Goal: Task Accomplishment & Management: Complete application form

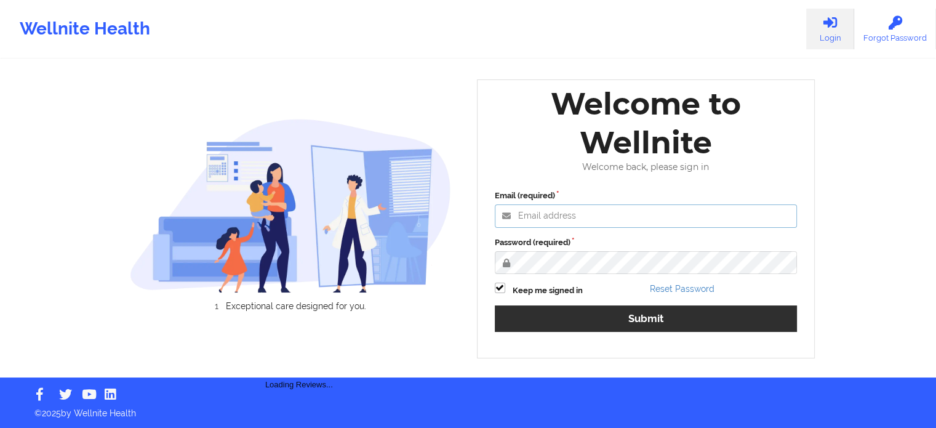
type input "agustina.godoy@wellnite.com"
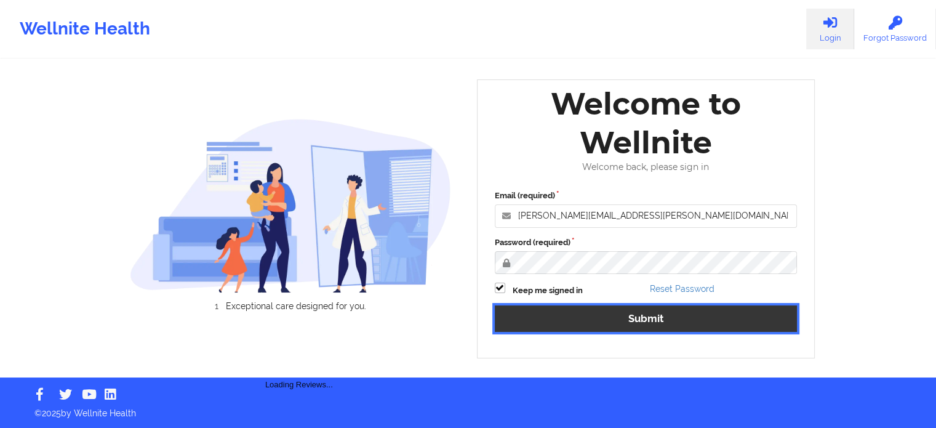
click at [654, 326] on button "Submit" at bounding box center [646, 318] width 303 height 26
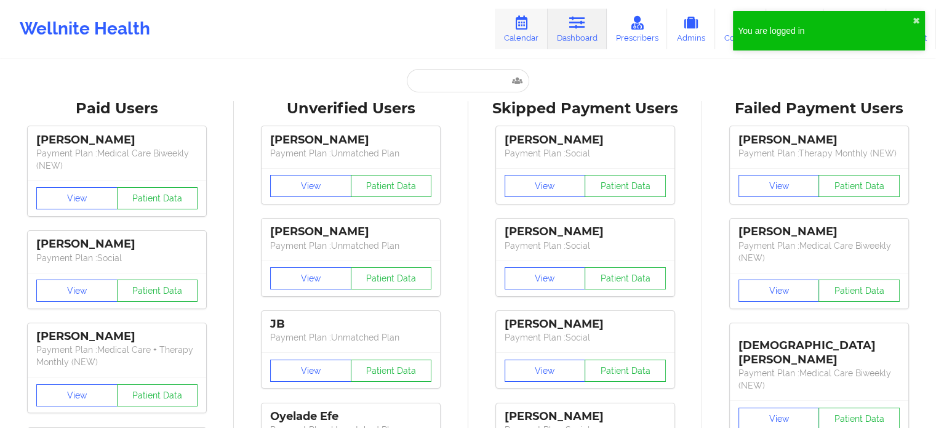
click at [534, 28] on link "Calendar" at bounding box center [521, 29] width 53 height 41
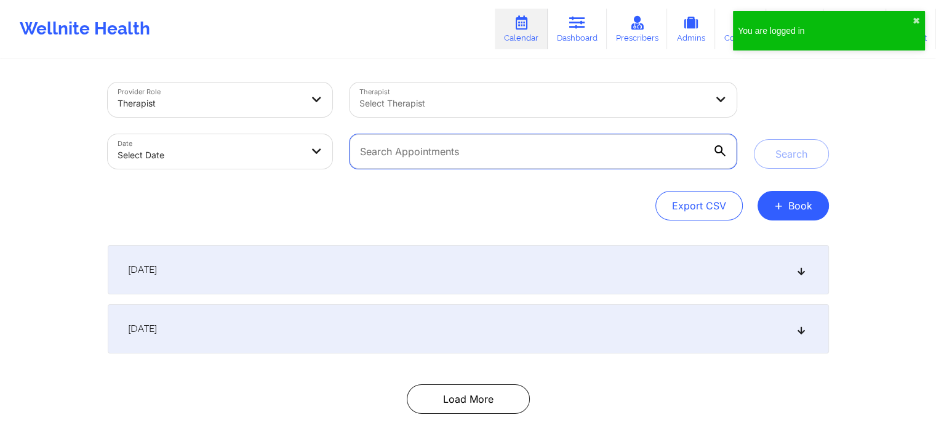
click at [441, 156] on input "text" at bounding box center [543, 151] width 386 height 34
paste input "[EMAIL_ADDRESS][PERSON_NAME][DOMAIN_NAME]"
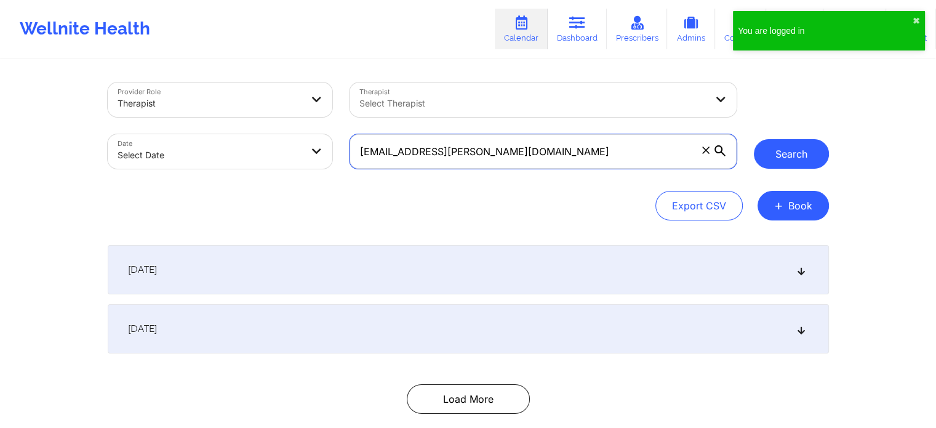
type input "[EMAIL_ADDRESS][PERSON_NAME][DOMAIN_NAME]"
click at [774, 159] on button "Search" at bounding box center [791, 154] width 75 height 30
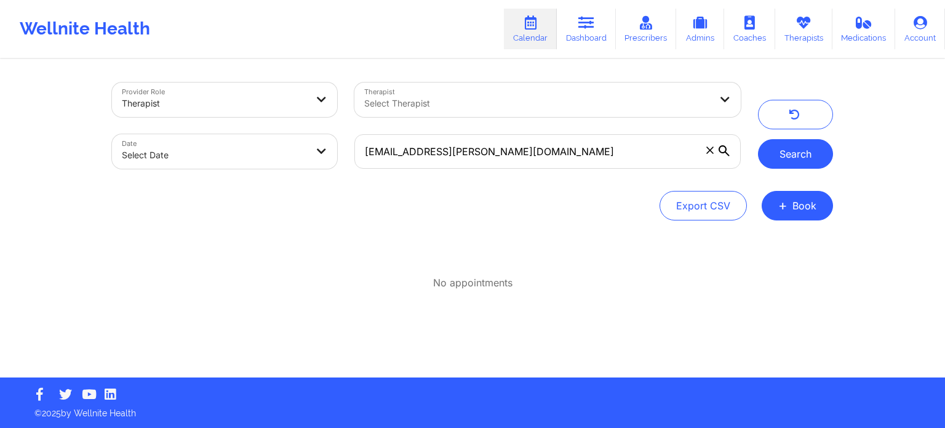
click at [774, 159] on button "Search" at bounding box center [795, 154] width 75 height 30
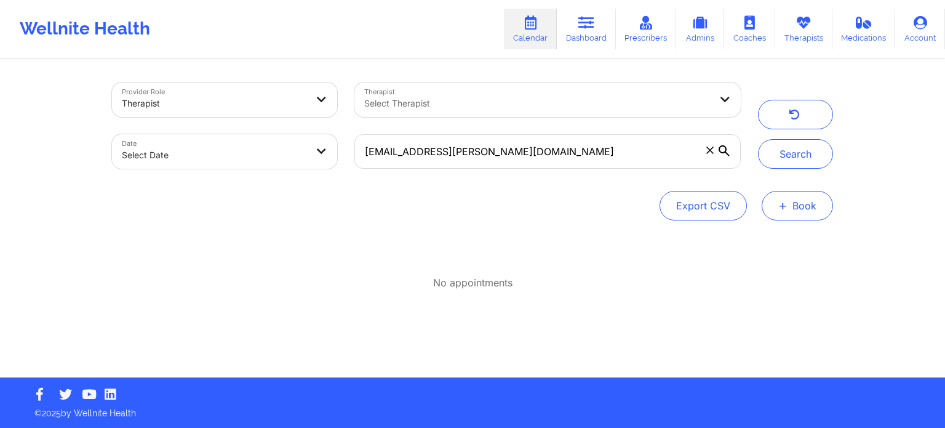
click at [793, 209] on button "+ Book" at bounding box center [797, 206] width 71 height 30
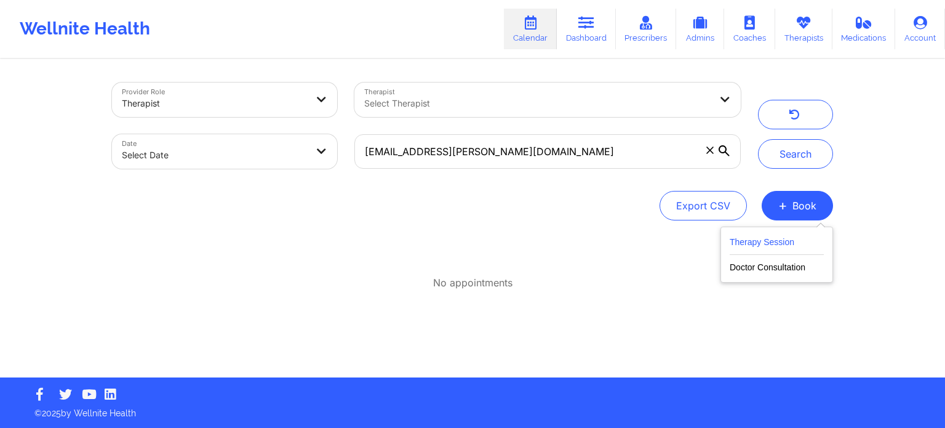
click at [790, 243] on button "Therapy Session" at bounding box center [777, 244] width 94 height 20
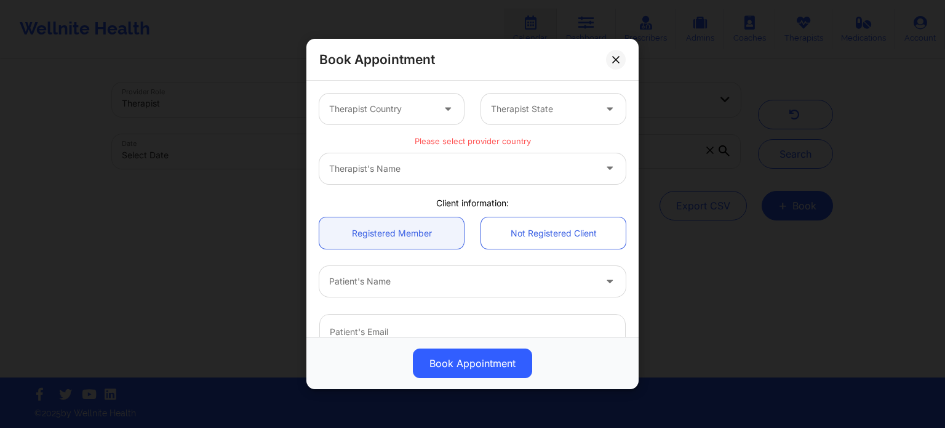
click at [399, 114] on div at bounding box center [381, 109] width 104 height 15
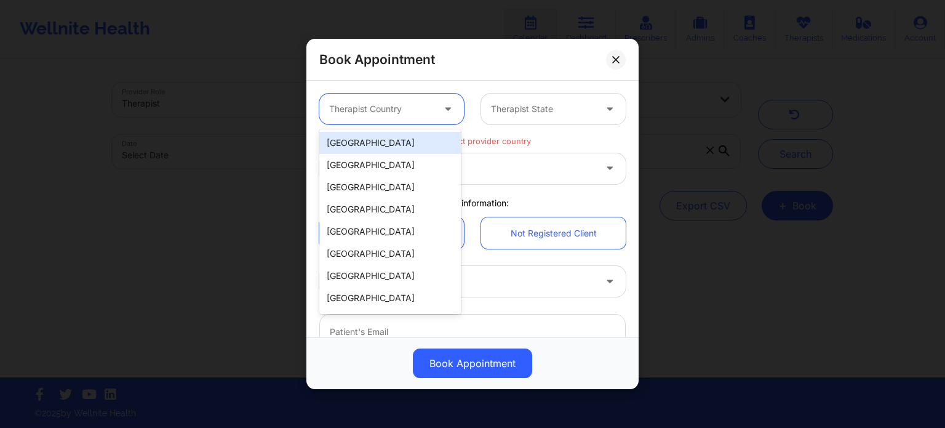
click at [409, 145] on div "[GEOGRAPHIC_DATA]" at bounding box center [390, 143] width 142 height 22
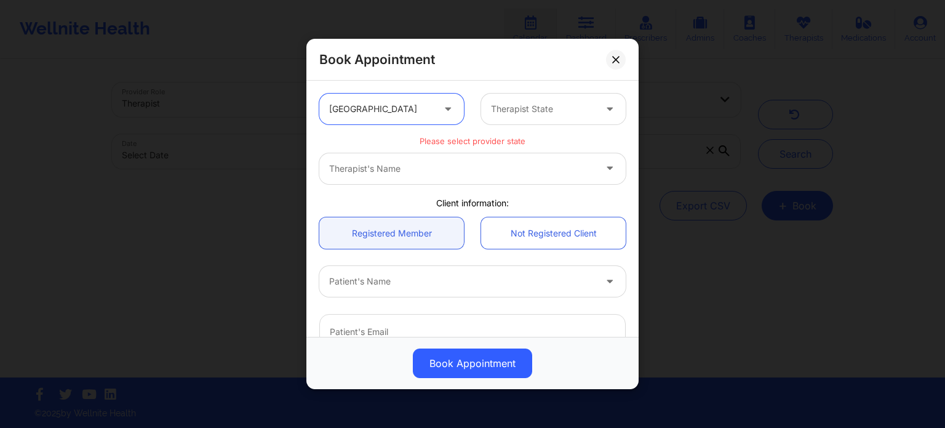
click at [539, 113] on div at bounding box center [543, 109] width 104 height 15
click at [529, 100] on div "Therapist State" at bounding box center [538, 109] width 115 height 31
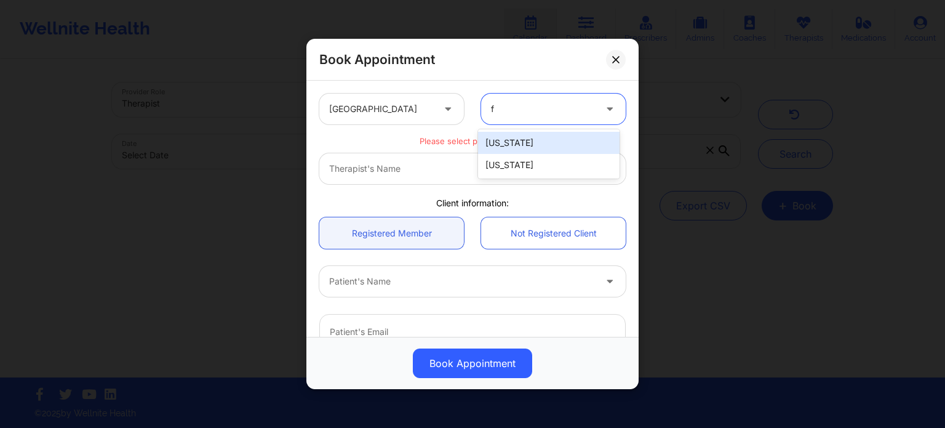
type input "fl"
click at [541, 145] on div "[US_STATE]" at bounding box center [549, 143] width 142 height 22
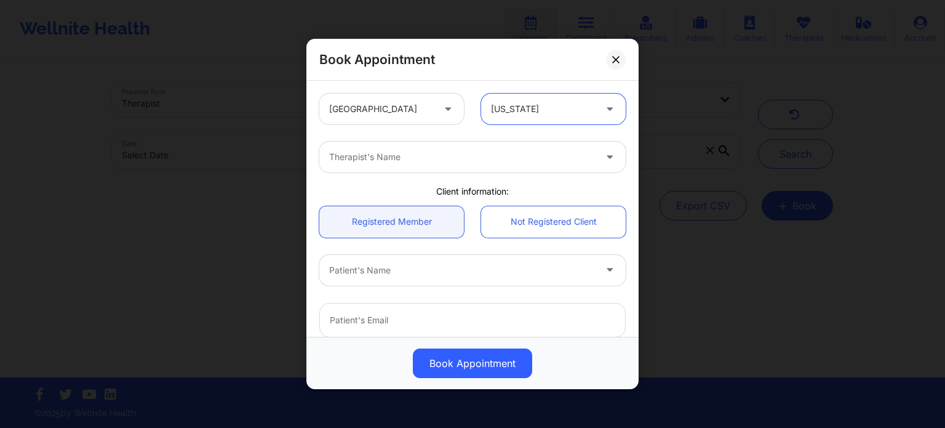
click at [437, 166] on div "Therapist's Name" at bounding box center [457, 157] width 277 height 31
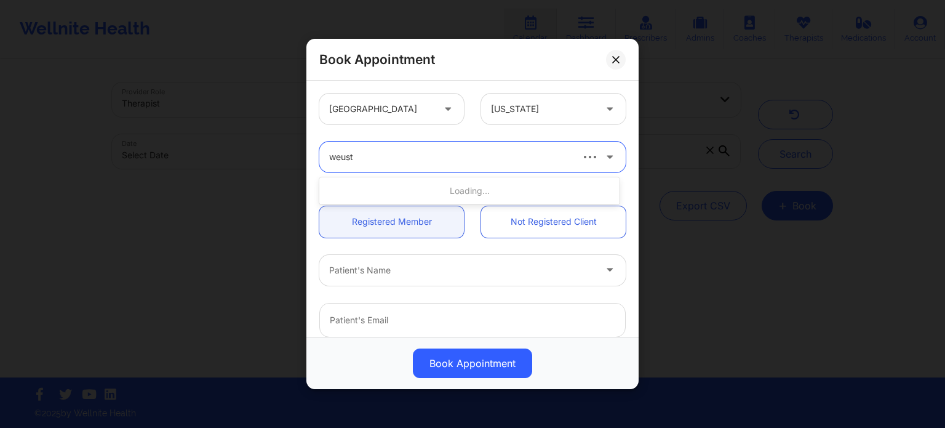
type input "weuste"
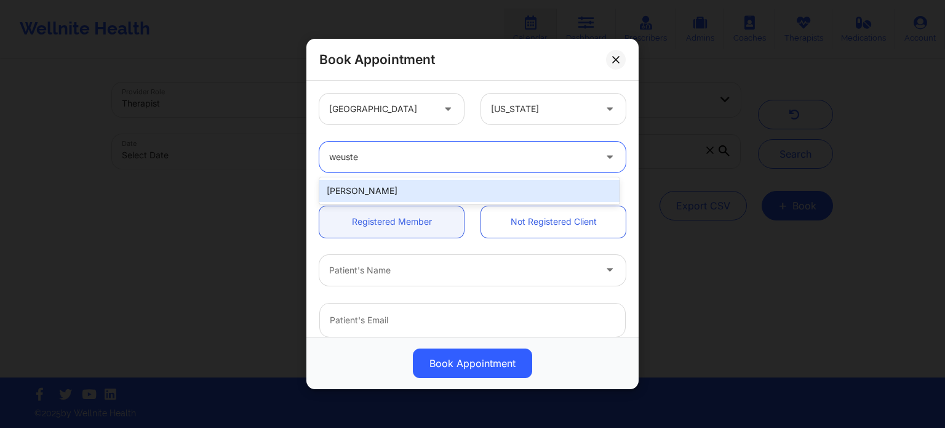
click at [391, 189] on div "[PERSON_NAME]" at bounding box center [469, 191] width 300 height 22
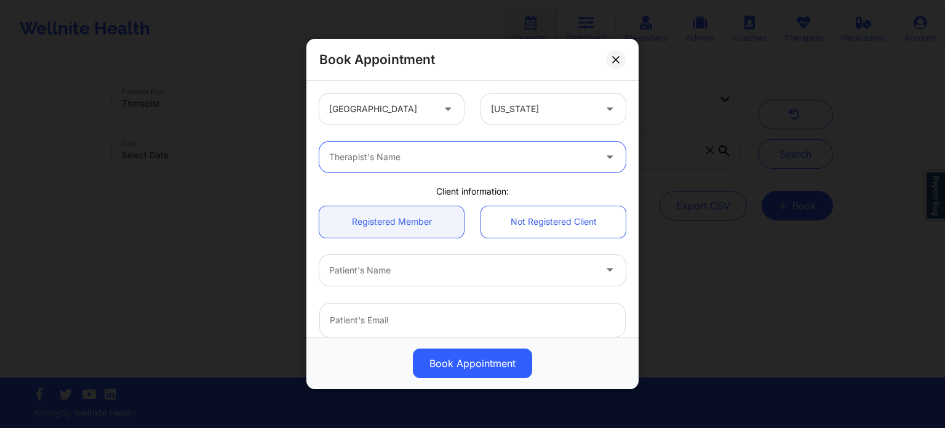
click at [419, 164] on div "Therapist's Name" at bounding box center [457, 157] width 277 height 31
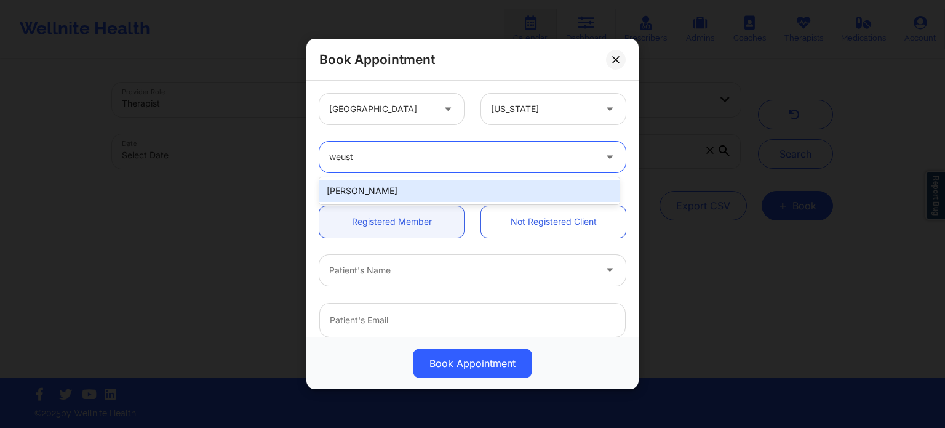
type input "weuste"
click at [404, 189] on div "[PERSON_NAME]" at bounding box center [469, 191] width 300 height 22
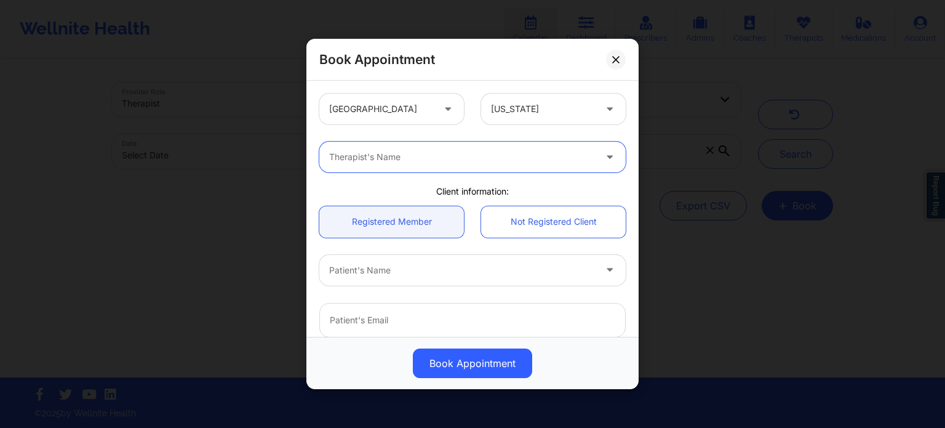
click at [455, 167] on div "Therapist's Name" at bounding box center [457, 157] width 277 height 31
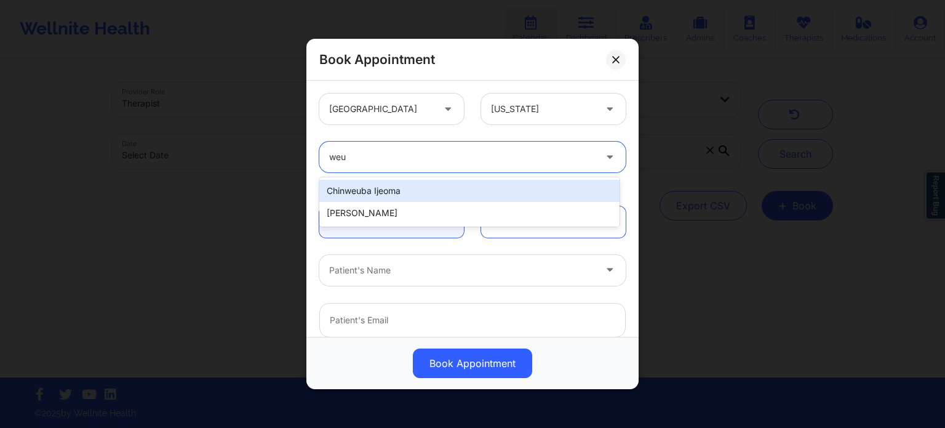
type input "weus"
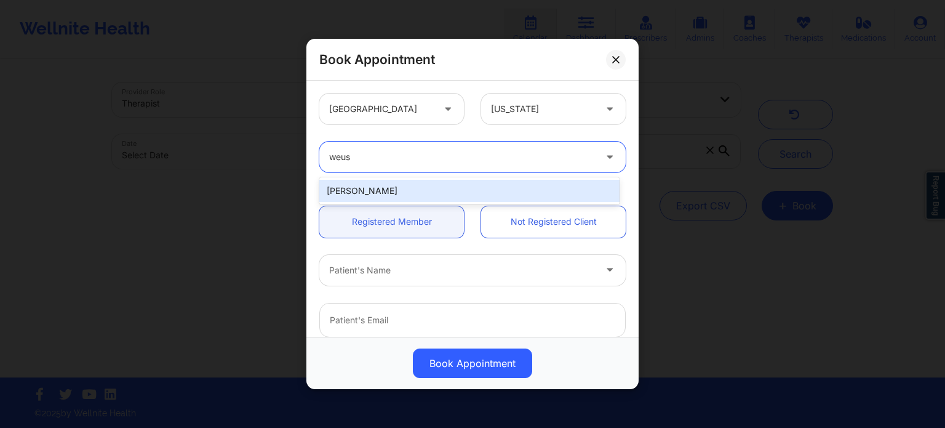
click at [332, 191] on div "[PERSON_NAME]" at bounding box center [469, 191] width 300 height 22
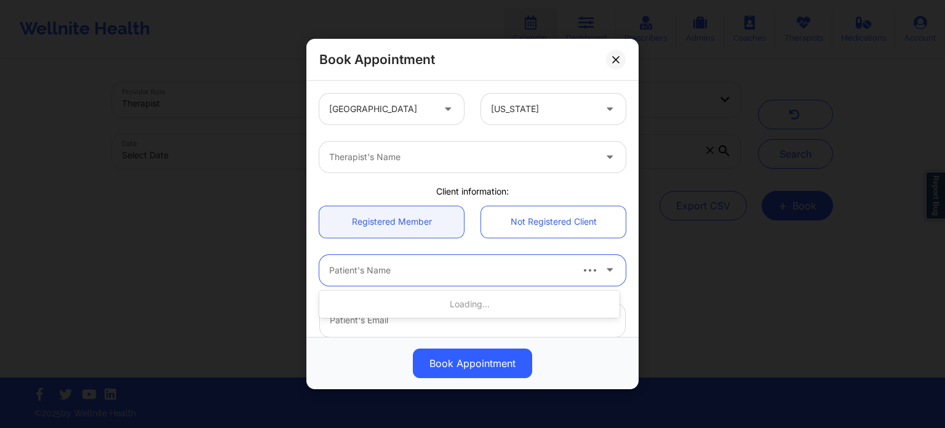
click at [407, 274] on div at bounding box center [449, 270] width 241 height 15
drag, startPoint x: 407, startPoint y: 274, endPoint x: 369, endPoint y: 271, distance: 37.6
click at [369, 271] on div at bounding box center [462, 270] width 266 height 15
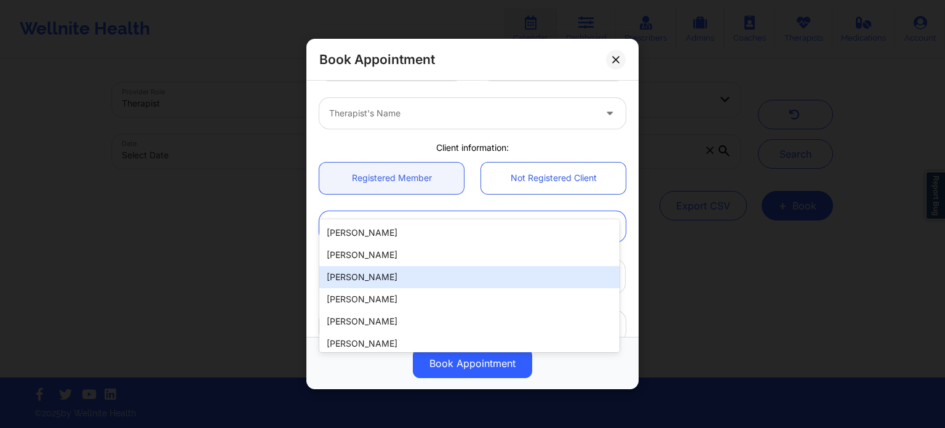
scroll to position [185, 0]
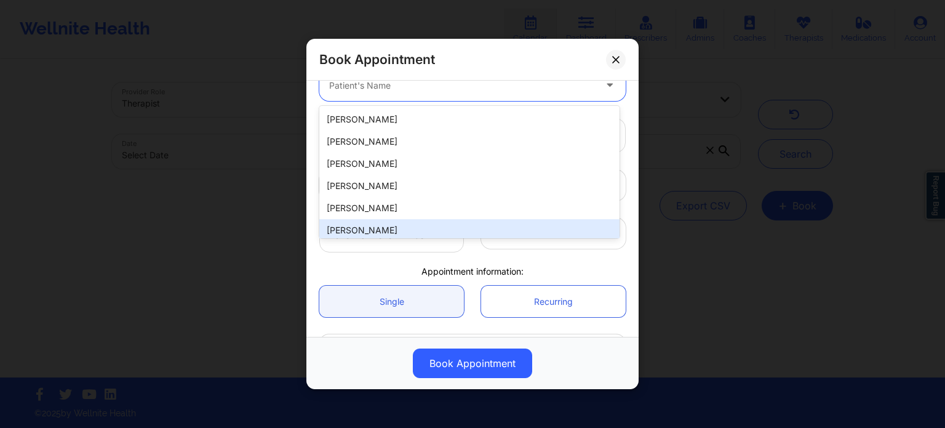
click at [390, 270] on div "Appointment information:" at bounding box center [473, 271] width 324 height 12
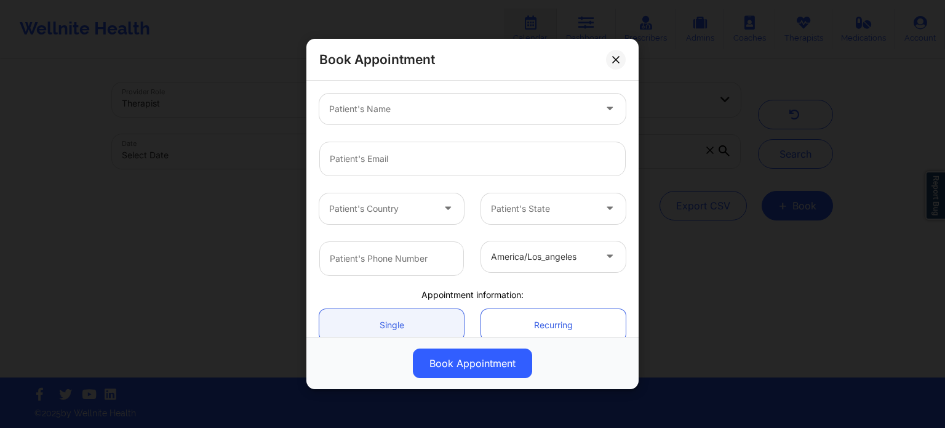
scroll to position [123, 0]
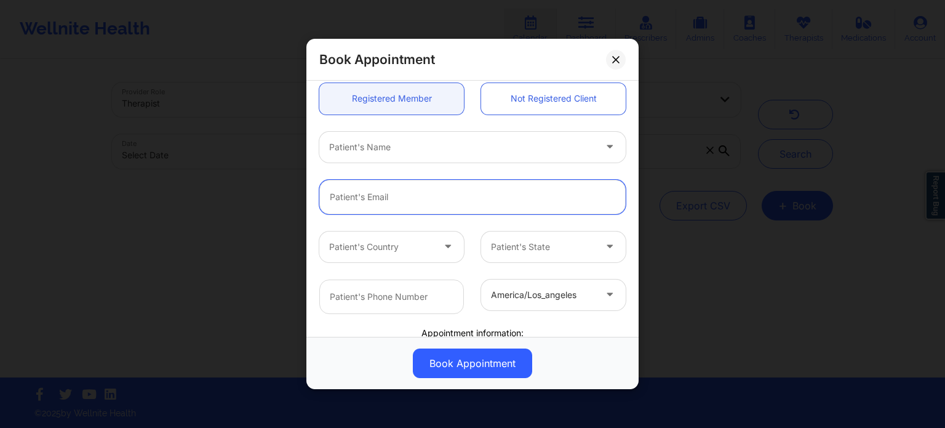
click at [384, 196] on input "email" at bounding box center [472, 197] width 306 height 34
paste input "[EMAIL_ADDRESS][PERSON_NAME][DOMAIN_NAME]"
type input "[EMAIL_ADDRESS][PERSON_NAME][DOMAIN_NAME]"
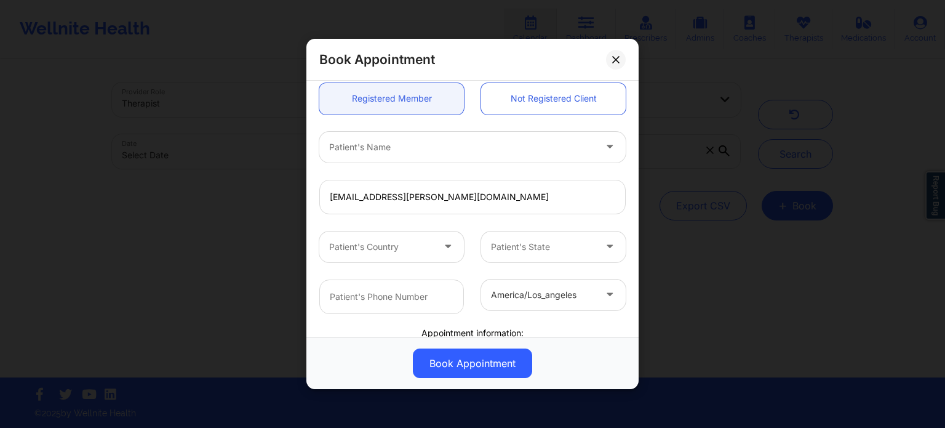
click at [416, 159] on div "Patient's Name" at bounding box center [457, 147] width 277 height 31
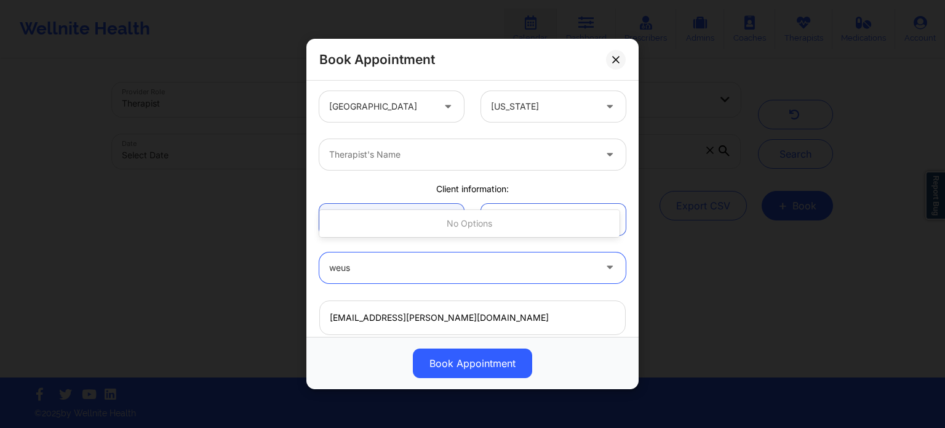
scroll to position [0, 0]
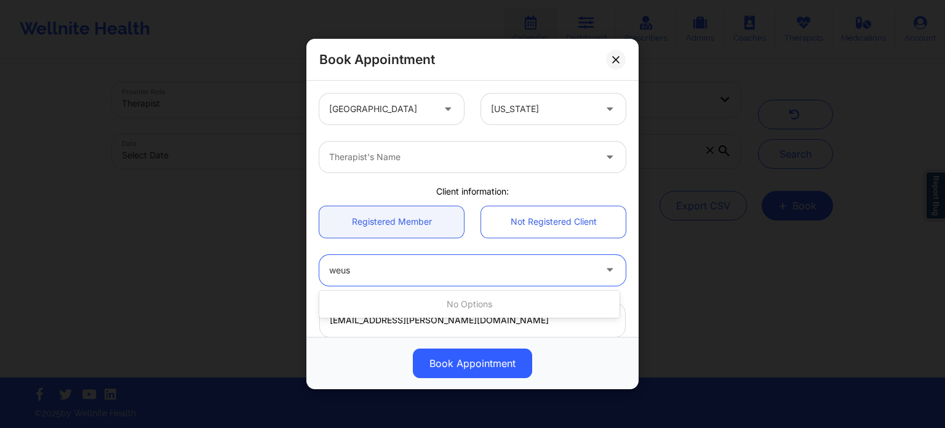
type input "weus"
click at [404, 158] on div at bounding box center [462, 157] width 266 height 15
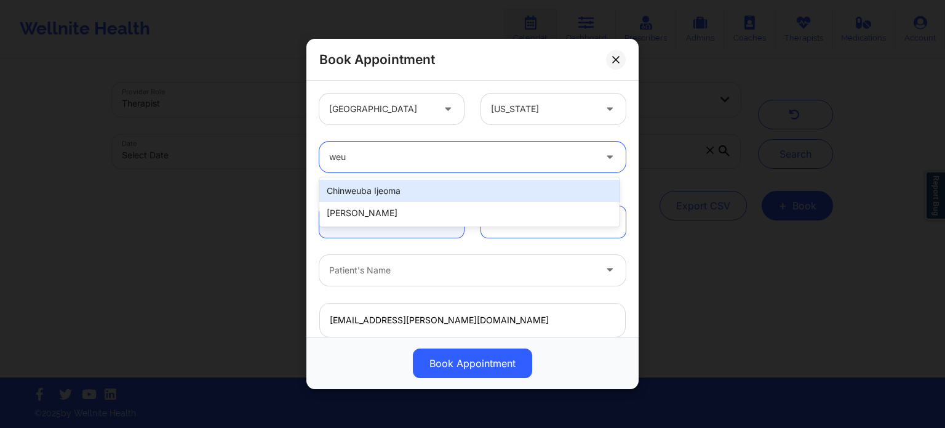
type input "weus"
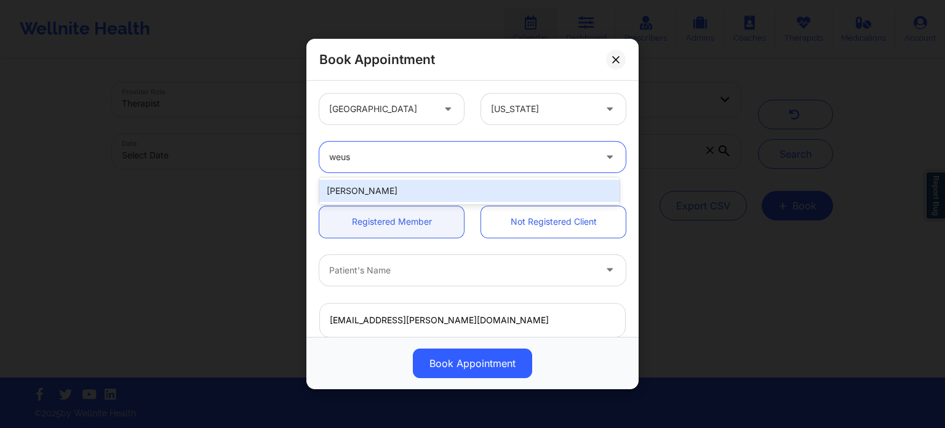
click at [433, 191] on div "[PERSON_NAME]" at bounding box center [469, 191] width 300 height 22
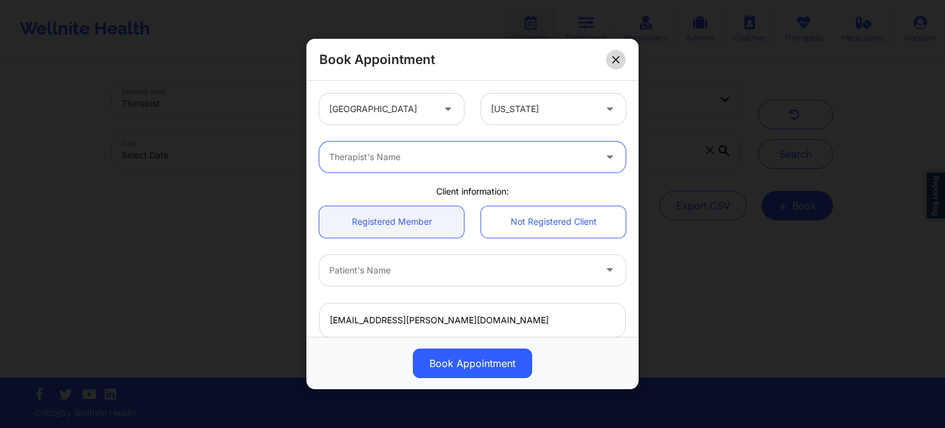
click at [615, 57] on icon at bounding box center [615, 59] width 7 height 7
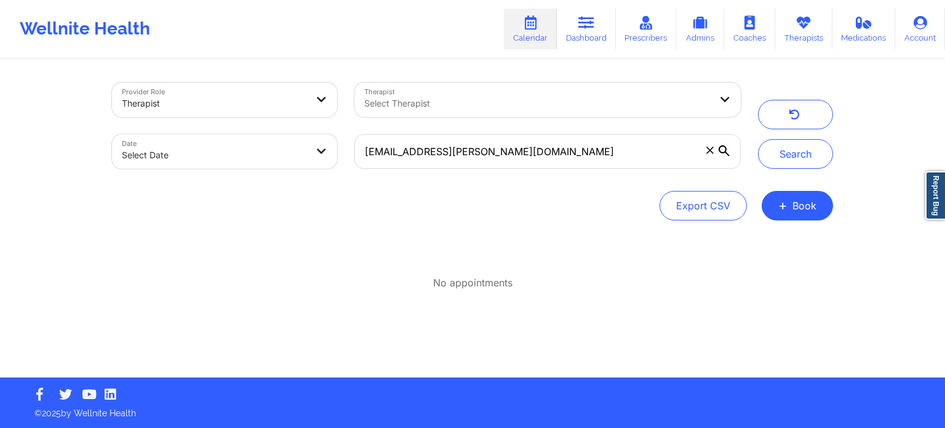
click at [530, 38] on link "Calendar" at bounding box center [530, 29] width 53 height 41
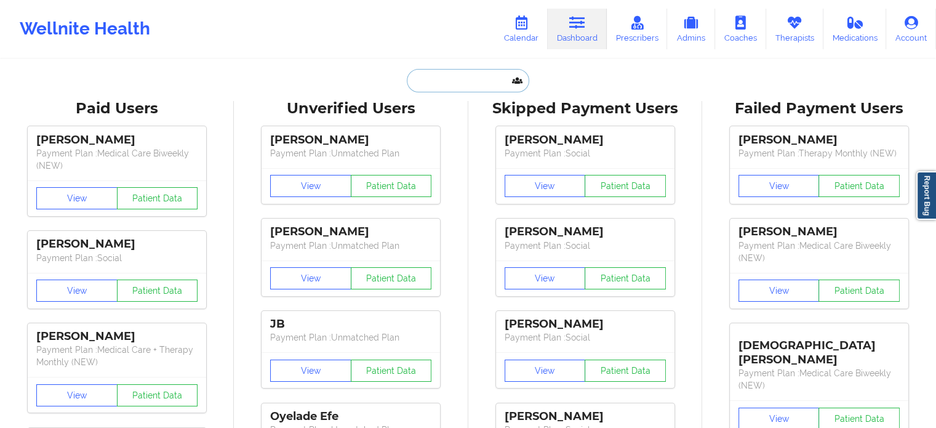
drag, startPoint x: 623, startPoint y: 57, endPoint x: 446, endPoint y: 79, distance: 178.6
click at [446, 79] on input "text" at bounding box center [468, 80] width 122 height 23
paste input "[EMAIL_ADDRESS][PERSON_NAME][DOMAIN_NAME]"
type input "[EMAIL_ADDRESS][PERSON_NAME][DOMAIN_NAME]"
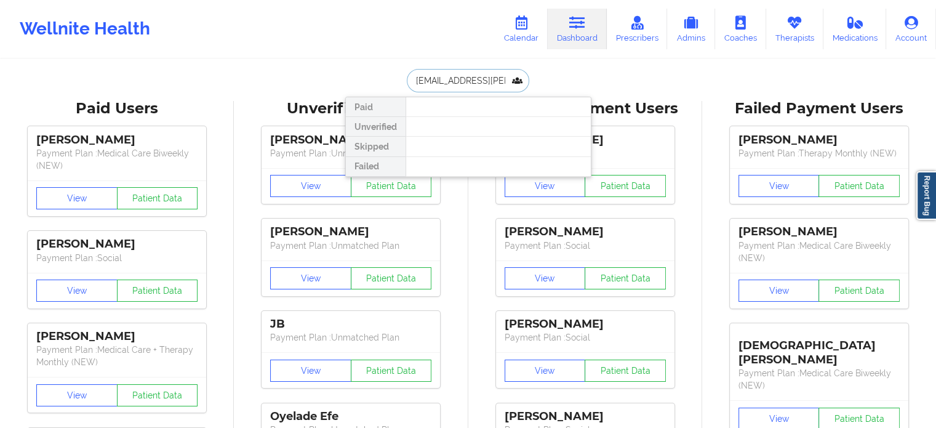
scroll to position [0, 38]
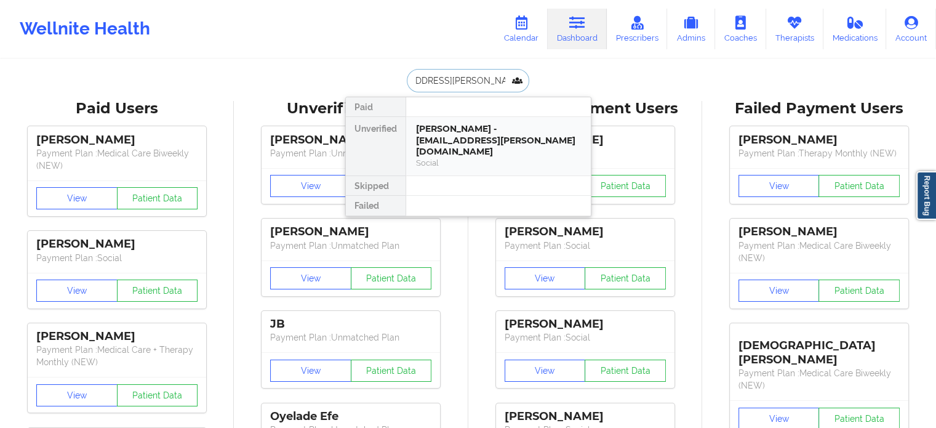
click at [454, 145] on div "[PERSON_NAME] - [EMAIL_ADDRESS][PERSON_NAME][DOMAIN_NAME]" at bounding box center [498, 140] width 165 height 34
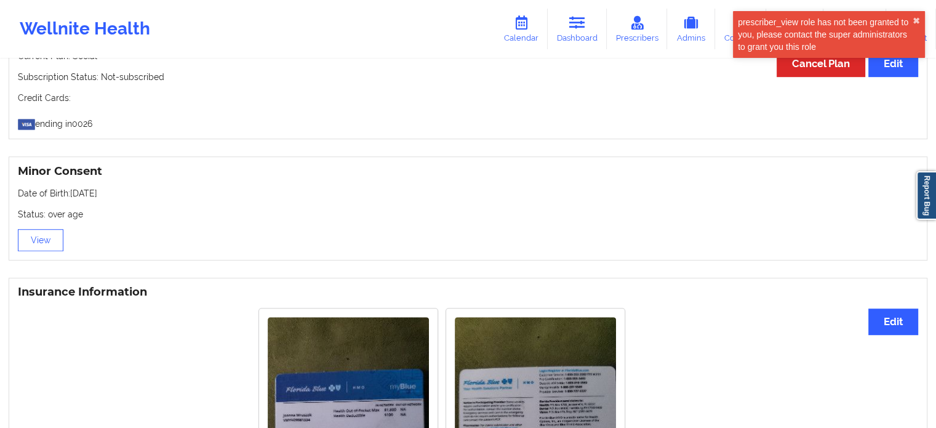
scroll to position [743, 0]
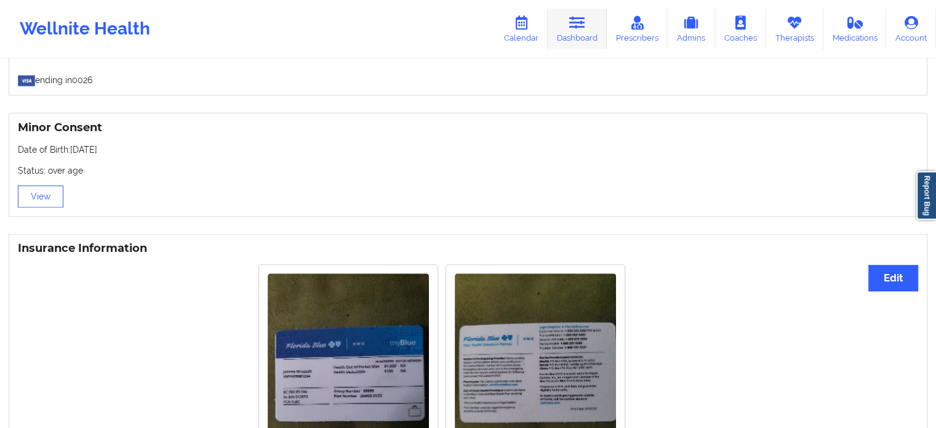
click at [576, 26] on icon at bounding box center [577, 23] width 16 height 14
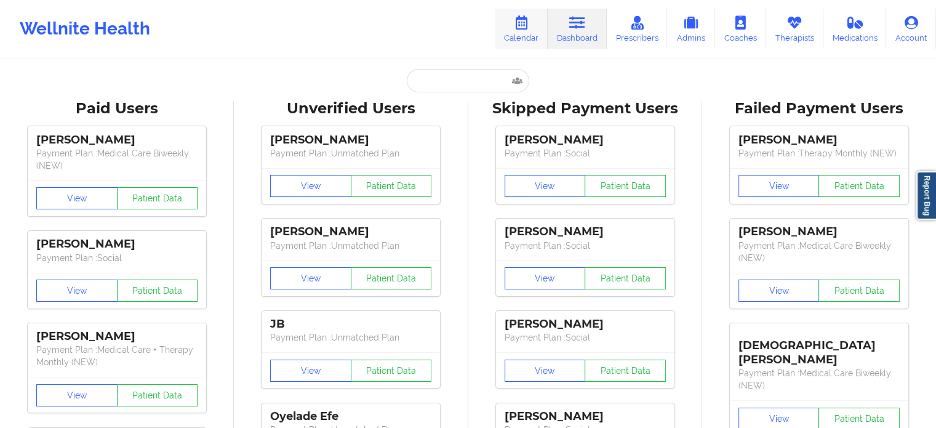
click at [506, 22] on link "Calendar" at bounding box center [521, 29] width 53 height 41
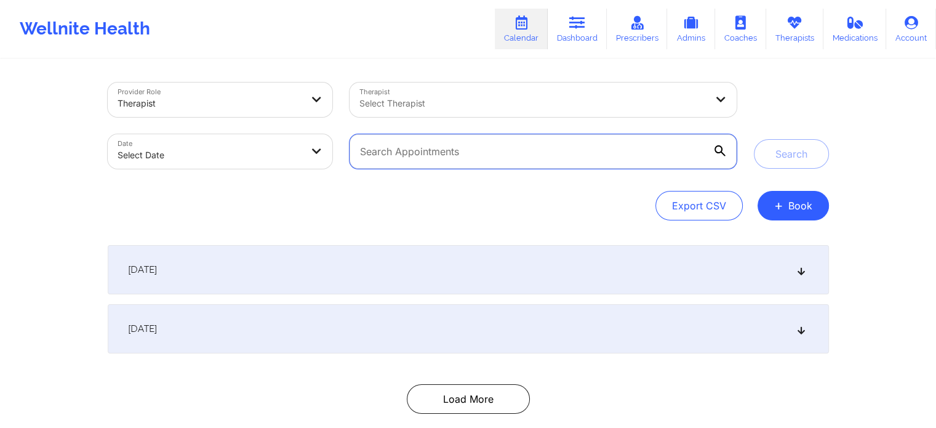
click at [438, 150] on input "text" at bounding box center [543, 151] width 386 height 34
drag, startPoint x: 438, startPoint y: 150, endPoint x: 422, endPoint y: 159, distance: 18.5
click at [422, 159] on input "text" at bounding box center [543, 151] width 386 height 34
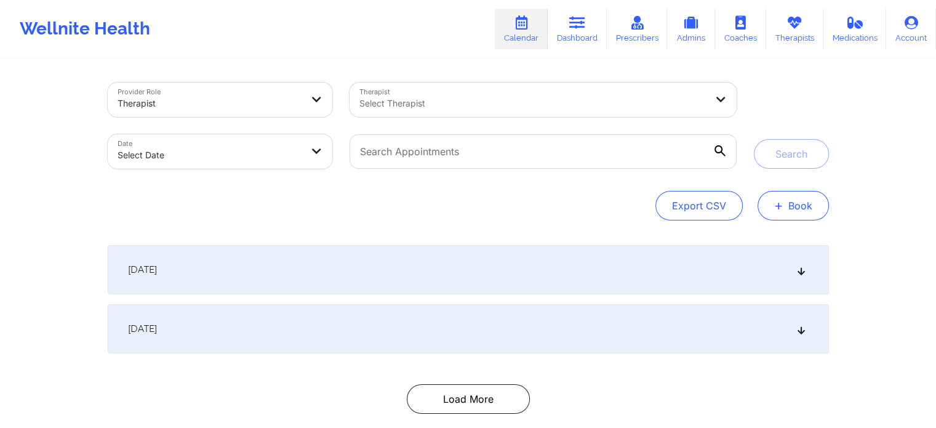
click at [805, 204] on button "+ Book" at bounding box center [793, 206] width 71 height 30
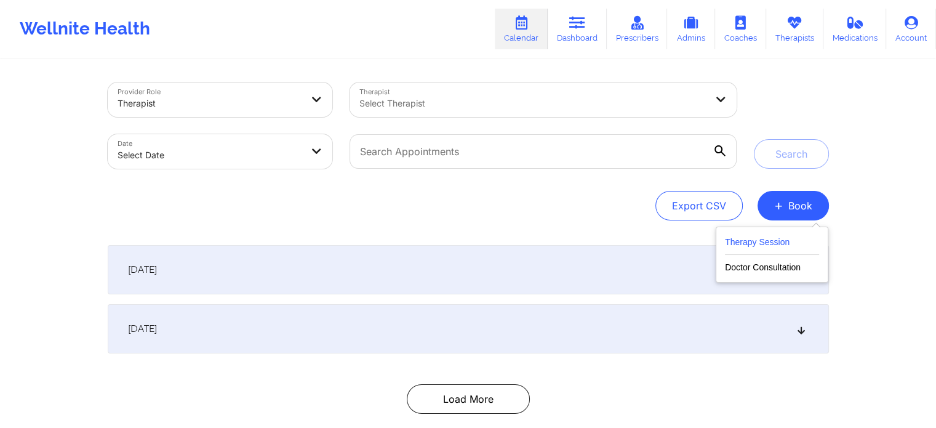
click at [773, 246] on button "Therapy Session" at bounding box center [772, 244] width 94 height 20
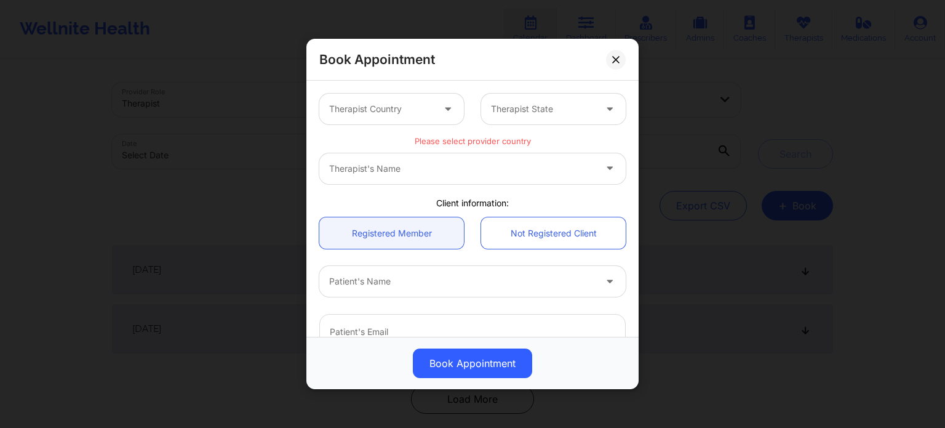
click at [386, 116] on div "Therapist Country" at bounding box center [376, 109] width 115 height 31
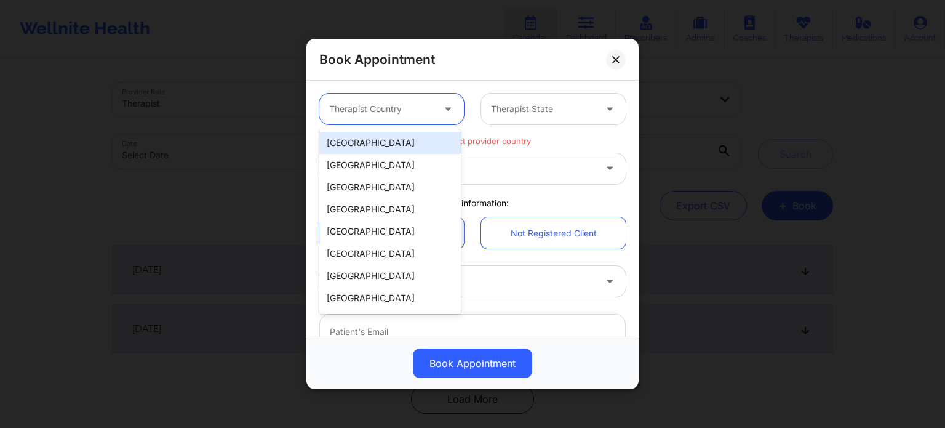
click at [377, 142] on div "[GEOGRAPHIC_DATA]" at bounding box center [390, 143] width 142 height 22
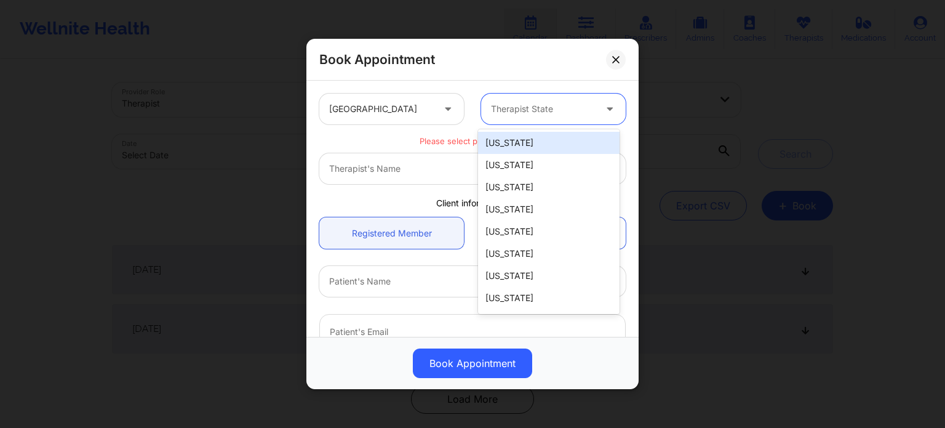
click at [559, 111] on div at bounding box center [543, 109] width 104 height 15
type input "f"
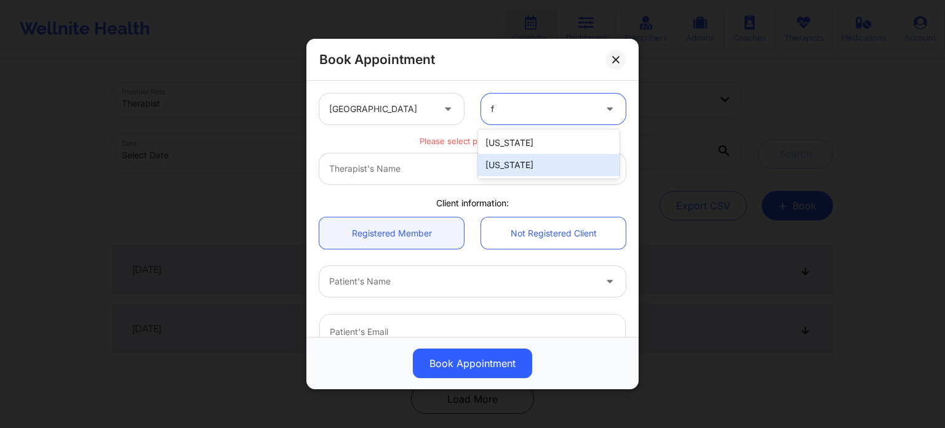
click at [538, 162] on div "[US_STATE]" at bounding box center [549, 165] width 142 height 22
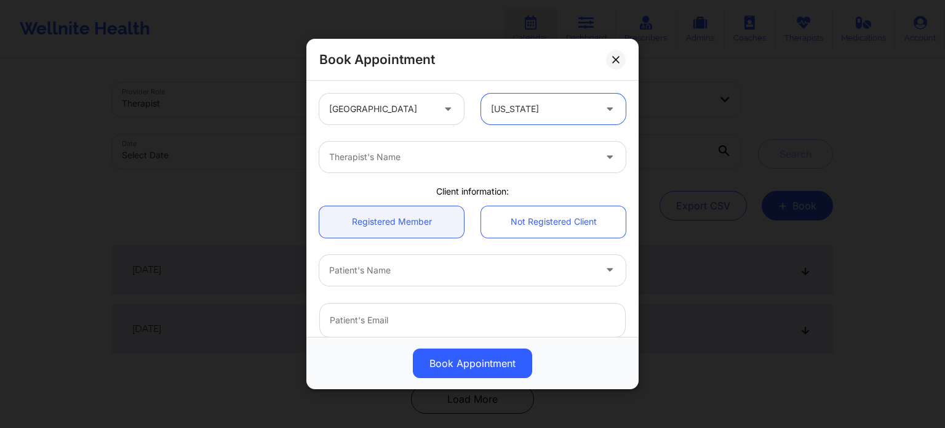
click at [468, 168] on div "Therapist's Name" at bounding box center [457, 157] width 277 height 31
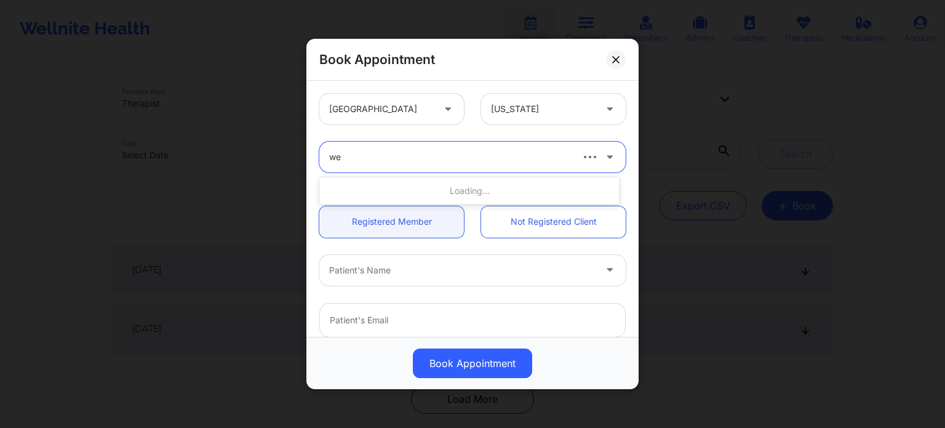
type input "weu"
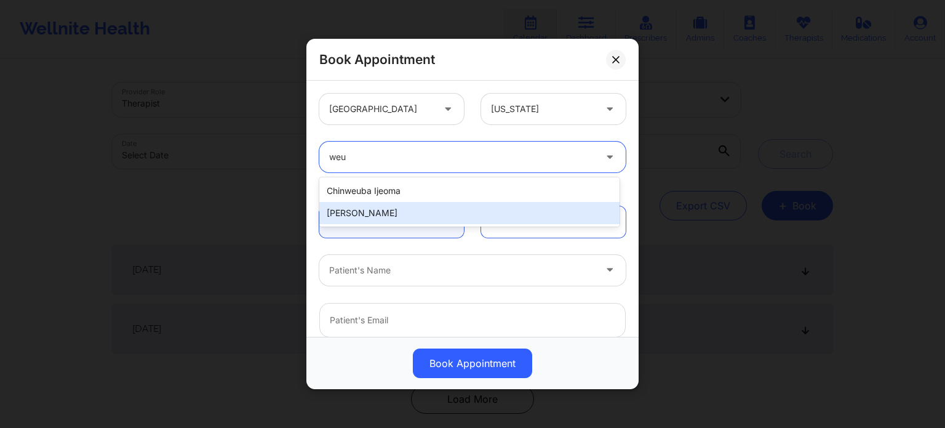
click at [341, 216] on div "Micheal Weuste" at bounding box center [469, 213] width 300 height 22
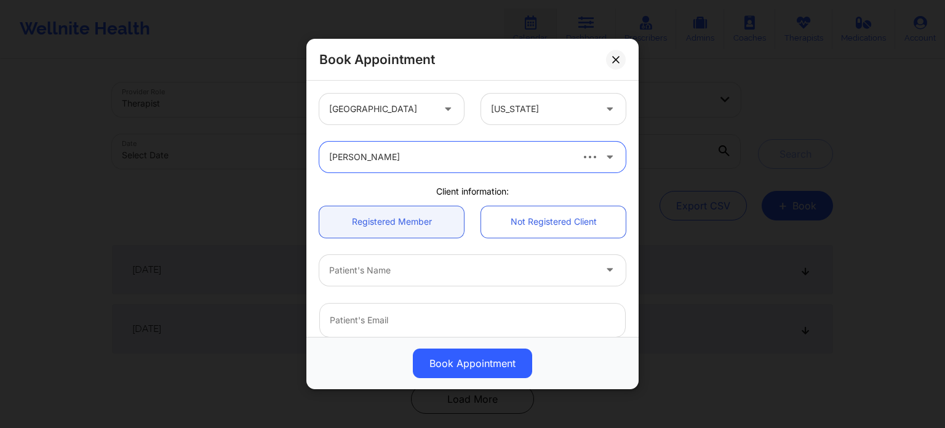
click at [373, 270] on div at bounding box center [462, 270] width 266 height 15
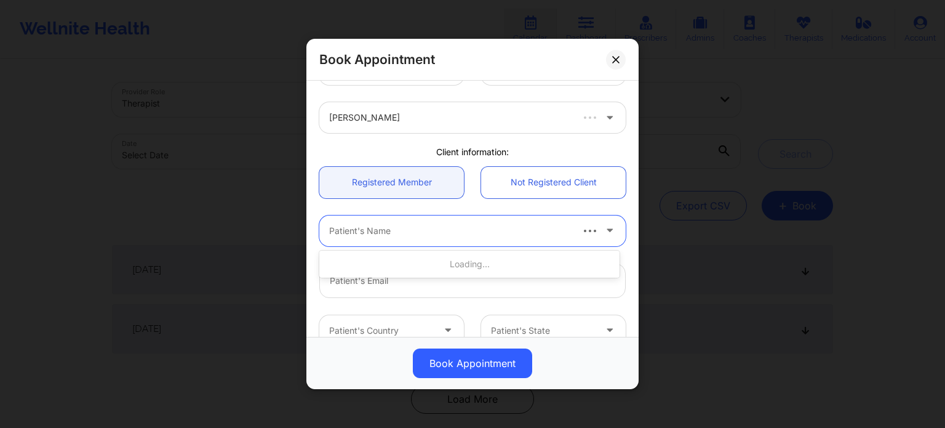
scroll to position [62, 0]
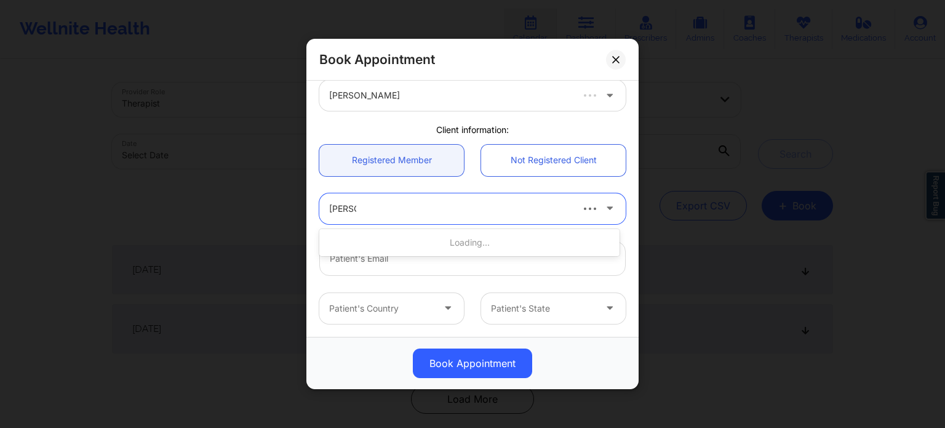
type input "Joanna"
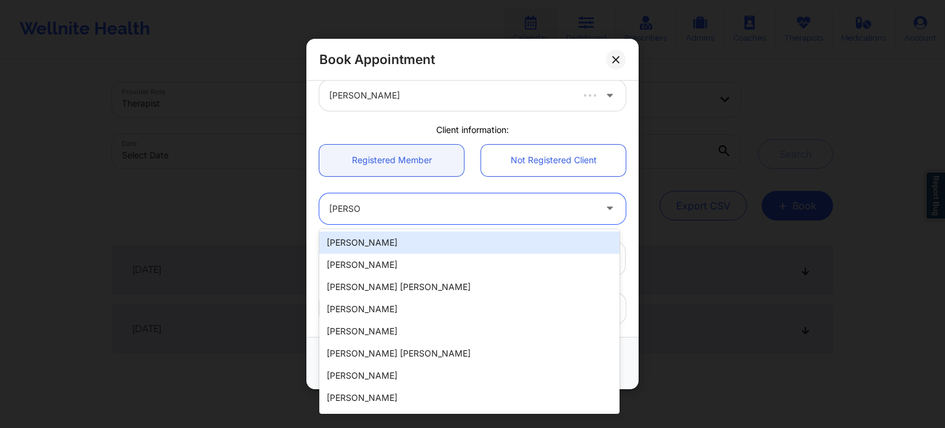
click at [380, 242] on div "[PERSON_NAME]" at bounding box center [469, 242] width 300 height 22
type input "[EMAIL_ADDRESS][PERSON_NAME][DOMAIN_NAME]"
type input "[PHONE_NUMBER]"
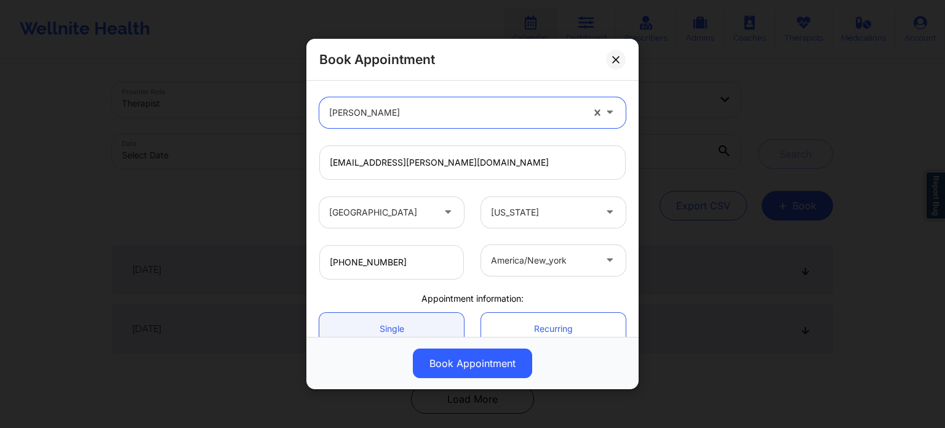
scroll to position [185, 0]
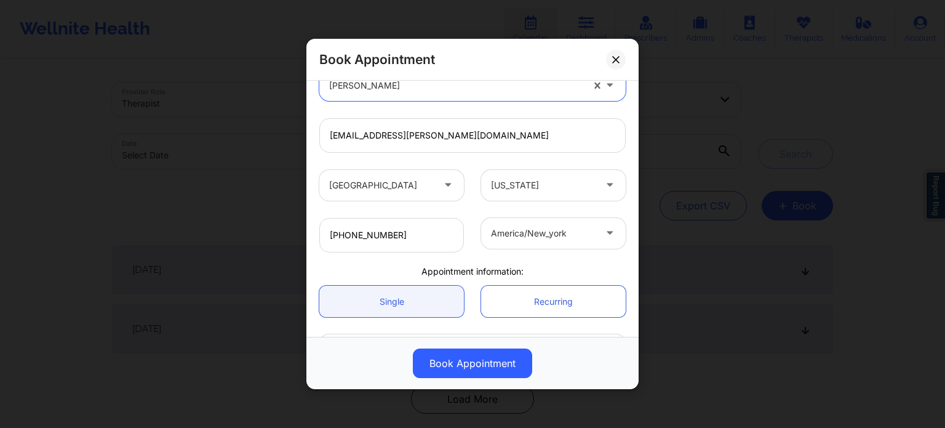
click at [519, 239] on div at bounding box center [543, 233] width 104 height 15
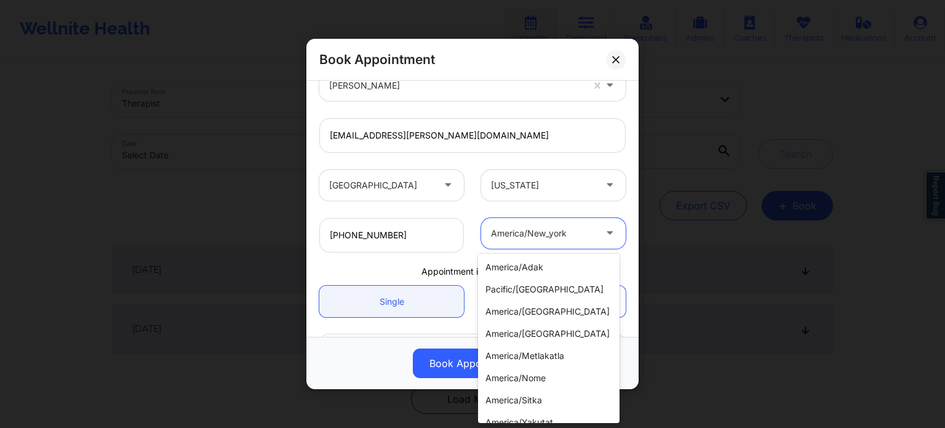
click at [519, 239] on div at bounding box center [543, 233] width 104 height 15
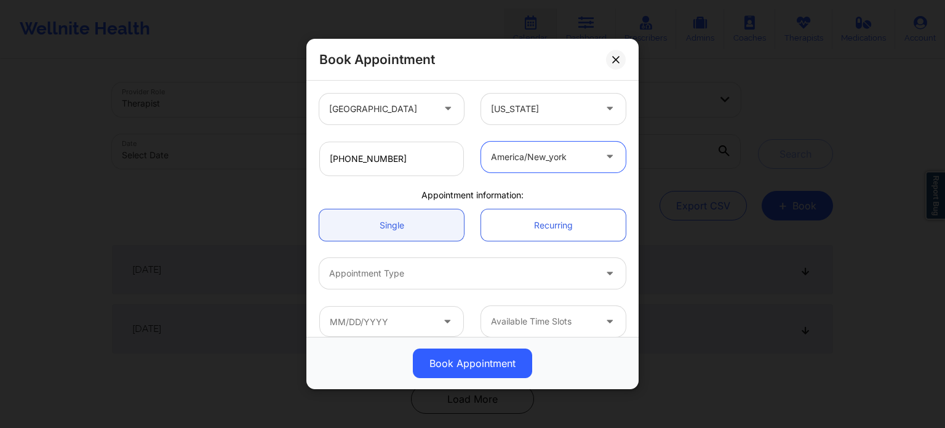
scroll to position [273, 0]
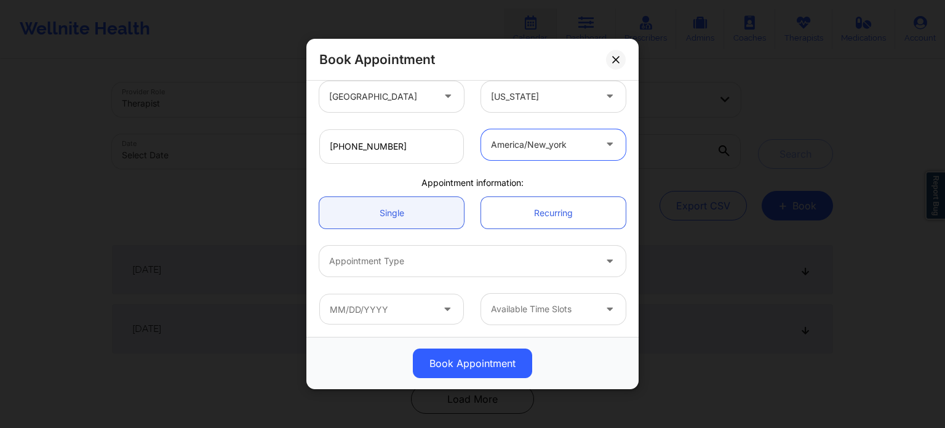
click at [408, 267] on div at bounding box center [462, 261] width 266 height 15
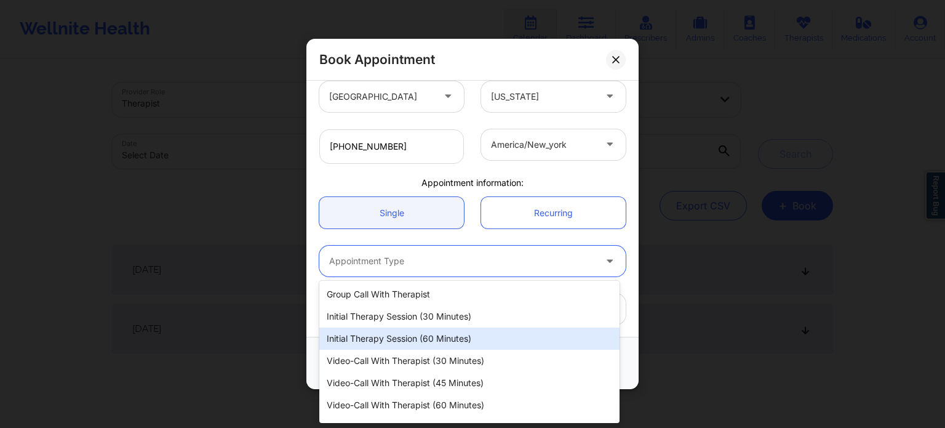
click at [415, 342] on div "Initial Therapy Session (60 minutes)" at bounding box center [469, 338] width 300 height 22
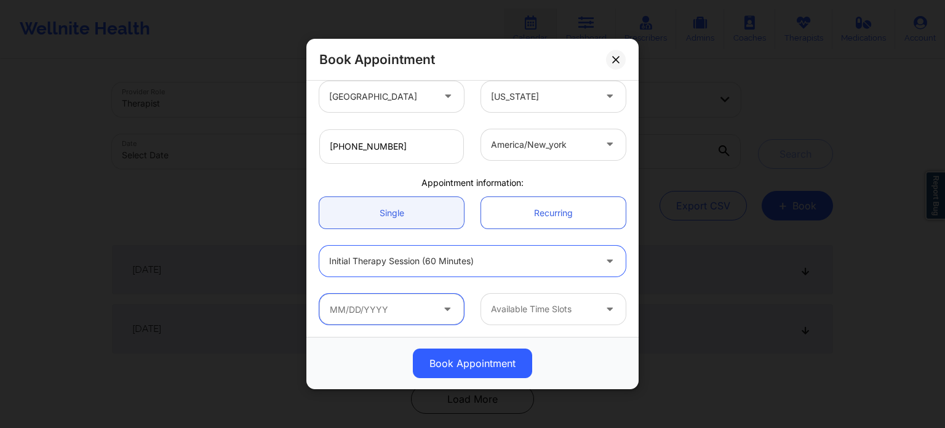
click at [401, 310] on input "text" at bounding box center [391, 309] width 145 height 31
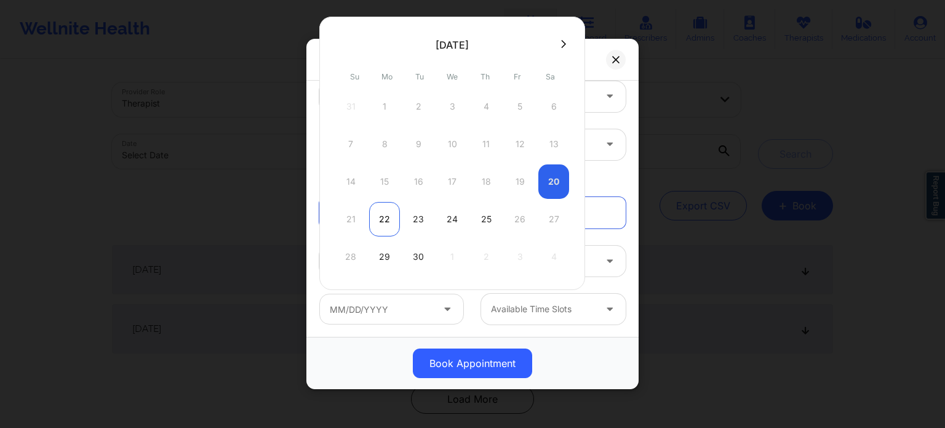
click at [388, 218] on div "22" at bounding box center [384, 219] width 31 height 34
type input "09/22/2025"
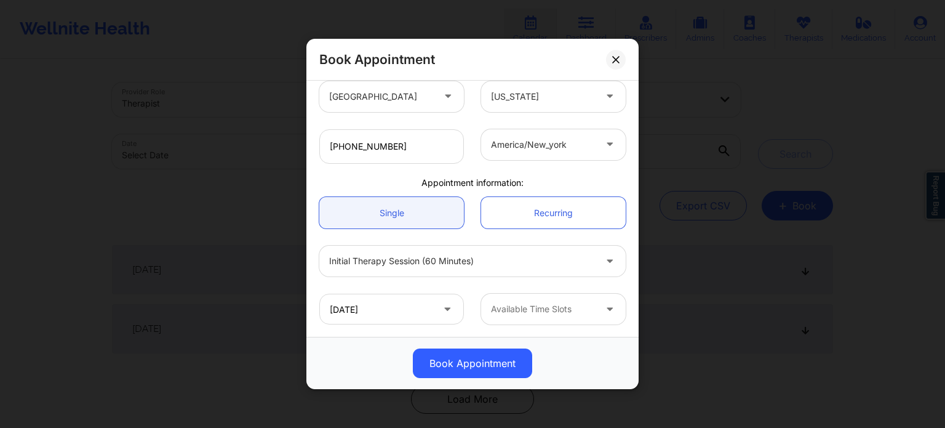
click at [533, 311] on div at bounding box center [543, 309] width 104 height 15
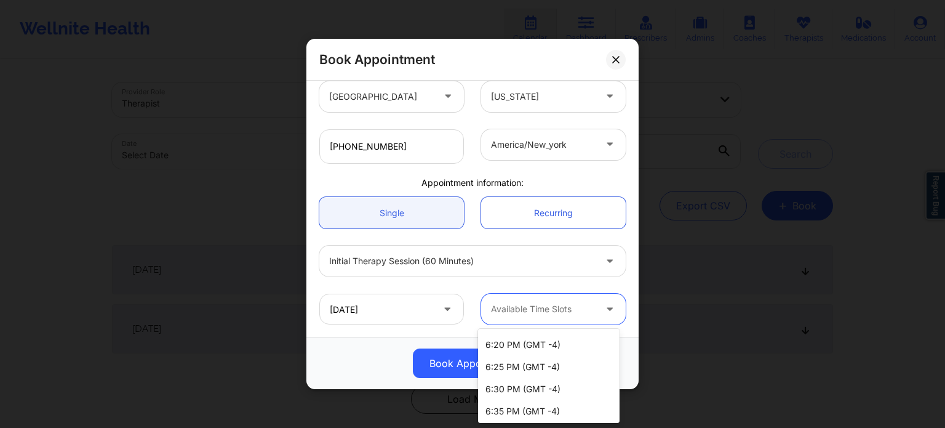
scroll to position [1600, 0]
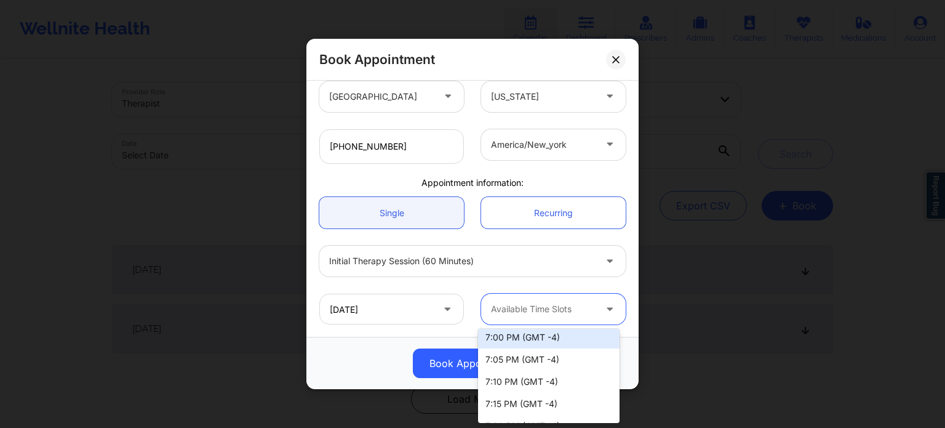
click at [497, 282] on div "Initial Therapy Session (60 minutes)" at bounding box center [473, 261] width 324 height 48
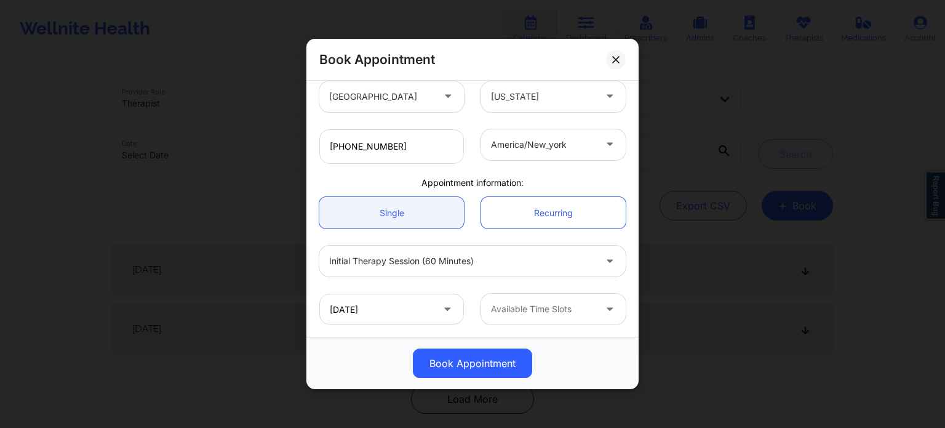
click at [514, 313] on div at bounding box center [543, 309] width 104 height 15
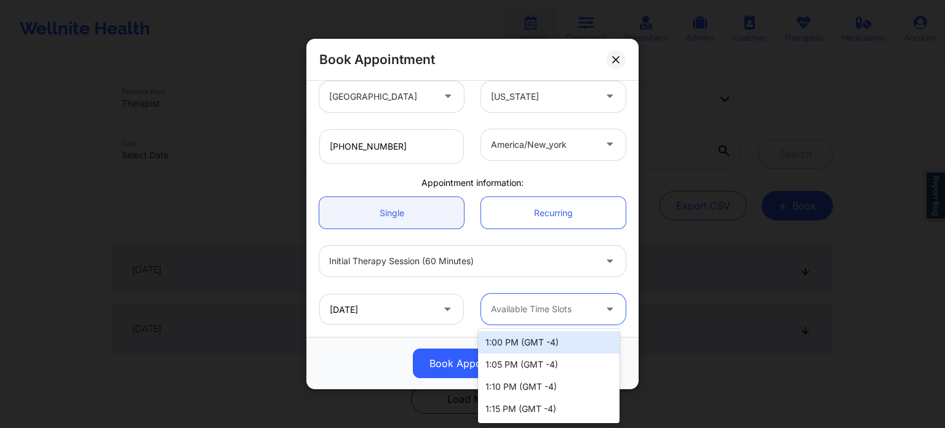
click at [514, 311] on div at bounding box center [543, 309] width 104 height 15
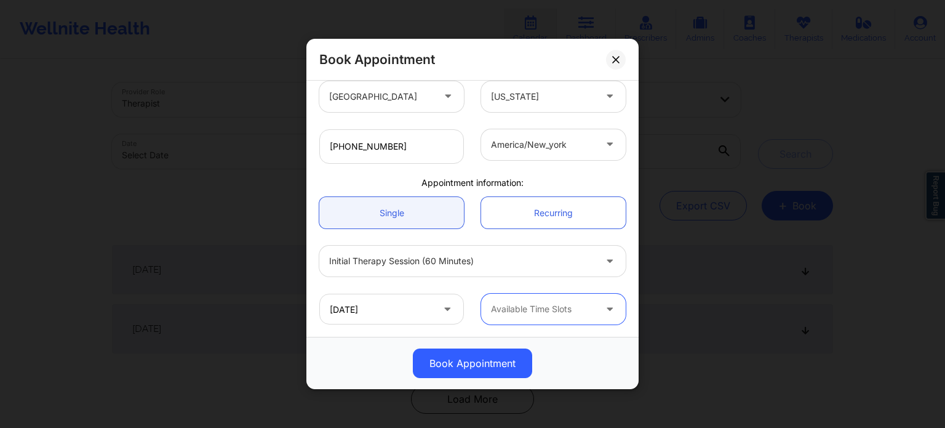
click at [554, 302] on div at bounding box center [543, 309] width 104 height 15
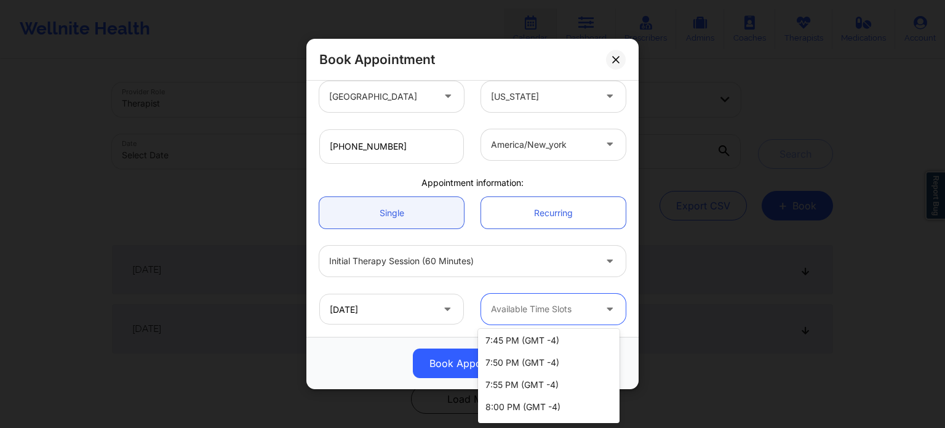
scroll to position [1846, 0]
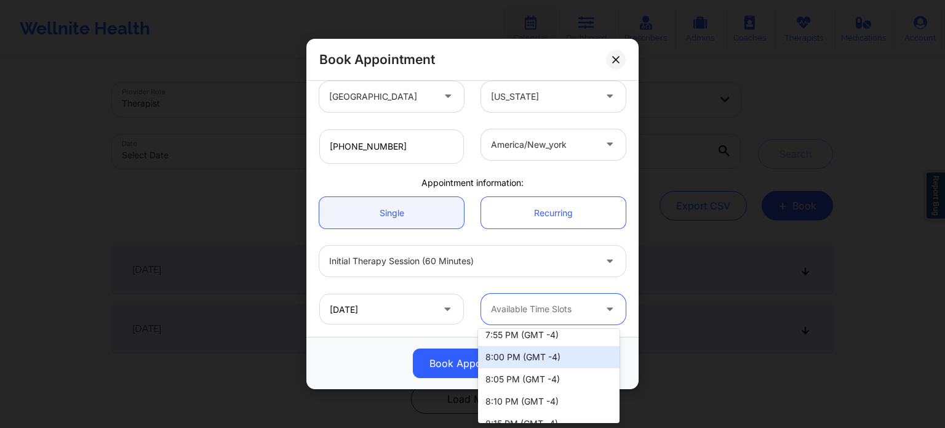
click at [535, 366] on div "8:00 PM (GMT -4)" at bounding box center [549, 357] width 142 height 22
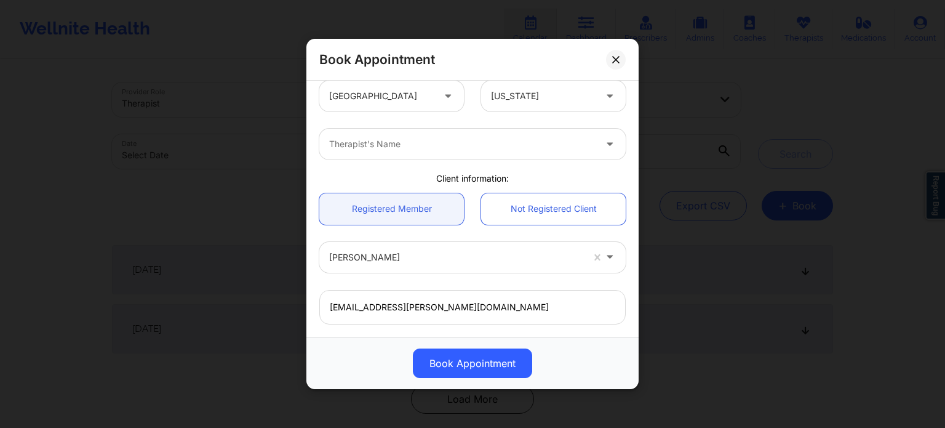
scroll to position [0, 0]
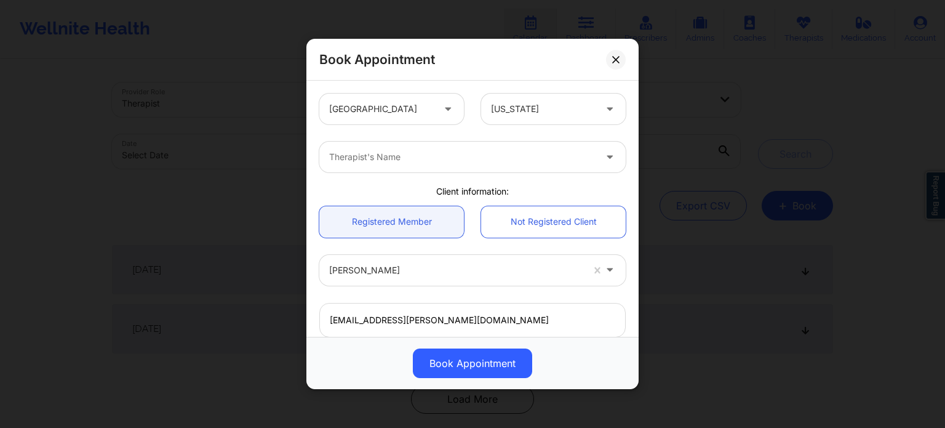
click at [420, 145] on div "Therapist's Name" at bounding box center [457, 157] width 277 height 31
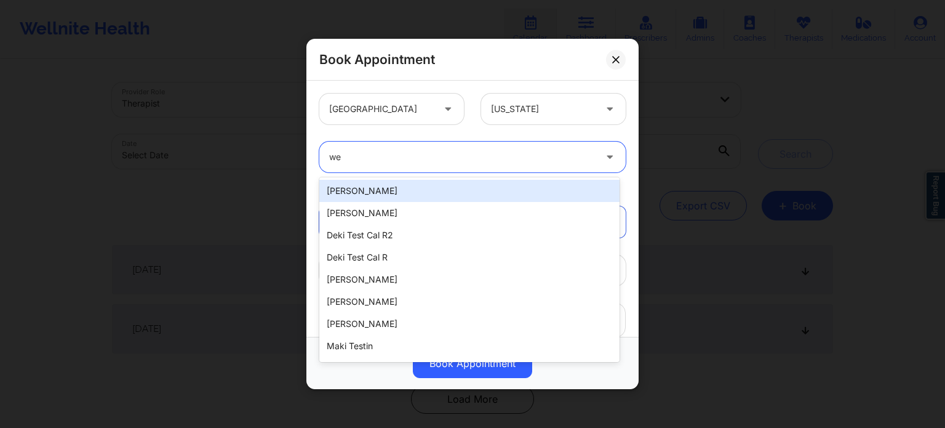
type input "weu"
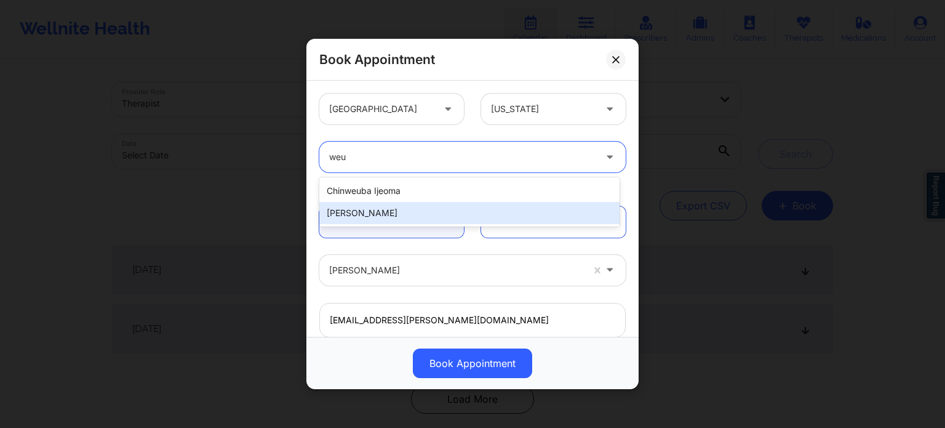
click at [406, 213] on div "[PERSON_NAME]" at bounding box center [469, 213] width 300 height 22
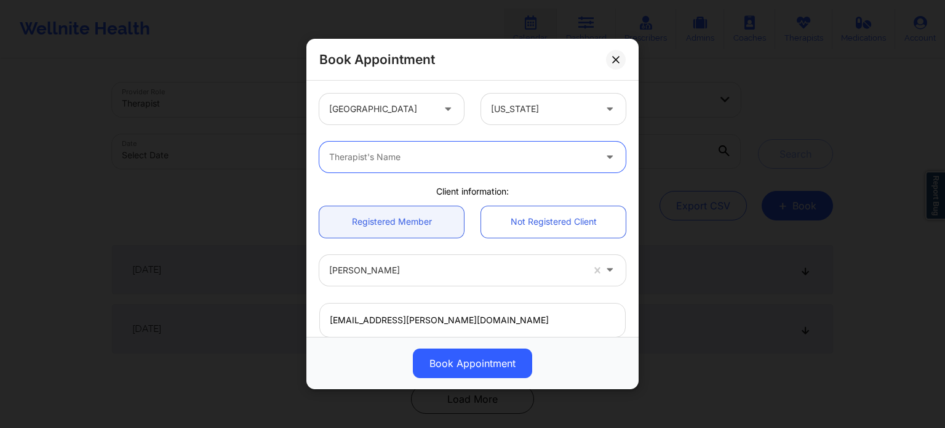
click at [596, 164] on div at bounding box center [611, 157] width 30 height 31
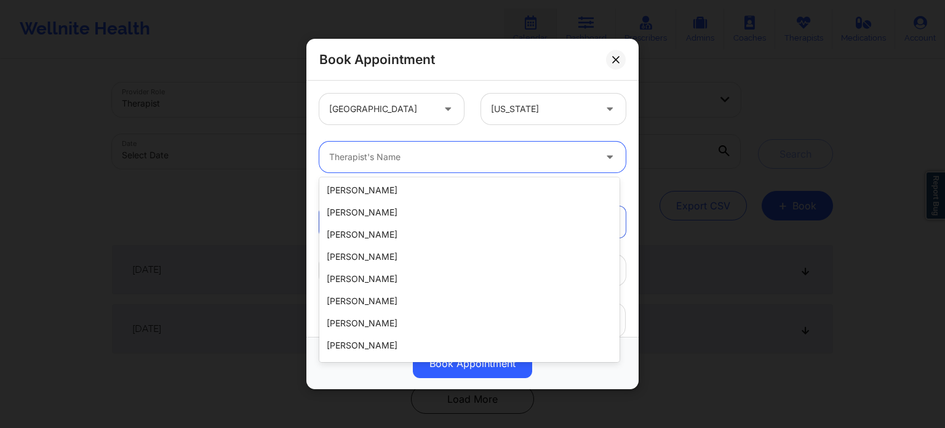
scroll to position [1723, 0]
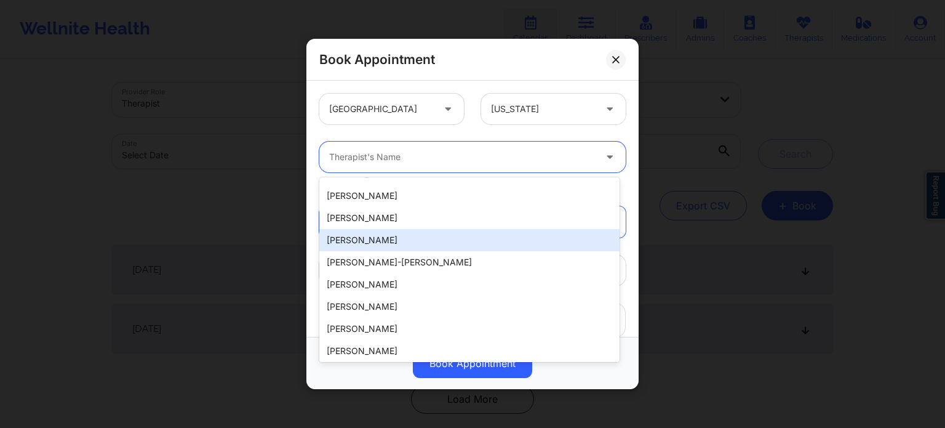
click at [400, 249] on div "Raven Campbell" at bounding box center [469, 240] width 300 height 22
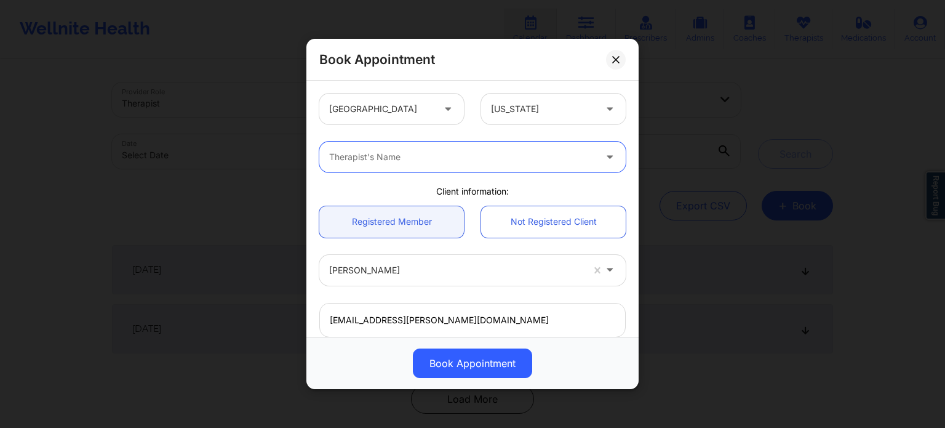
click at [435, 159] on div at bounding box center [462, 157] width 266 height 15
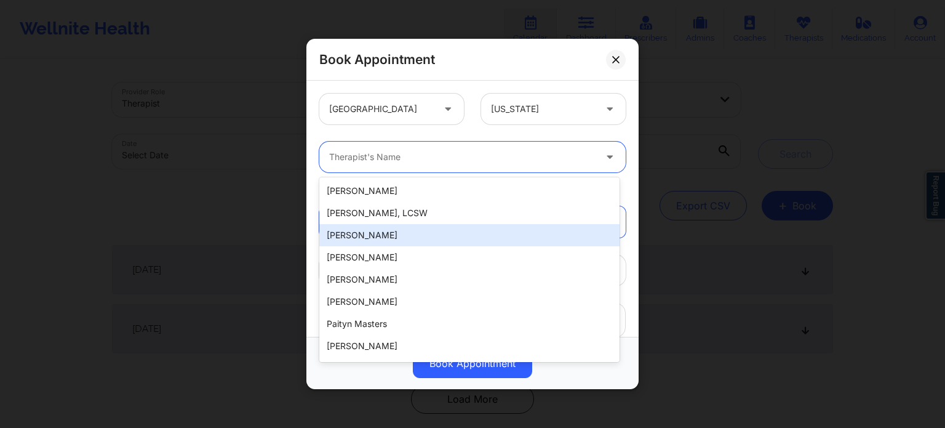
click at [435, 228] on div "Monica Ortiz" at bounding box center [469, 235] width 300 height 22
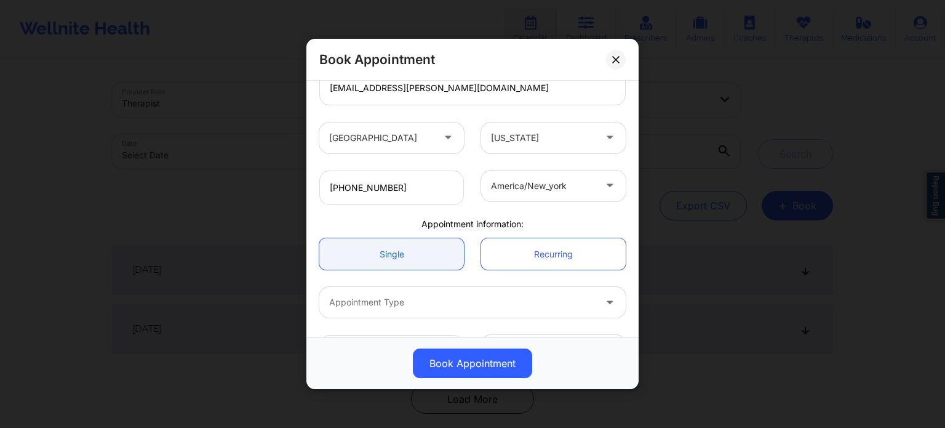
scroll to position [273, 0]
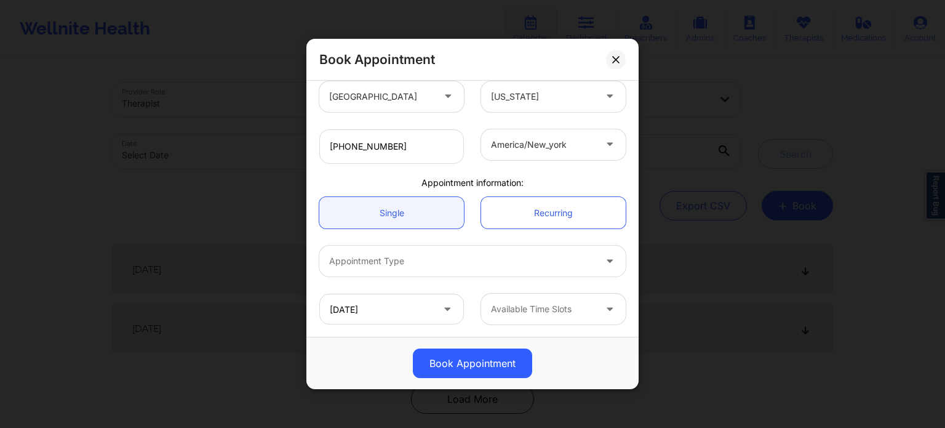
click at [545, 303] on div at bounding box center [543, 309] width 104 height 15
click at [465, 260] on div at bounding box center [462, 261] width 266 height 15
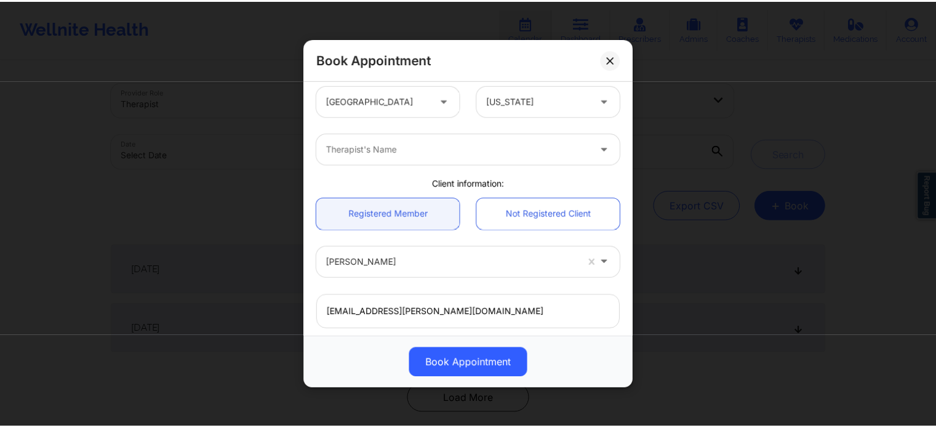
scroll to position [0, 0]
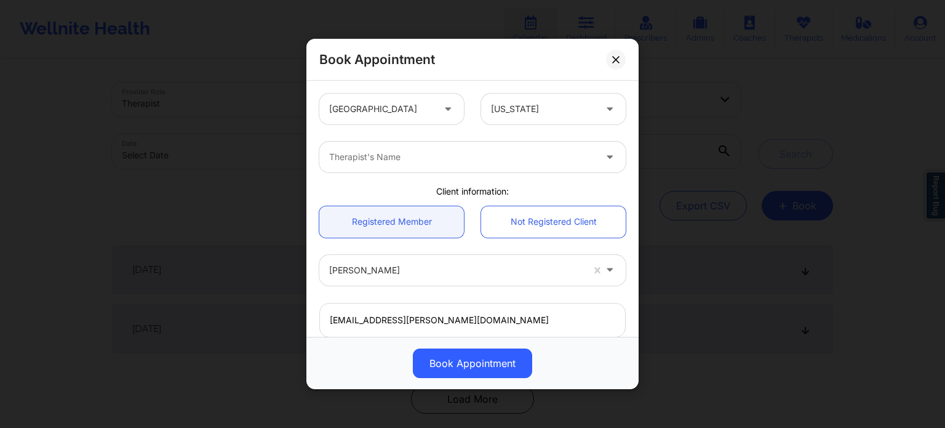
click at [615, 61] on icon at bounding box center [615, 59] width 7 height 7
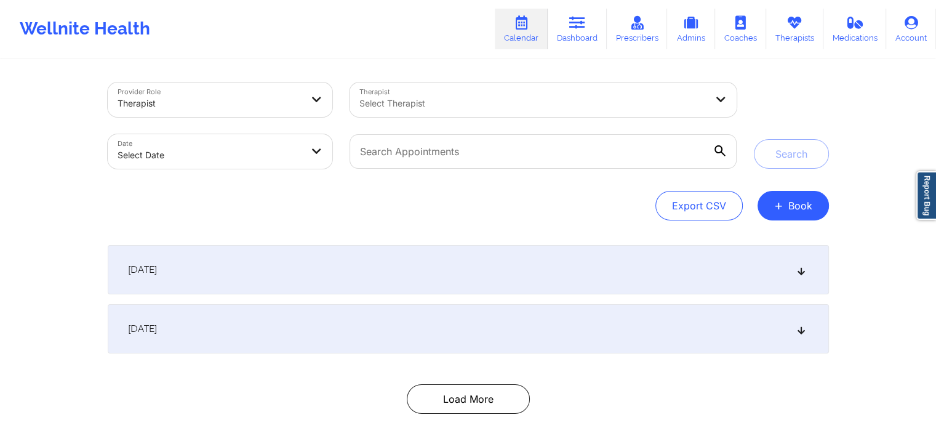
click at [512, 25] on link "Calendar" at bounding box center [521, 29] width 53 height 41
click at [804, 196] on button "+ Book" at bounding box center [793, 206] width 71 height 30
click at [766, 239] on button "Therapy Session" at bounding box center [772, 244] width 94 height 20
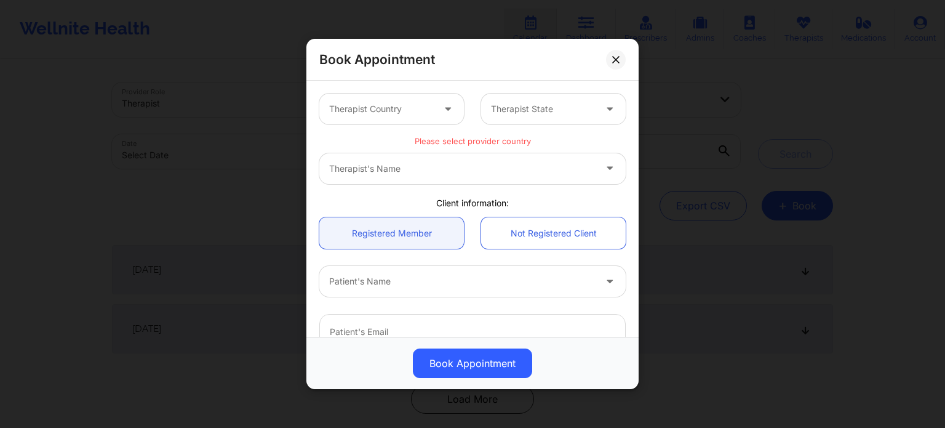
click at [413, 113] on div at bounding box center [381, 109] width 104 height 15
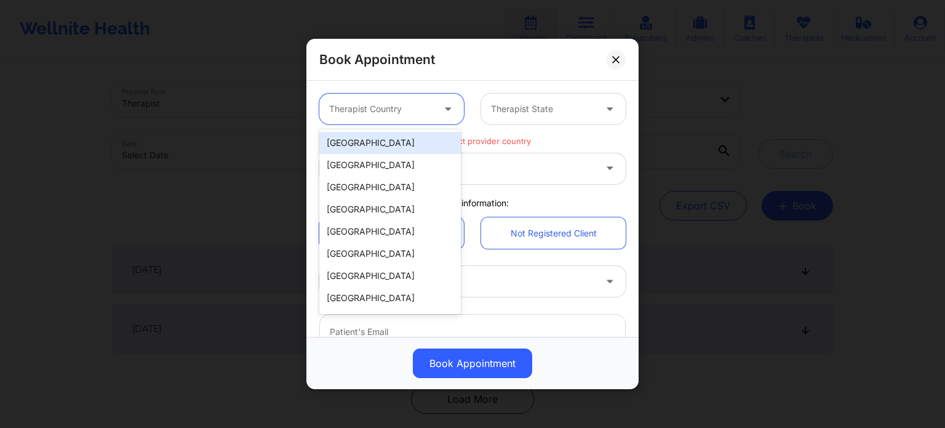
click at [406, 146] on div "[GEOGRAPHIC_DATA]" at bounding box center [390, 143] width 142 height 22
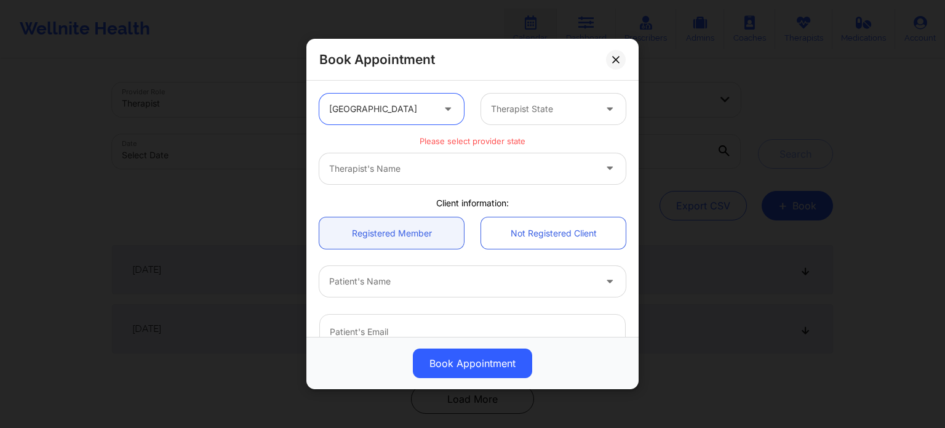
click at [535, 108] on div at bounding box center [543, 109] width 104 height 15
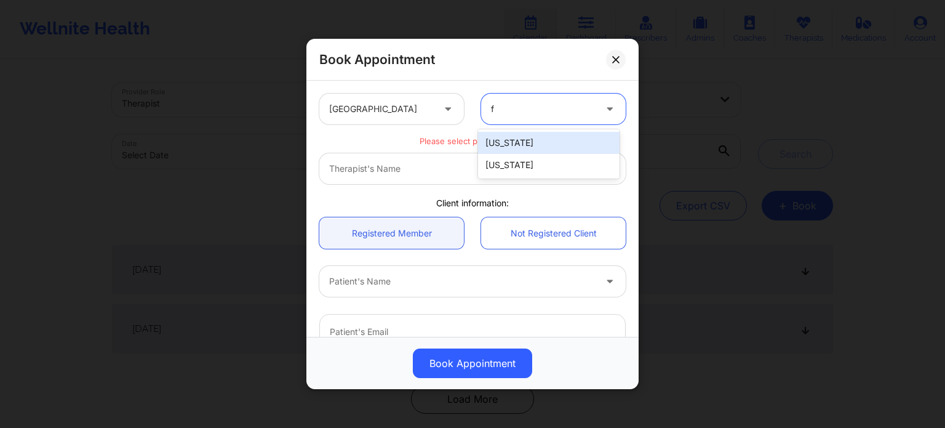
type input "fl"
click at [526, 142] on div "[US_STATE]" at bounding box center [549, 143] width 142 height 22
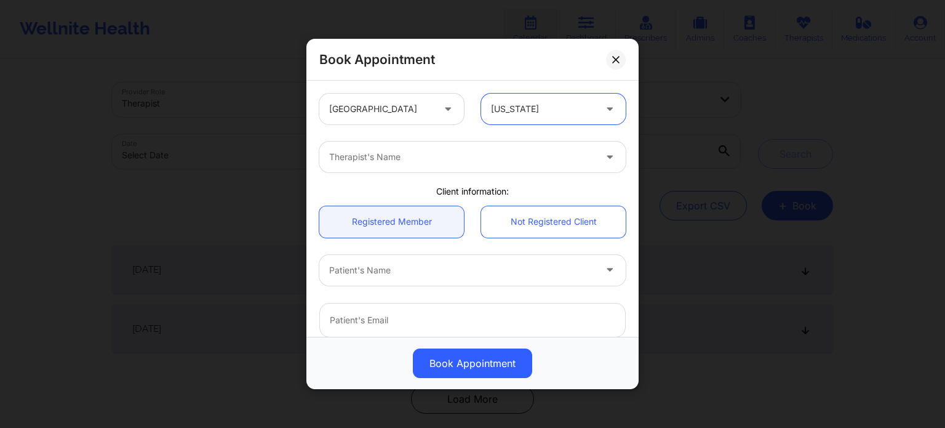
click at [458, 162] on div at bounding box center [462, 157] width 266 height 15
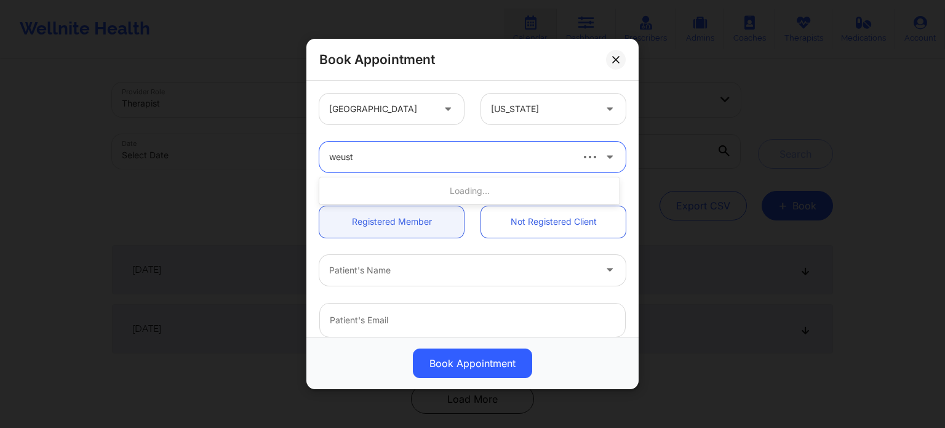
type input "weuste"
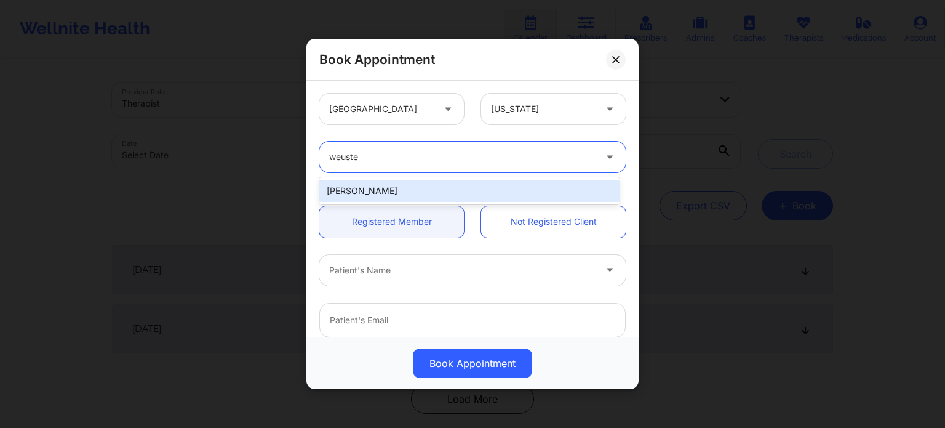
click at [398, 191] on div "Micheal Weuste" at bounding box center [469, 191] width 300 height 22
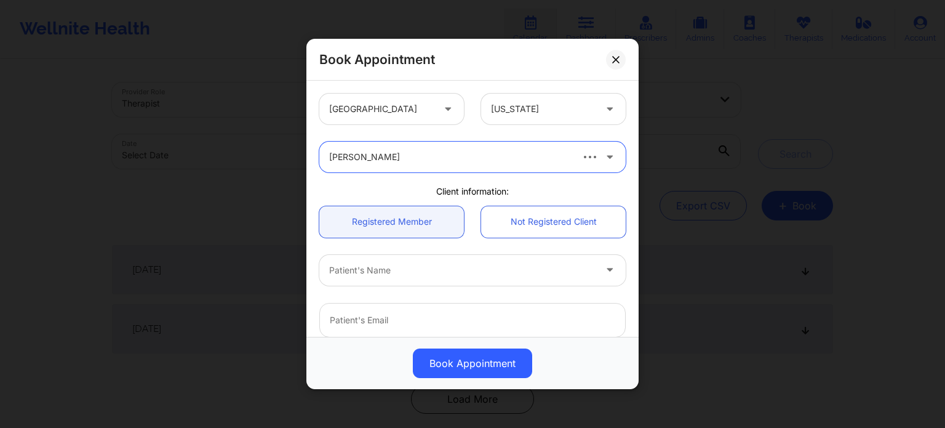
click at [394, 274] on div at bounding box center [462, 270] width 266 height 15
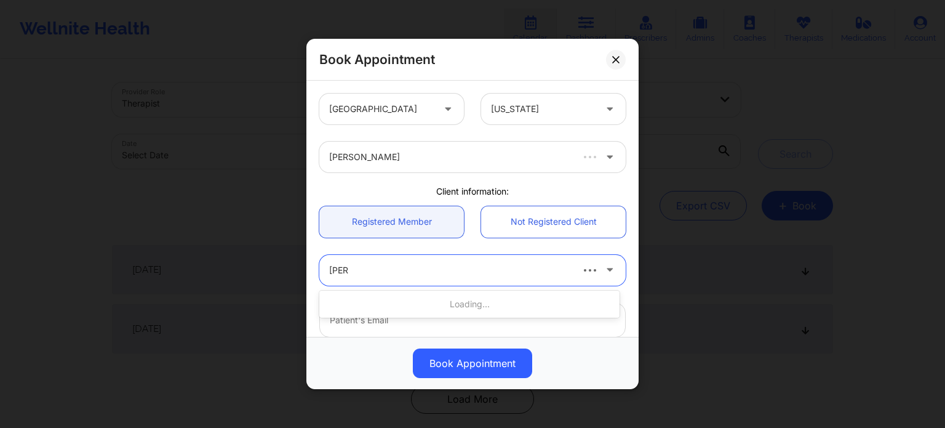
type input "joanna"
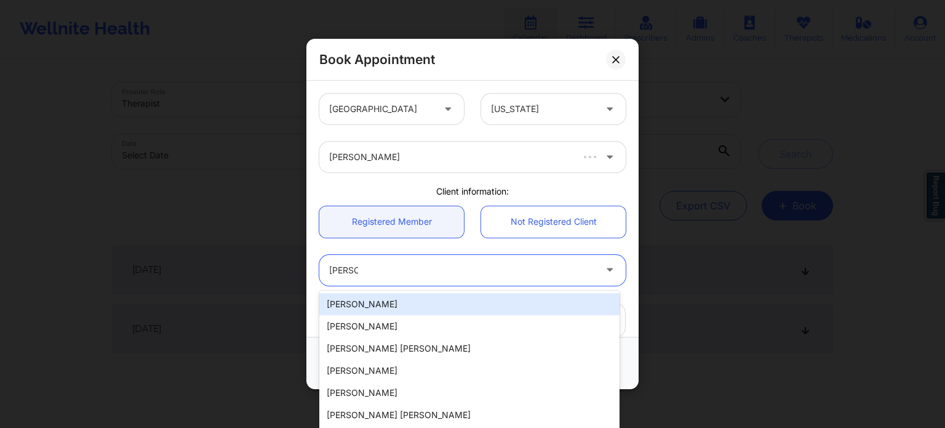
click at [394, 306] on div "[PERSON_NAME]" at bounding box center [469, 304] width 300 height 22
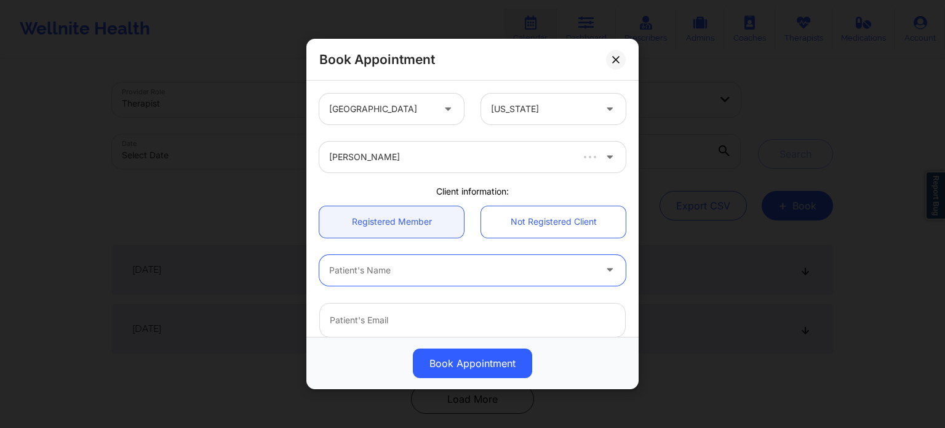
scroll to position [62, 0]
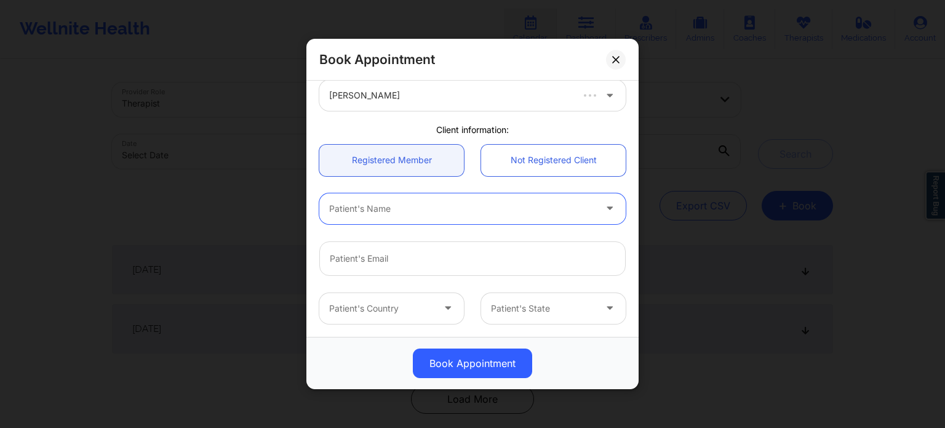
click at [380, 210] on div at bounding box center [462, 208] width 266 height 15
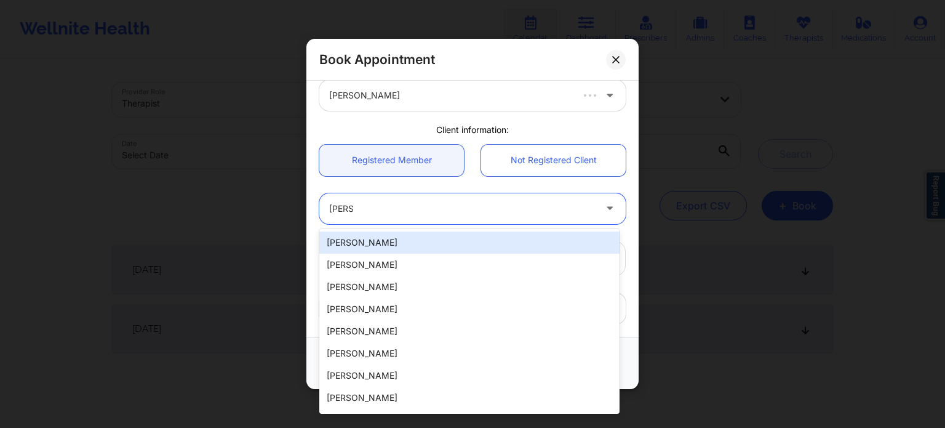
type input "joanna"
click at [345, 247] on div "[PERSON_NAME]" at bounding box center [469, 242] width 300 height 22
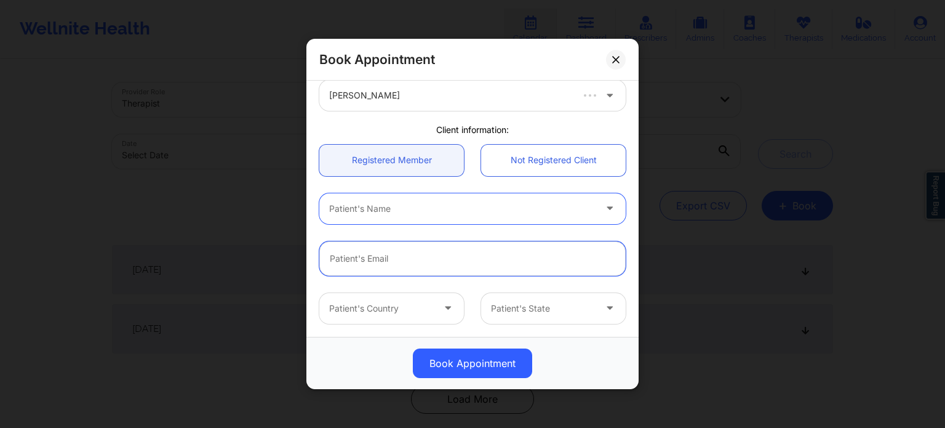
click at [364, 258] on input "email" at bounding box center [472, 258] width 306 height 34
type input "[EMAIL_ADDRESS][PERSON_NAME][DOMAIN_NAME]"
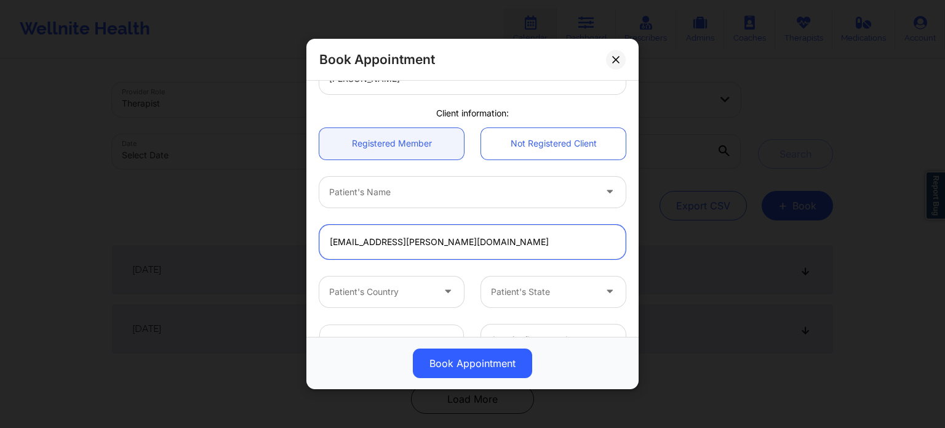
scroll to position [185, 0]
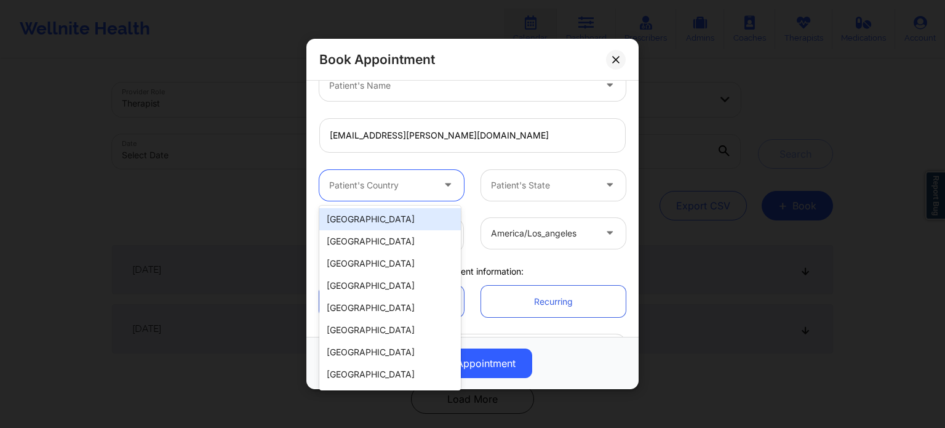
click at [372, 190] on div at bounding box center [381, 185] width 104 height 15
click at [371, 221] on div "[GEOGRAPHIC_DATA]" at bounding box center [390, 219] width 142 height 22
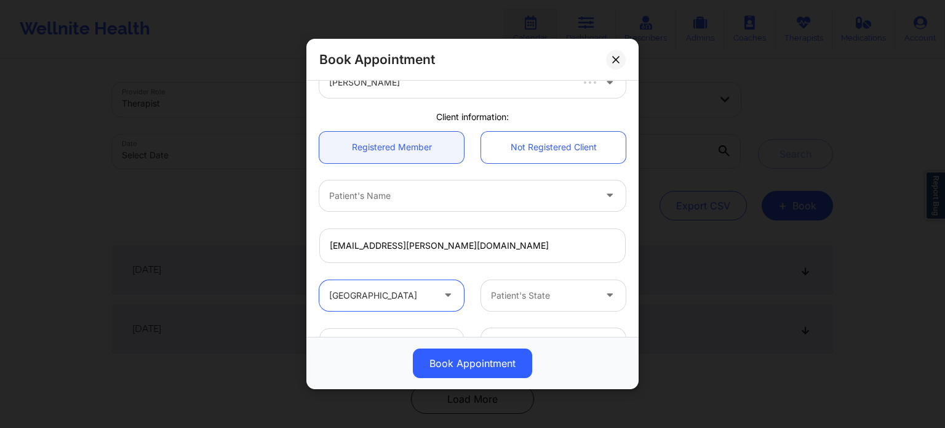
scroll to position [123, 0]
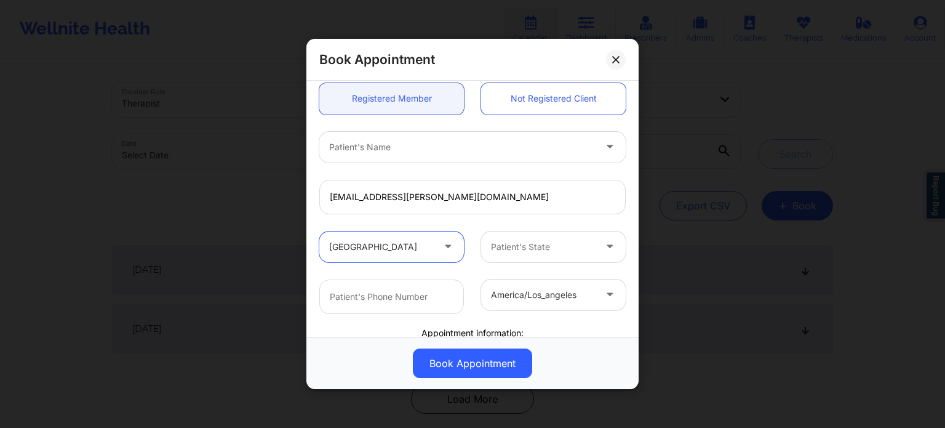
click at [431, 152] on div at bounding box center [462, 147] width 266 height 15
type input "JOANNA"
type input "[PHONE_NUMBER]"
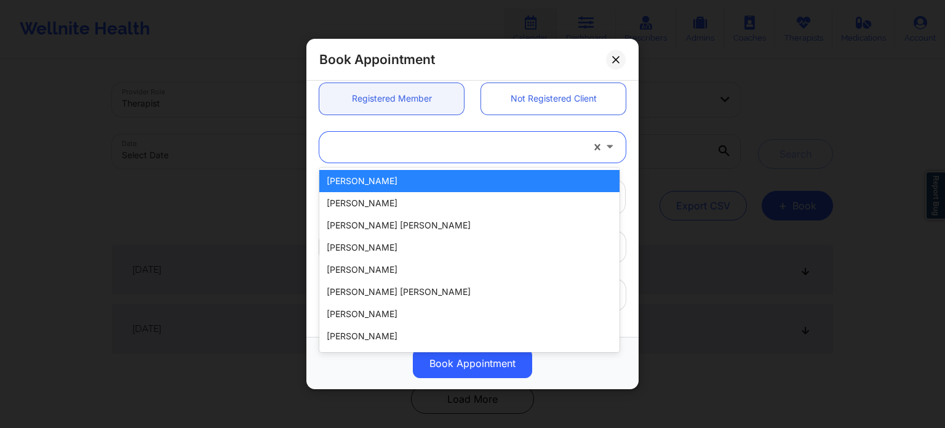
click at [412, 152] on div at bounding box center [456, 147] width 254 height 15
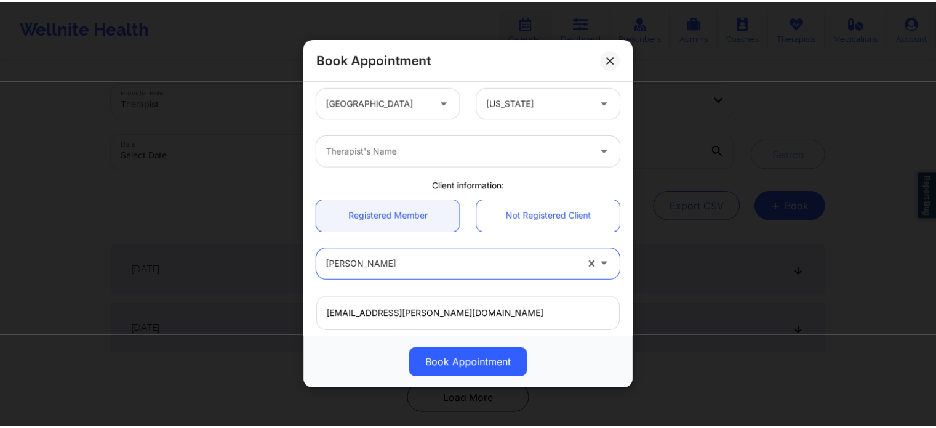
scroll to position [0, 0]
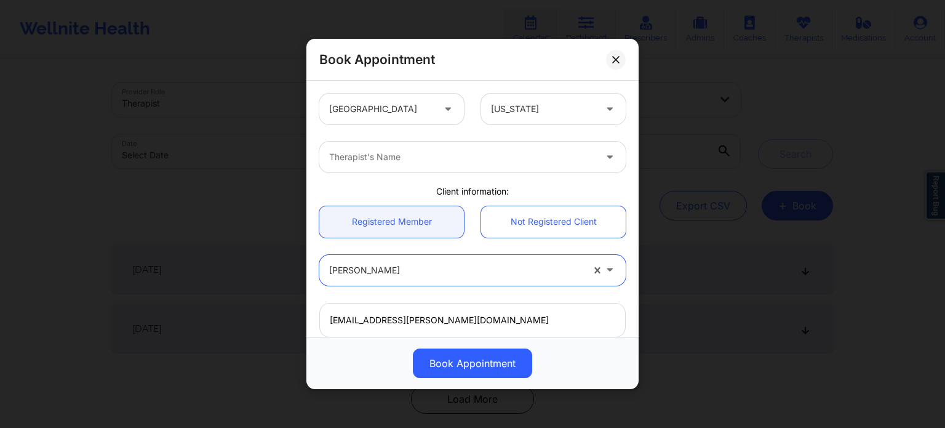
drag, startPoint x: 611, startPoint y: 58, endPoint x: 574, endPoint y: 42, distance: 40.2
click at [610, 58] on button at bounding box center [616, 60] width 20 height 20
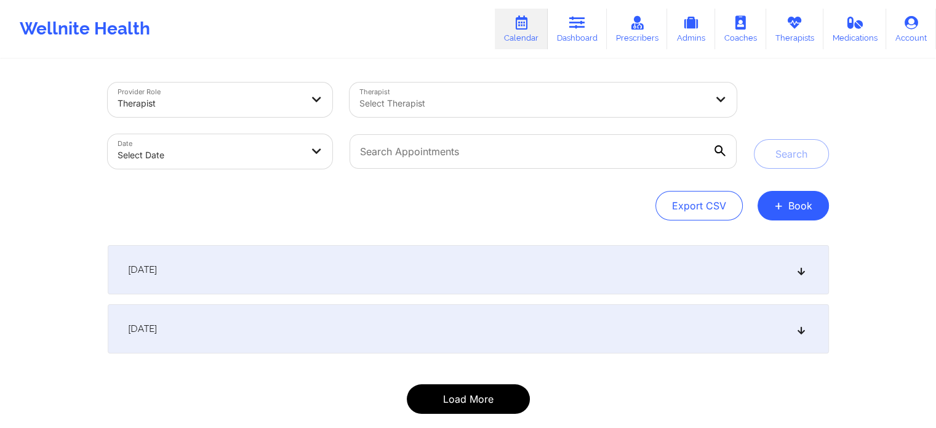
click at [466, 407] on button "Load More" at bounding box center [468, 399] width 123 height 30
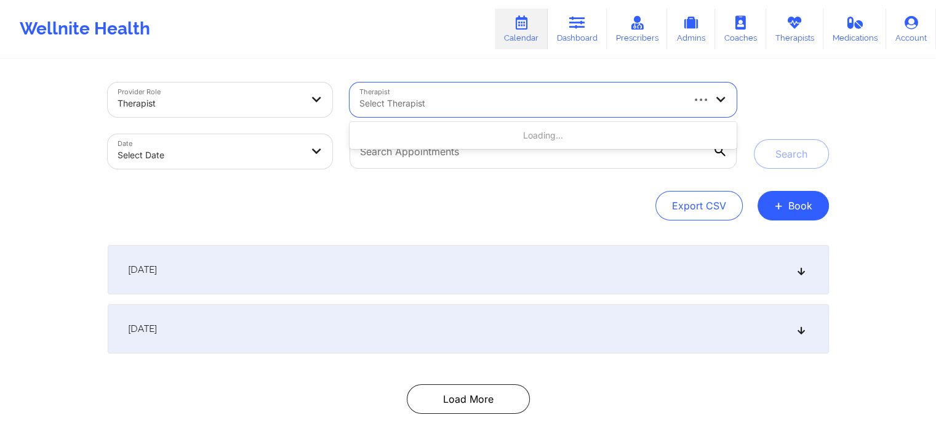
click at [414, 110] on div at bounding box center [520, 103] width 322 height 15
type input "weus"
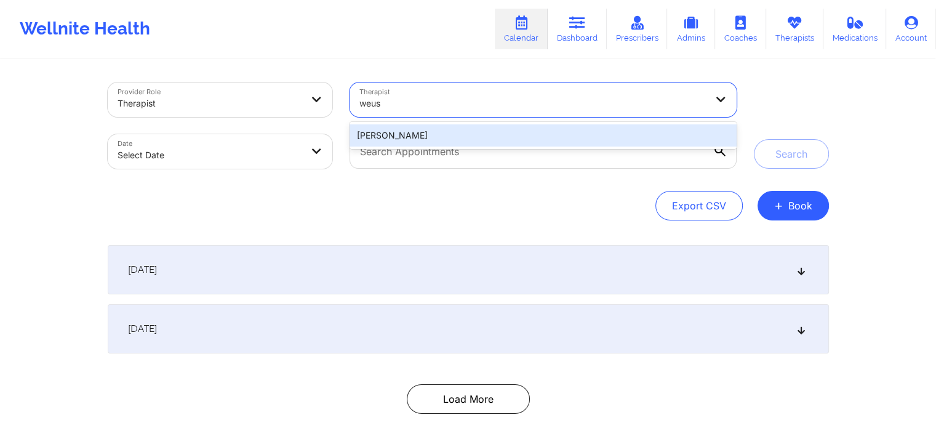
click at [414, 137] on div "[PERSON_NAME]" at bounding box center [543, 135] width 386 height 22
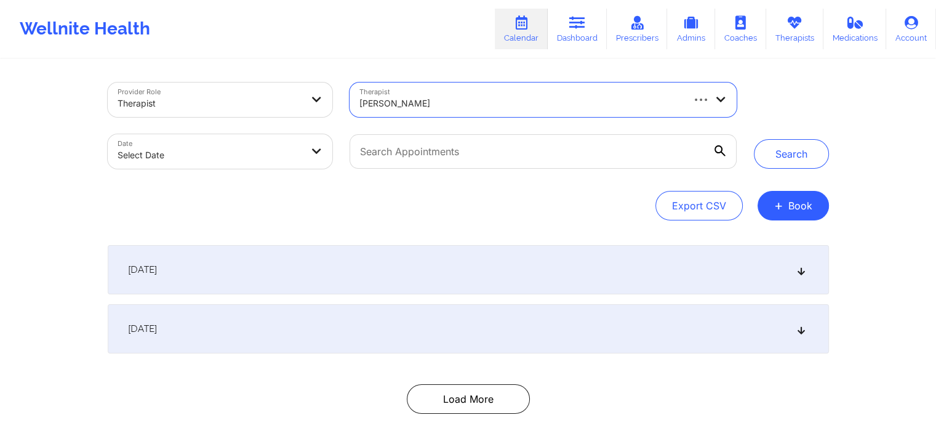
click at [300, 161] on body "Wellnite Health Calendar Dashboard Prescribers Admins Coaches Therapists Medica…" at bounding box center [468, 214] width 936 height 428
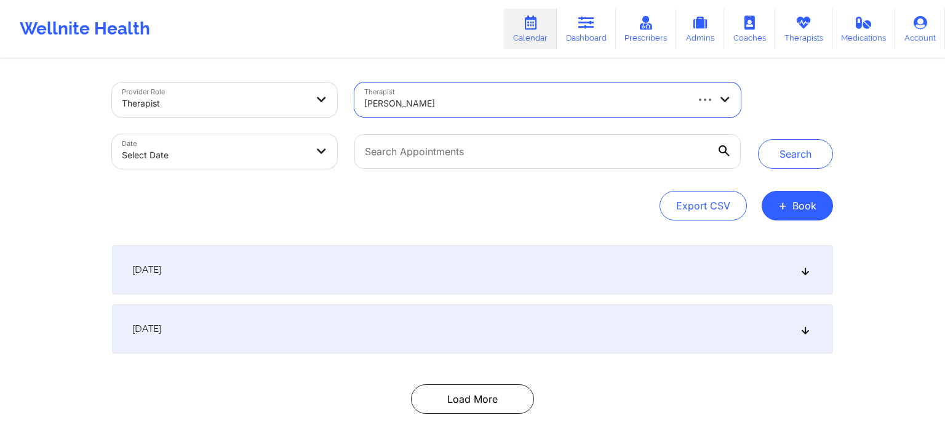
select select "2025-8"
select select "2025-9"
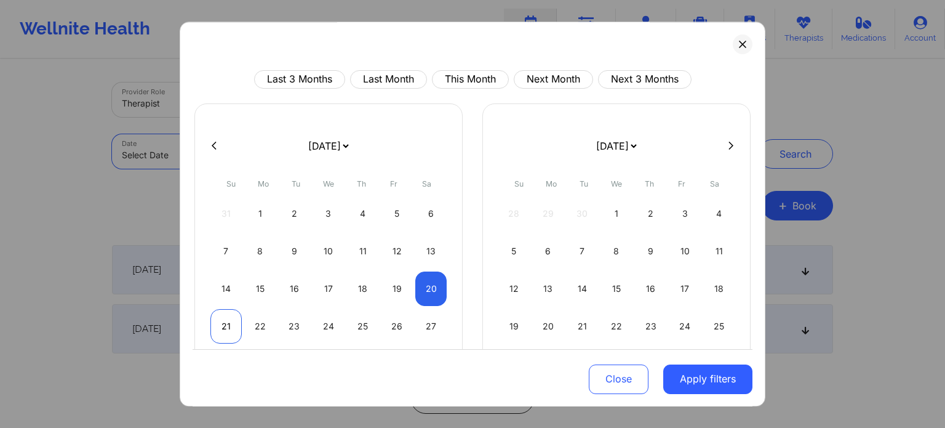
click at [213, 328] on div "21" at bounding box center [225, 326] width 31 height 34
select select "2025-8"
select select "2025-9"
select select "2025-8"
select select "2025-9"
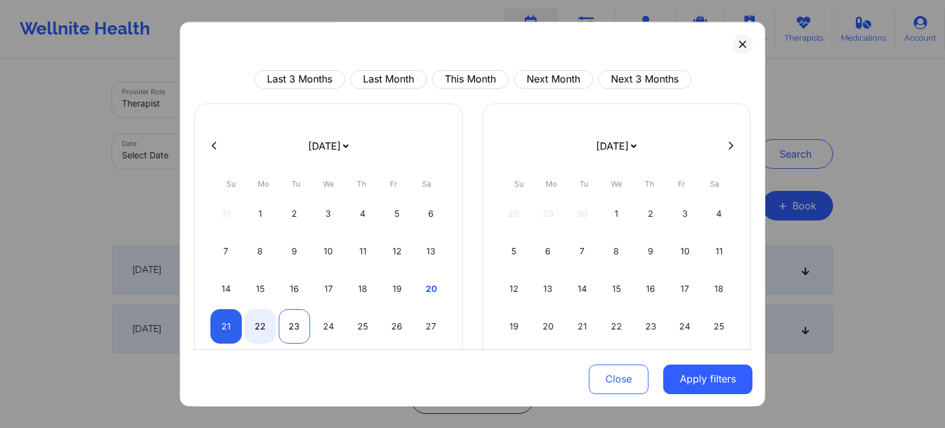
click at [292, 331] on div "23" at bounding box center [294, 326] width 31 height 34
select select "2025-8"
select select "2025-9"
click at [727, 380] on button "Apply filters" at bounding box center [707, 379] width 89 height 30
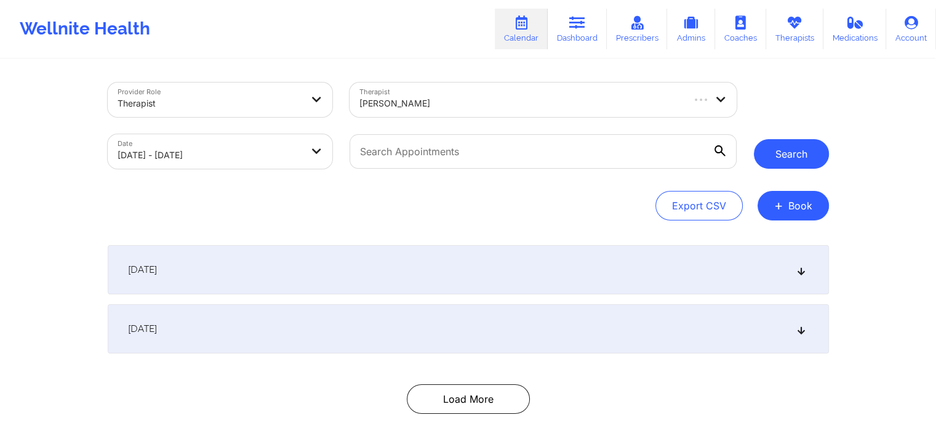
click at [806, 146] on button "Search" at bounding box center [791, 154] width 75 height 30
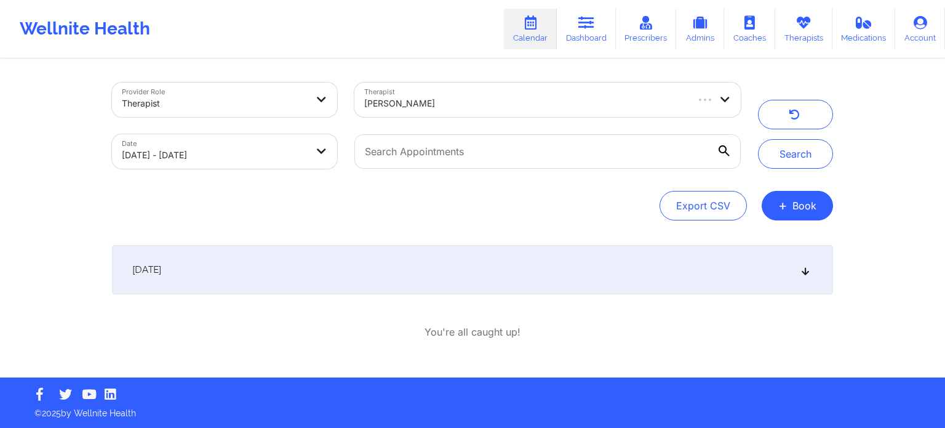
click at [226, 256] on div "September 22, 2025" at bounding box center [472, 269] width 721 height 49
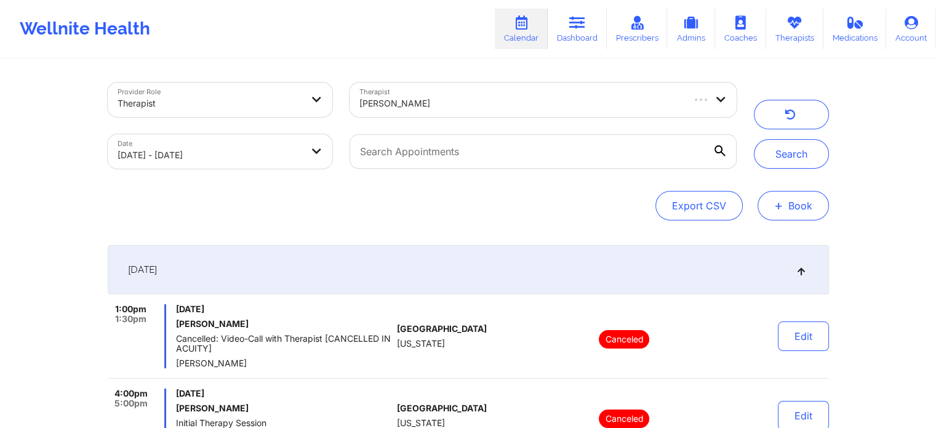
click at [788, 204] on button "+ Book" at bounding box center [793, 206] width 71 height 30
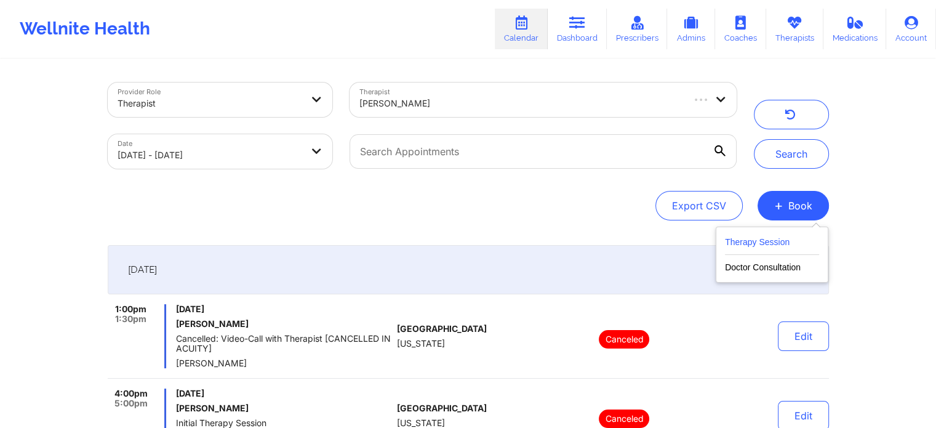
click at [759, 241] on button "Therapy Session" at bounding box center [772, 244] width 94 height 20
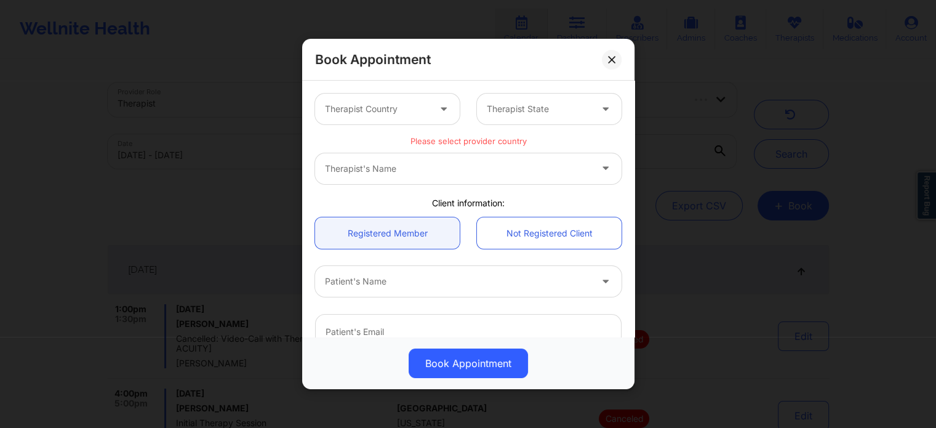
click at [388, 116] on div at bounding box center [377, 109] width 104 height 15
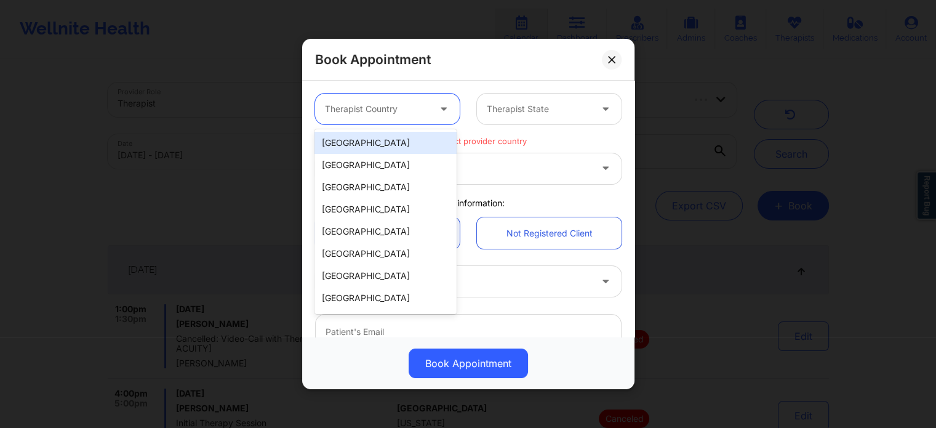
click at [389, 142] on div "[GEOGRAPHIC_DATA]" at bounding box center [385, 143] width 142 height 22
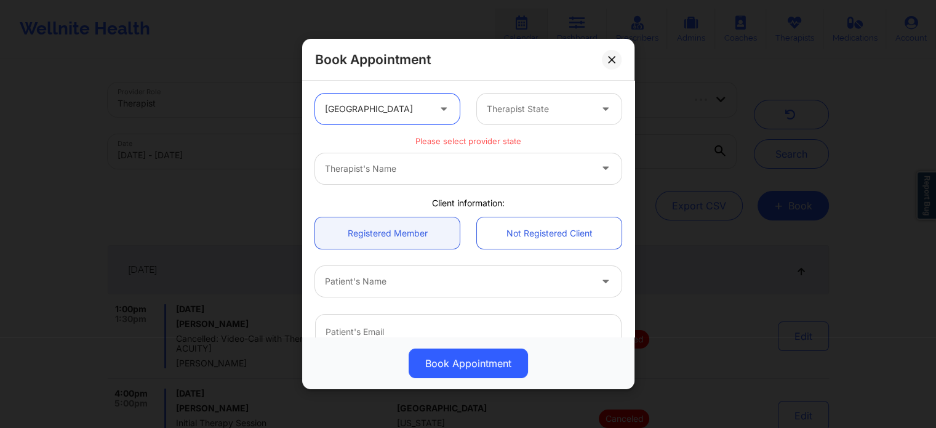
click at [530, 115] on div at bounding box center [539, 109] width 104 height 15
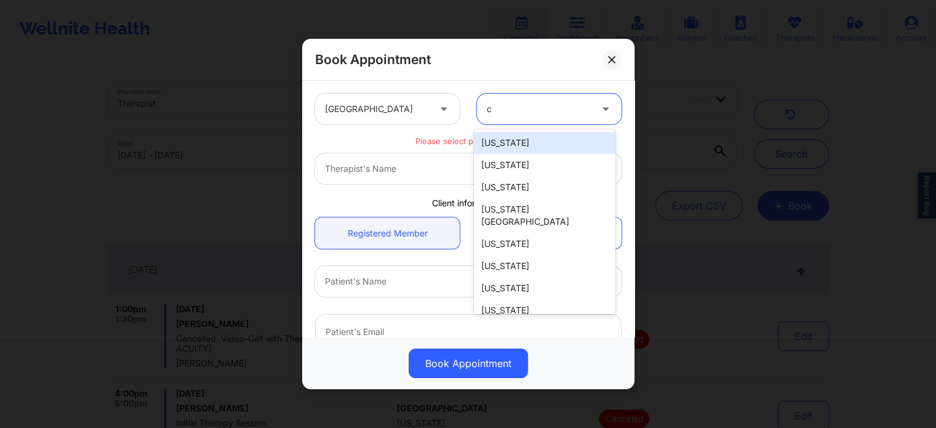
type input "ca"
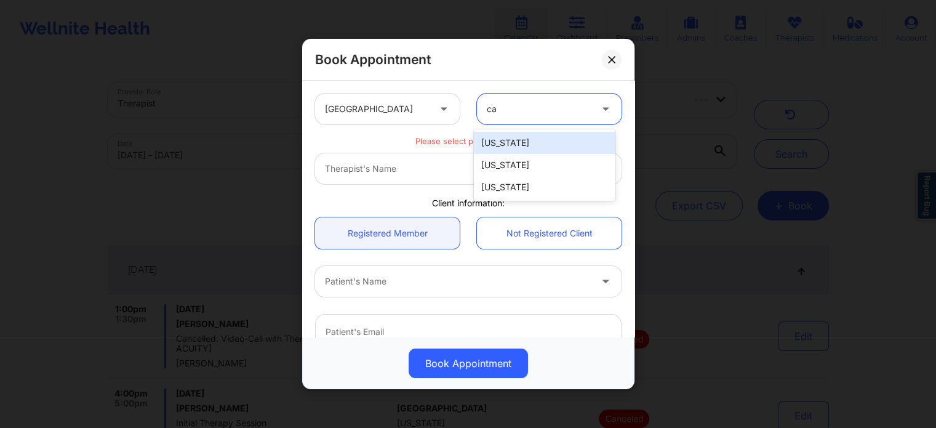
click at [530, 140] on div "[US_STATE]" at bounding box center [545, 143] width 142 height 22
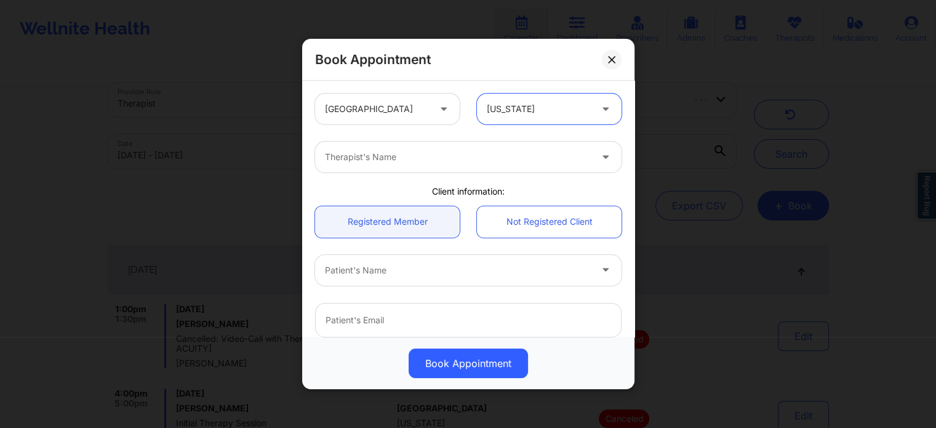
click at [472, 157] on div at bounding box center [458, 157] width 266 height 15
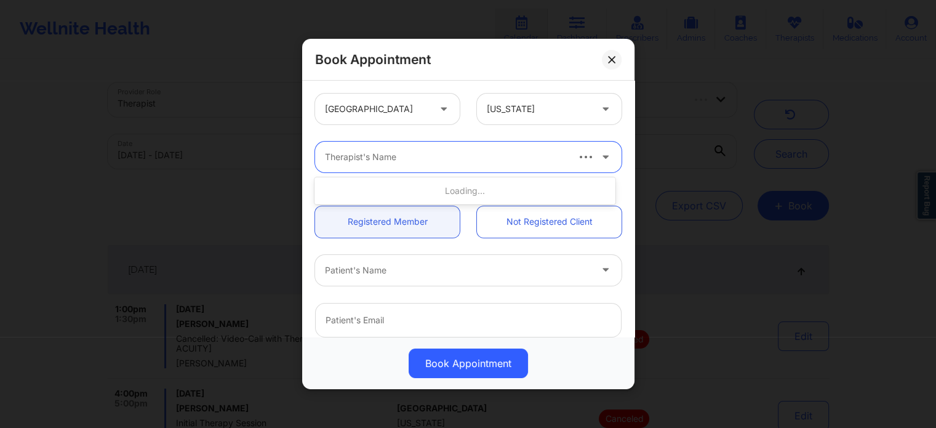
click at [514, 114] on div at bounding box center [539, 109] width 104 height 15
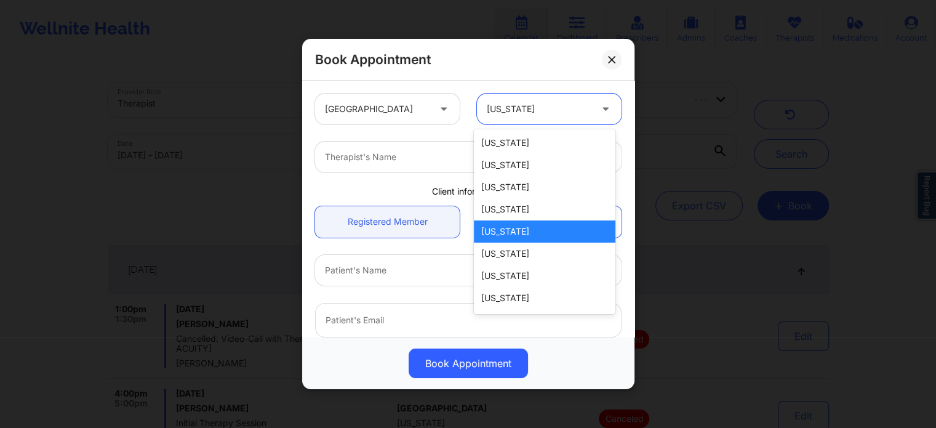
click at [514, 114] on div at bounding box center [539, 109] width 104 height 15
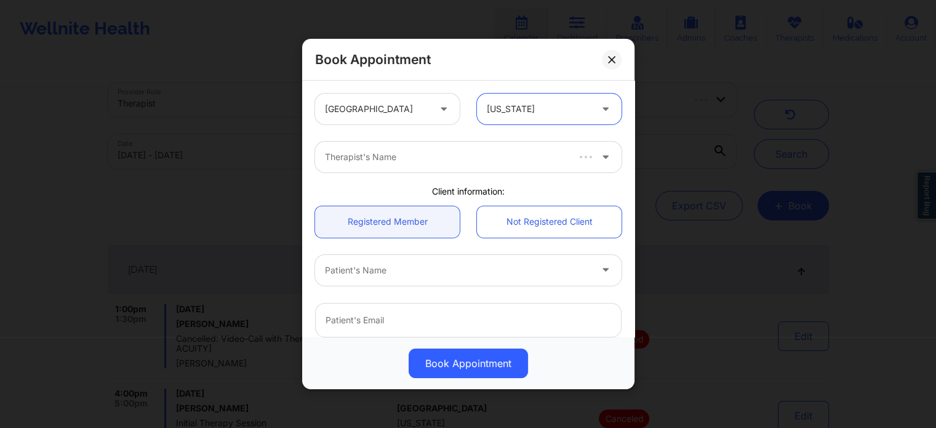
click at [428, 161] on div at bounding box center [445, 157] width 241 height 15
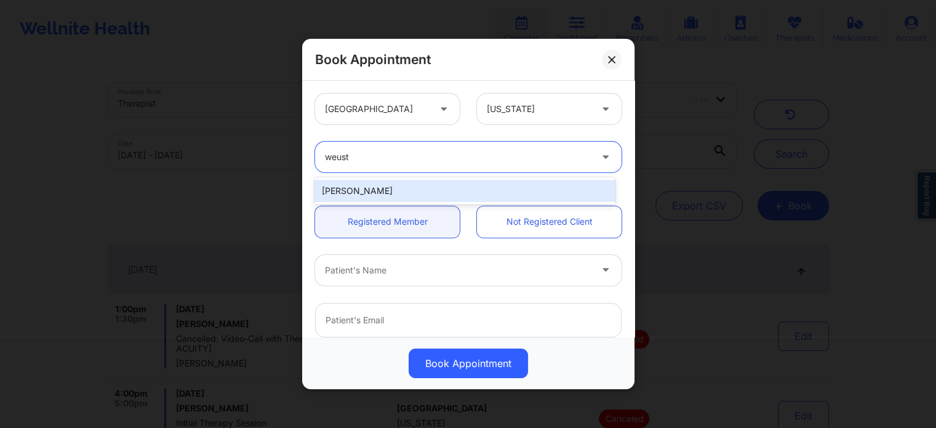
type input "weuste"
click at [381, 188] on div "[PERSON_NAME]" at bounding box center [464, 191] width 300 height 22
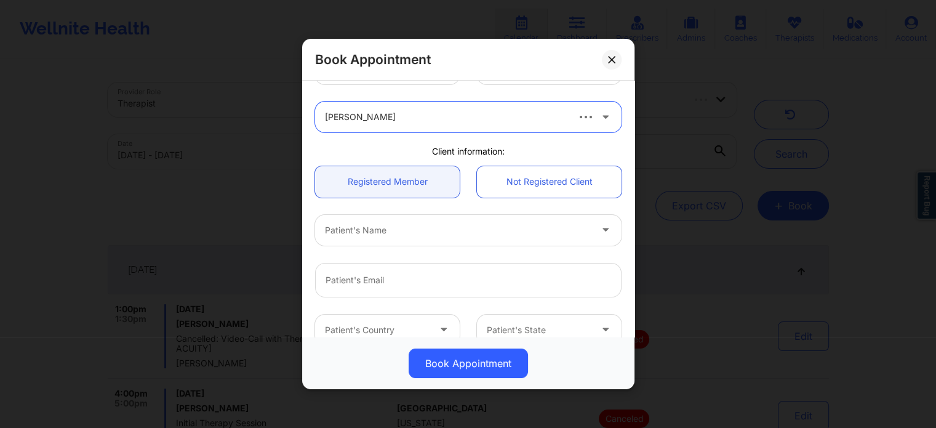
scroll to position [123, 0]
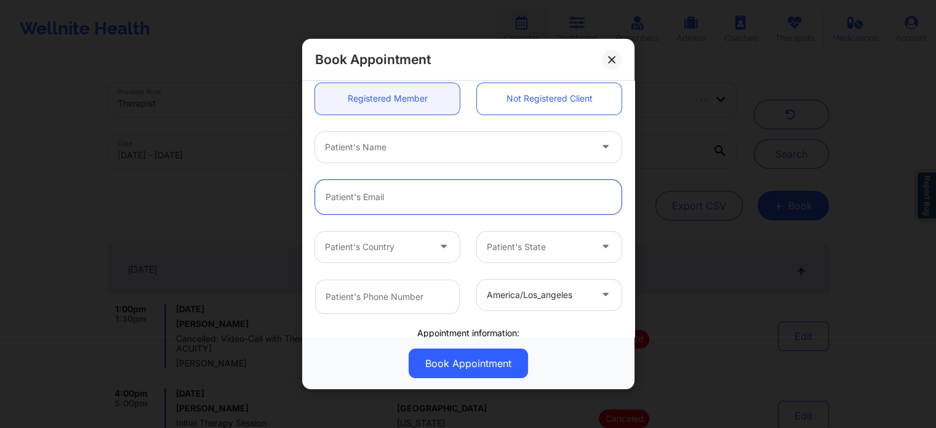
click at [391, 193] on input "email" at bounding box center [468, 197] width 306 height 34
drag, startPoint x: 391, startPoint y: 193, endPoint x: 352, endPoint y: 199, distance: 39.9
click at [353, 199] on input "email" at bounding box center [468, 197] width 306 height 34
type input "[EMAIL_ADDRESS][PERSON_NAME][DOMAIN_NAME]"
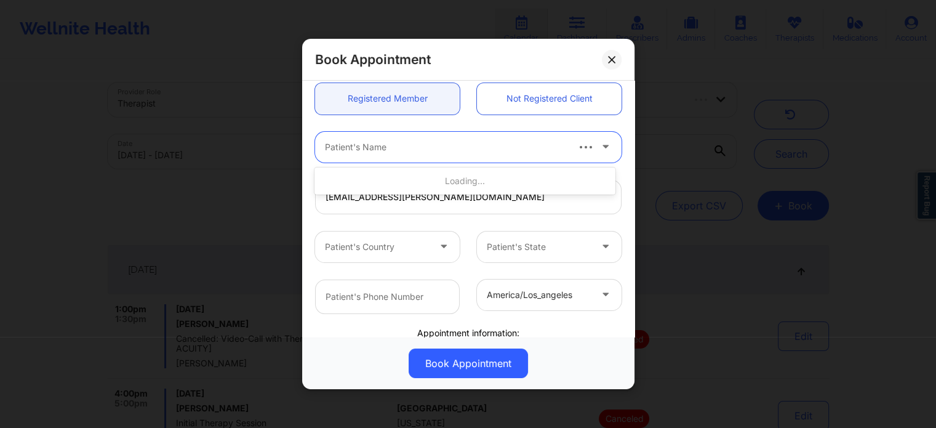
click at [422, 149] on div at bounding box center [445, 147] width 241 height 15
type input "[PERSON_NAME]"
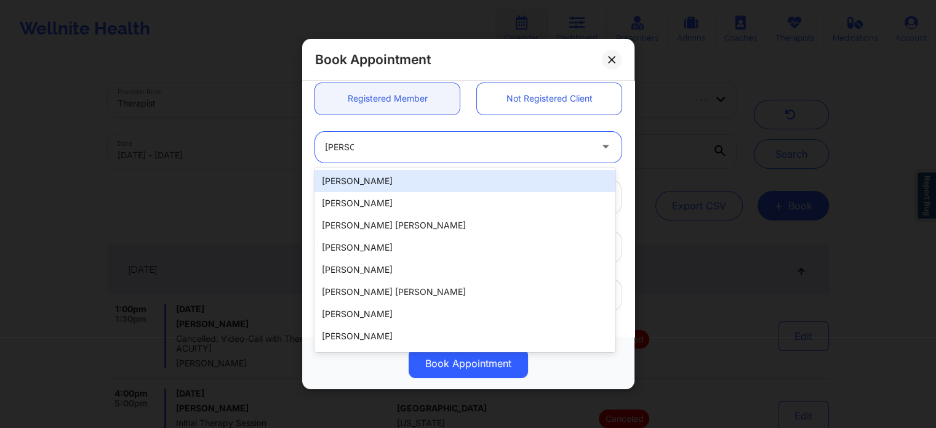
click at [359, 177] on div "[PERSON_NAME]" at bounding box center [464, 181] width 300 height 22
type input "[PHONE_NUMBER]"
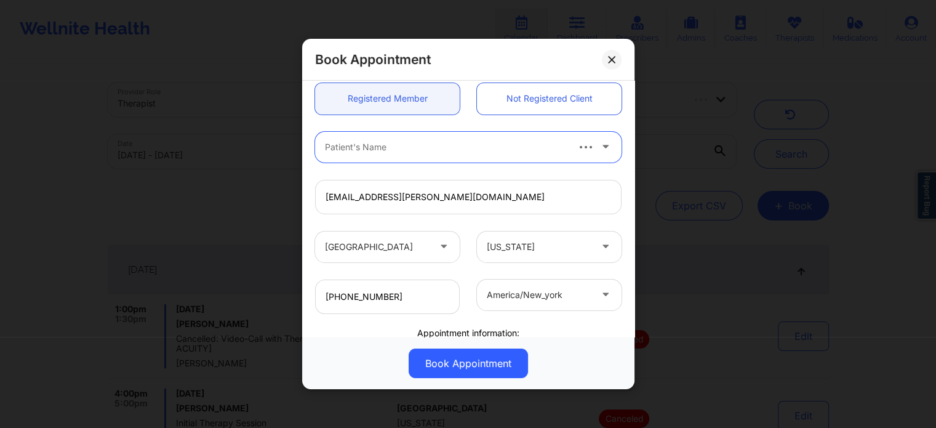
click at [515, 258] on div "[US_STATE]" at bounding box center [539, 246] width 104 height 31
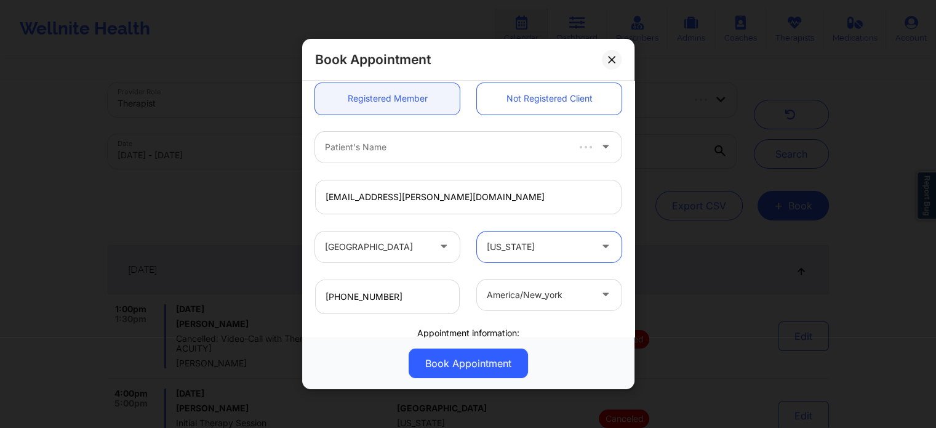
click at [510, 251] on div at bounding box center [539, 246] width 104 height 15
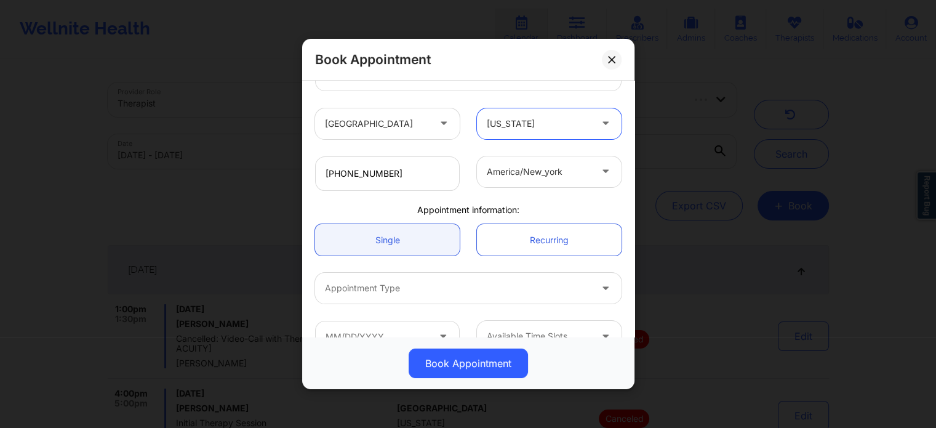
scroll to position [273, 0]
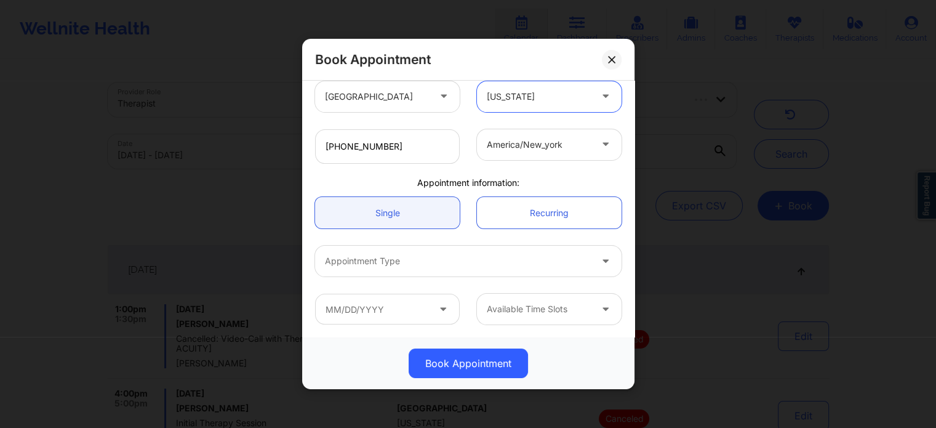
click at [418, 263] on div at bounding box center [458, 261] width 266 height 15
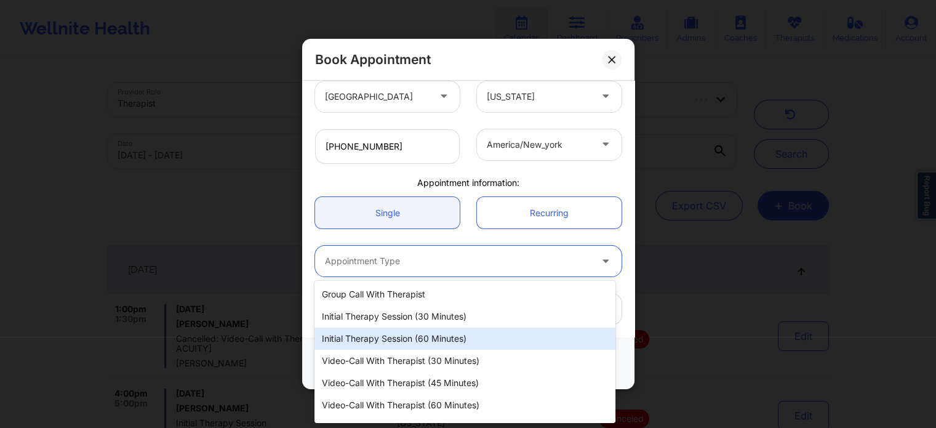
click at [400, 342] on div "Initial Therapy Session (60 minutes)" at bounding box center [464, 338] width 300 height 22
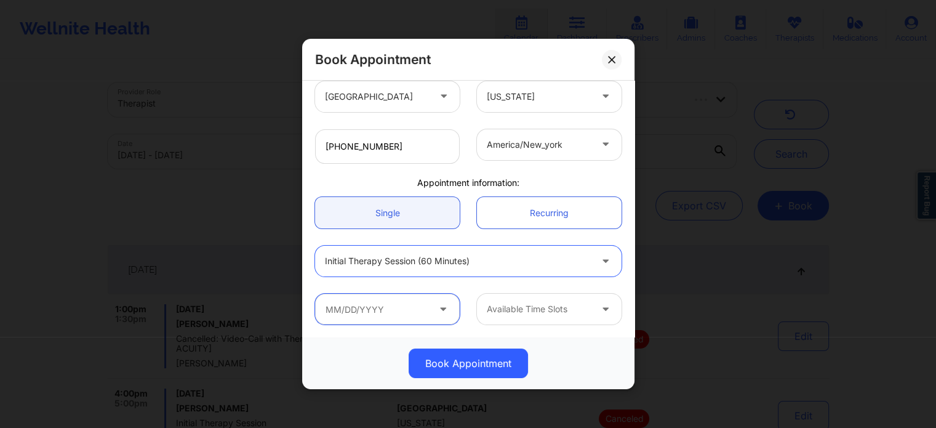
click at [366, 313] on input "text" at bounding box center [387, 309] width 145 height 31
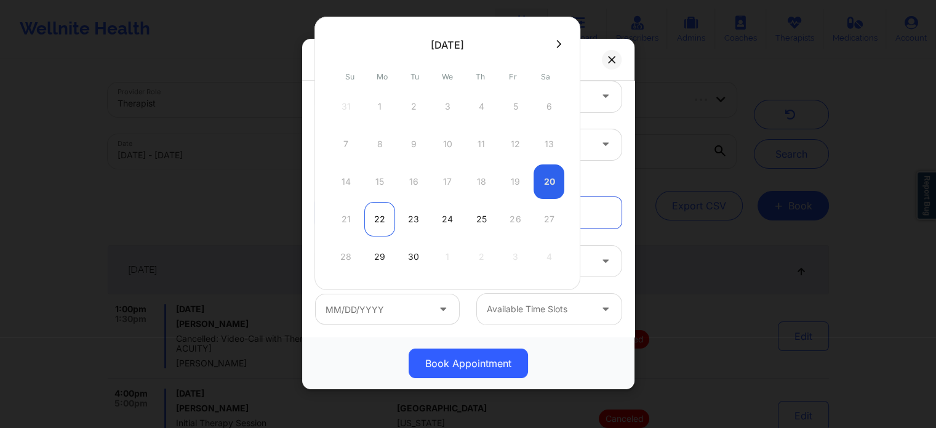
click at [389, 223] on div "22" at bounding box center [379, 219] width 31 height 34
type input "[DATE]"
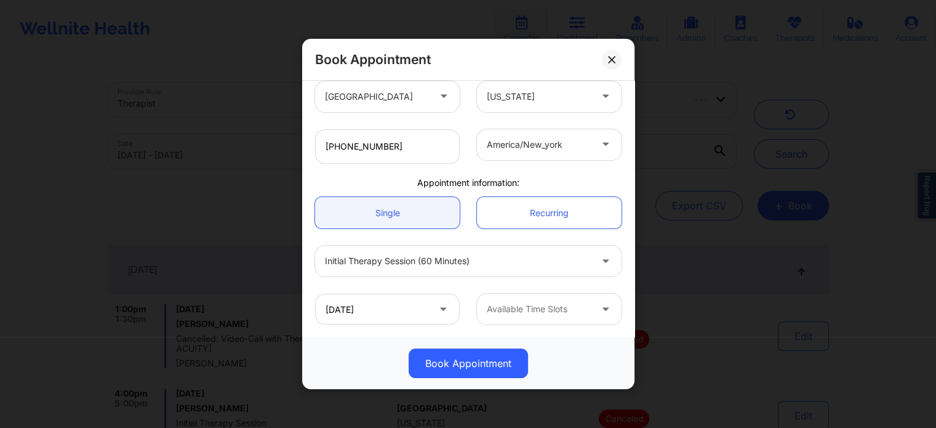
click at [535, 309] on div at bounding box center [539, 309] width 104 height 15
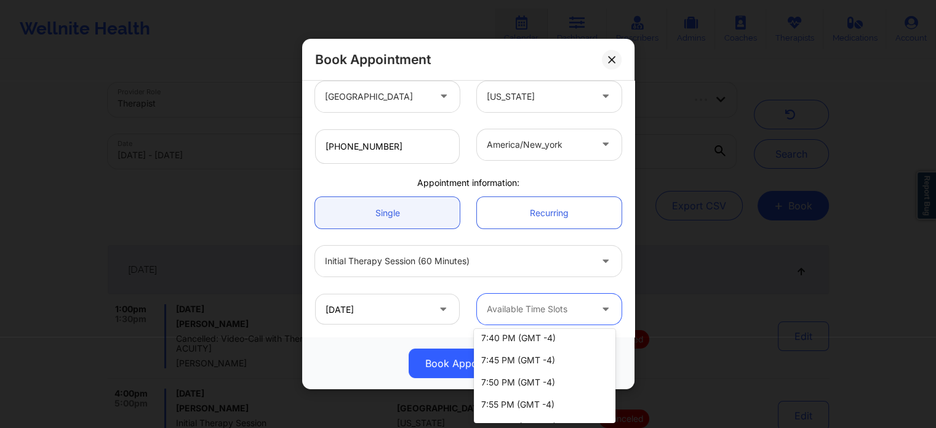
scroll to position [1785, 0]
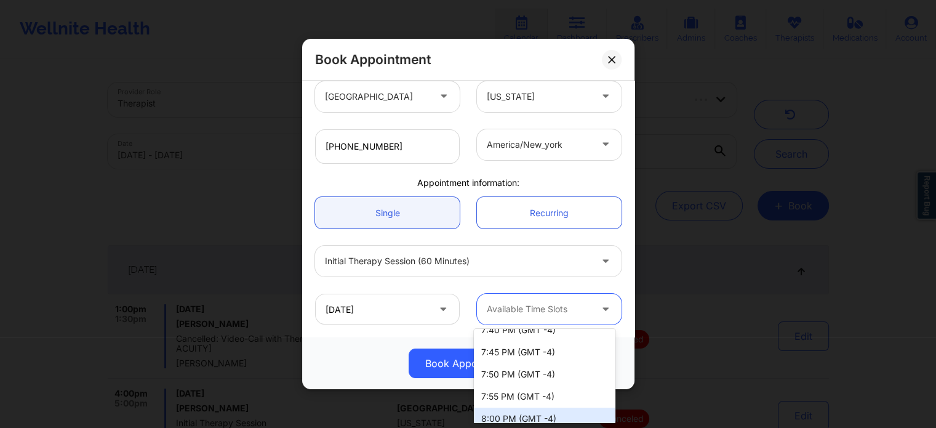
click at [529, 416] on div "8:00 PM (GMT -4)" at bounding box center [545, 418] width 142 height 22
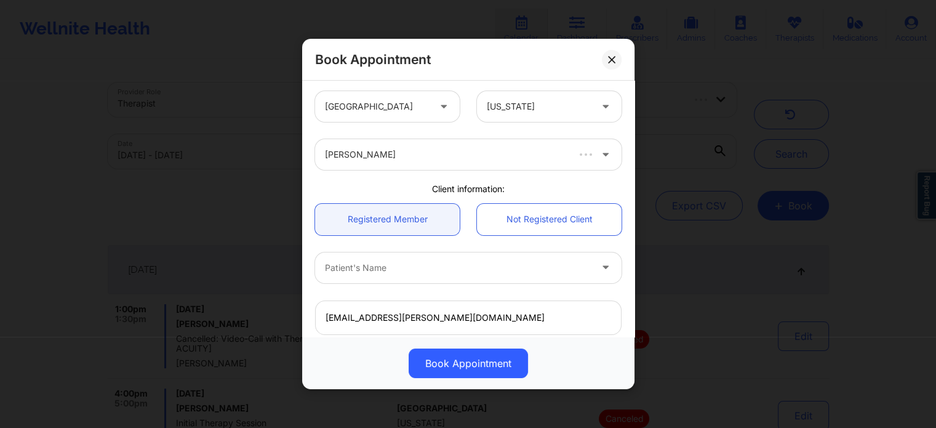
scroll to position [0, 0]
click at [423, 278] on div "Patient's Name" at bounding box center [453, 270] width 277 height 31
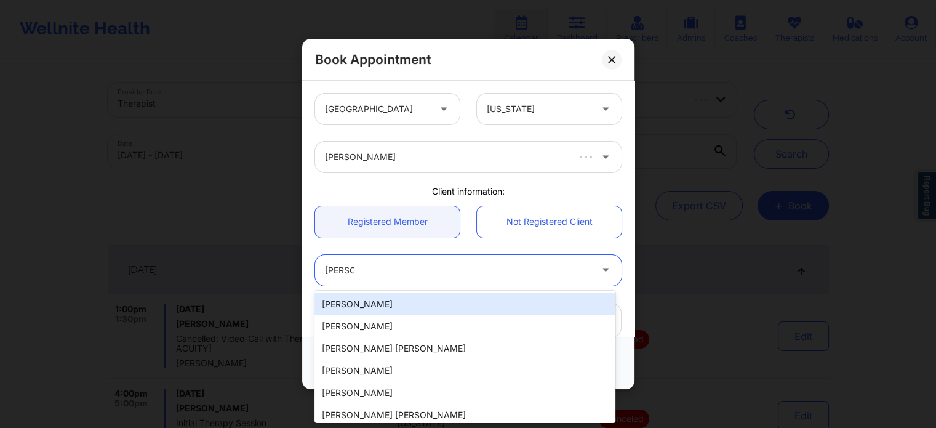
type input "[PERSON_NAME]"
click at [311, 306] on div "[EMAIL_ADDRESS][PERSON_NAME][DOMAIN_NAME]" at bounding box center [468, 320] width 324 height 34
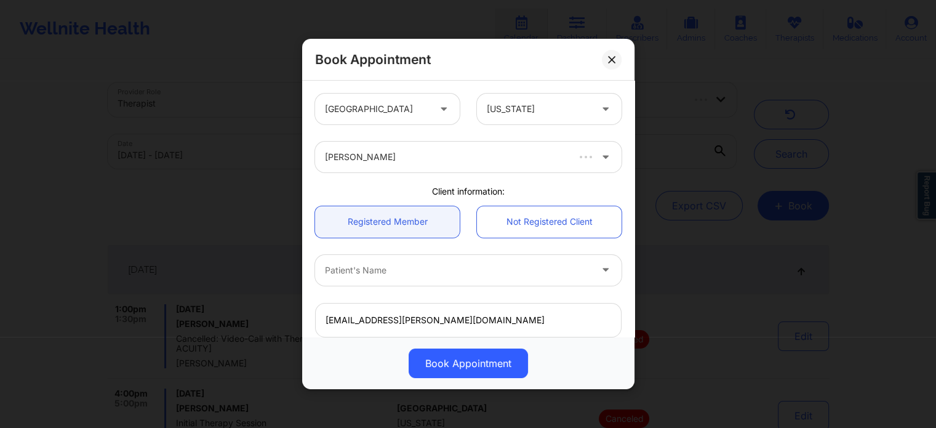
click at [362, 276] on div at bounding box center [458, 270] width 266 height 15
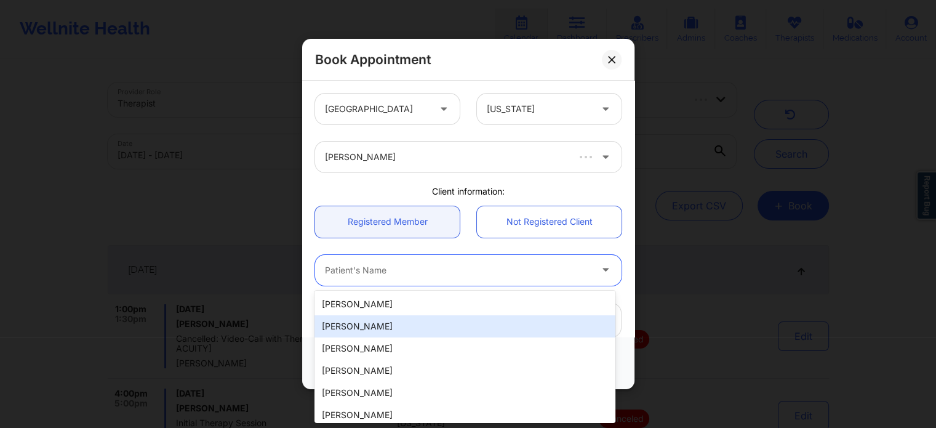
type input "o"
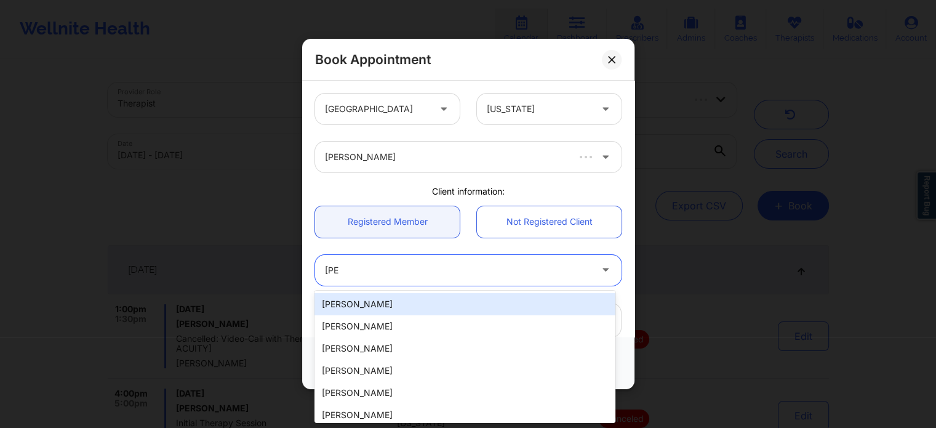
type input "[PERSON_NAME]"
click at [346, 310] on div "[PERSON_NAME]" at bounding box center [464, 304] width 300 height 22
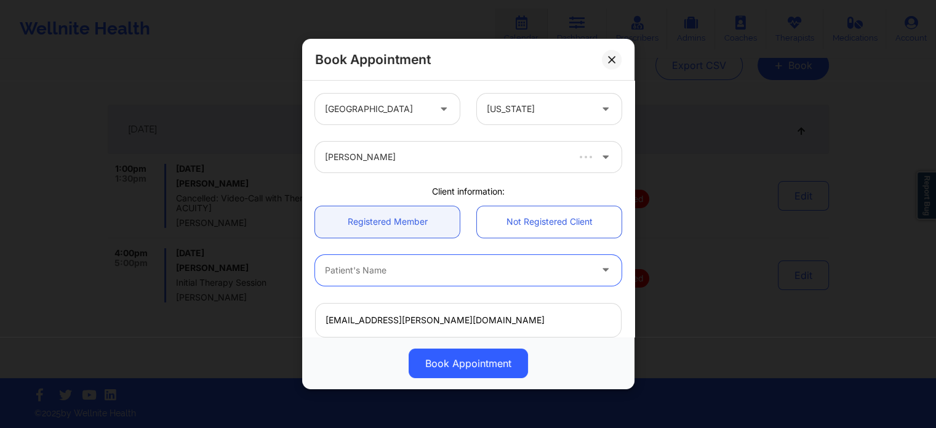
click at [485, 275] on div at bounding box center [458, 270] width 266 height 15
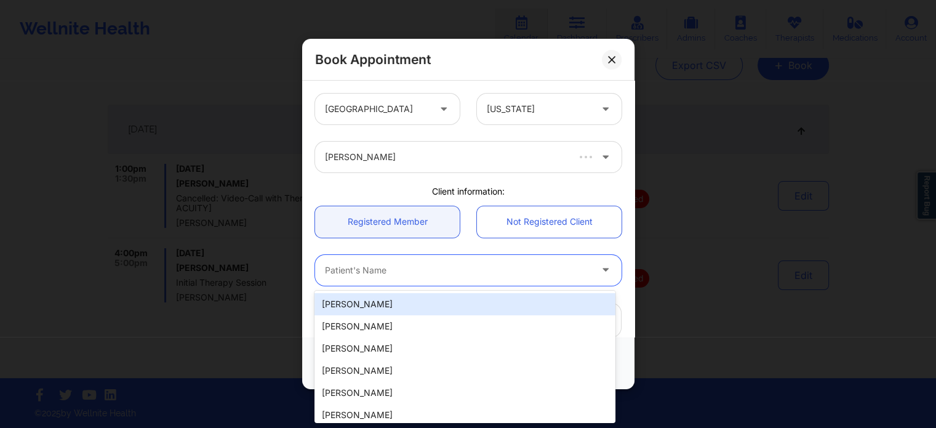
click at [484, 275] on div at bounding box center [458, 270] width 266 height 15
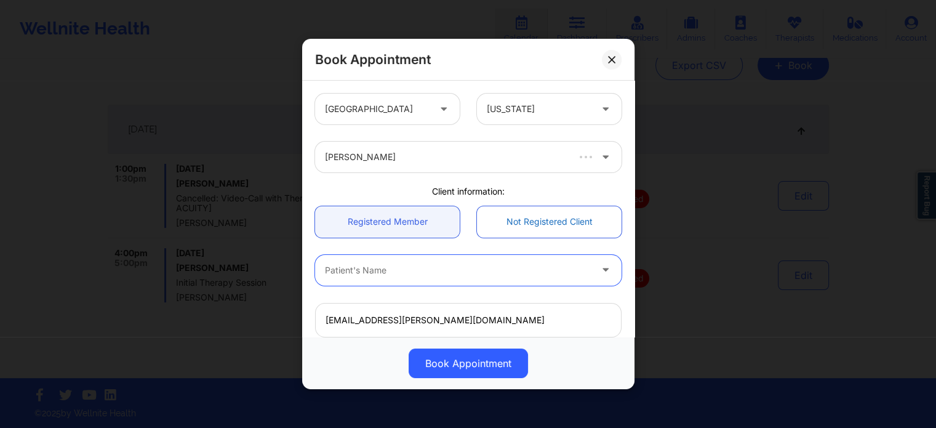
click at [529, 234] on link "Not Registered Client" at bounding box center [549, 221] width 145 height 31
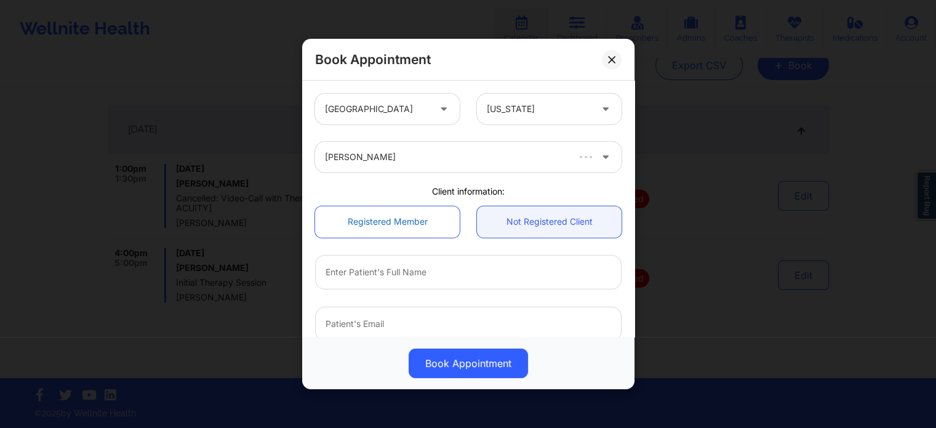
click at [399, 232] on link "Registered Member" at bounding box center [387, 221] width 145 height 31
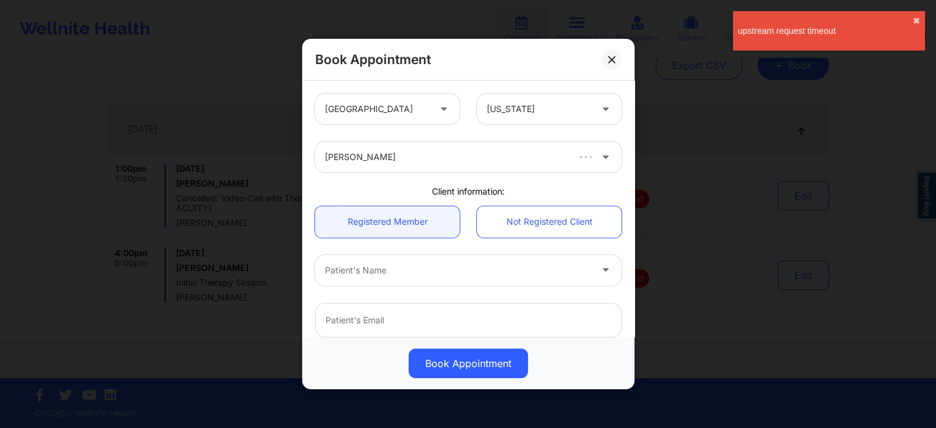
click at [406, 269] on div at bounding box center [458, 270] width 266 height 15
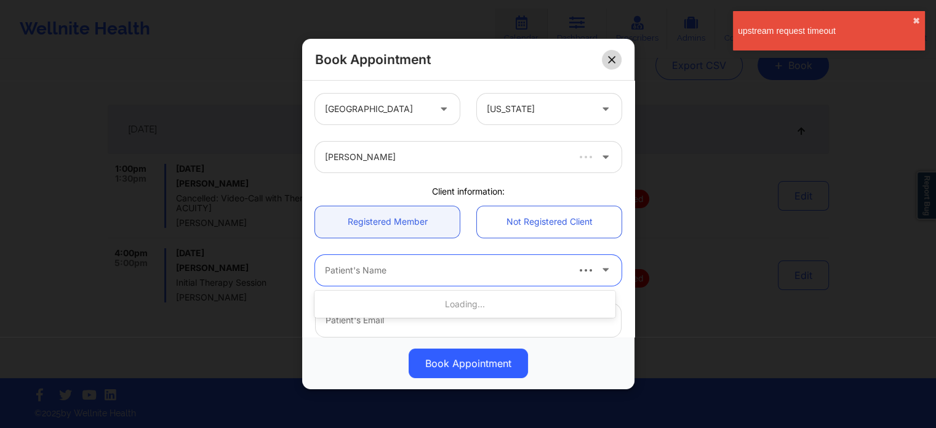
click at [609, 64] on button at bounding box center [612, 60] width 20 height 20
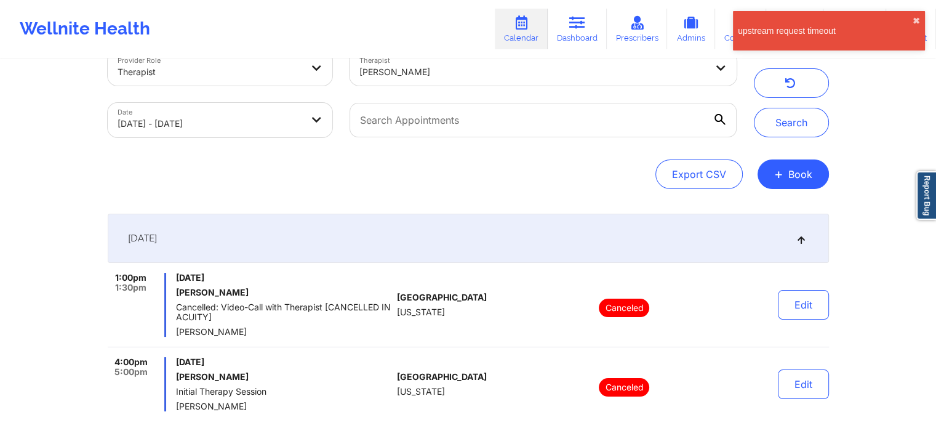
scroll to position [17, 0]
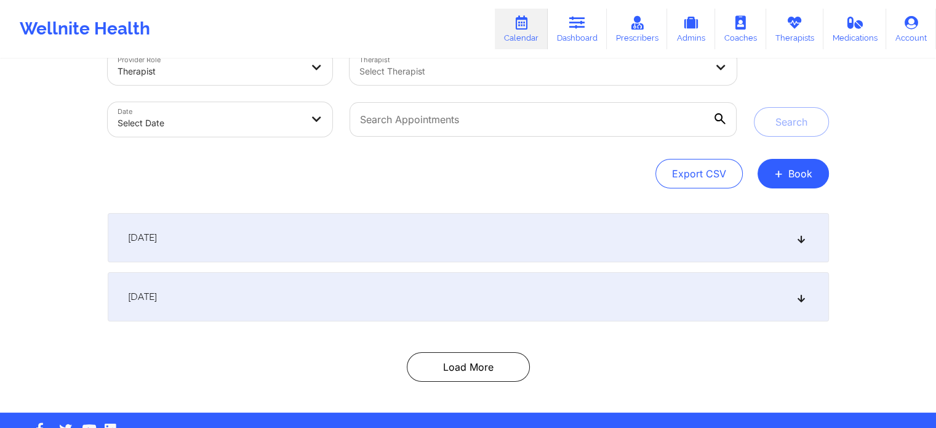
scroll to position [62, 0]
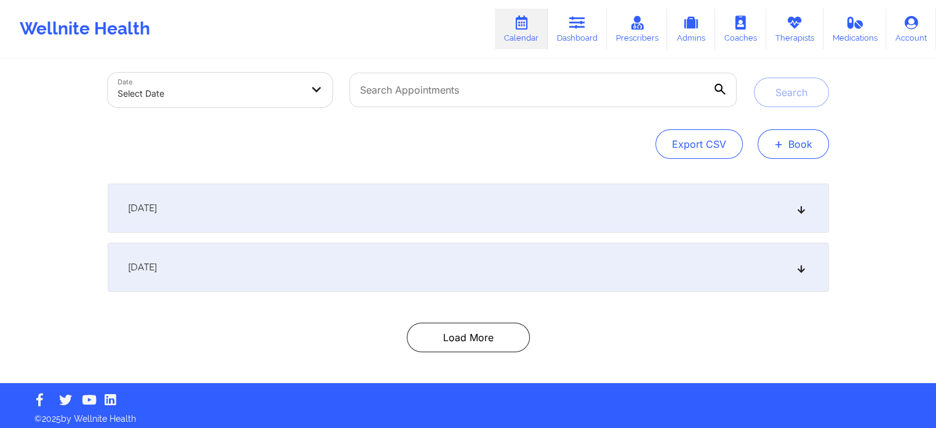
click at [806, 148] on button "+ Book" at bounding box center [793, 144] width 71 height 30
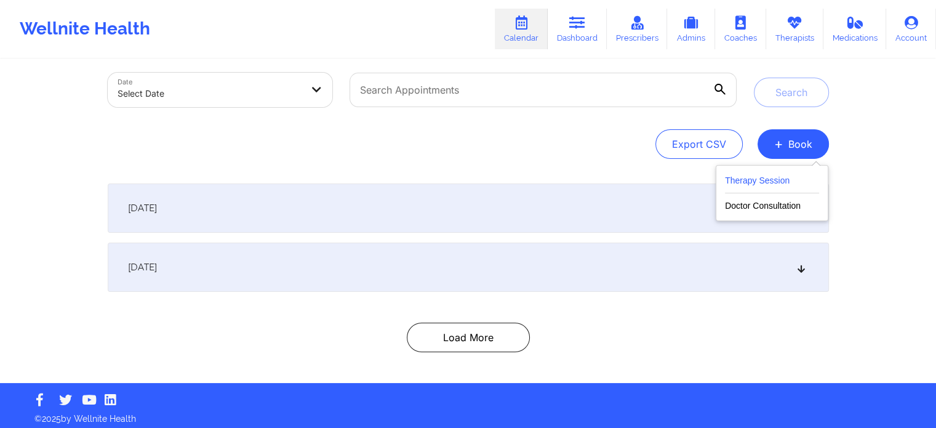
click at [748, 182] on button "Therapy Session" at bounding box center [772, 183] width 94 height 20
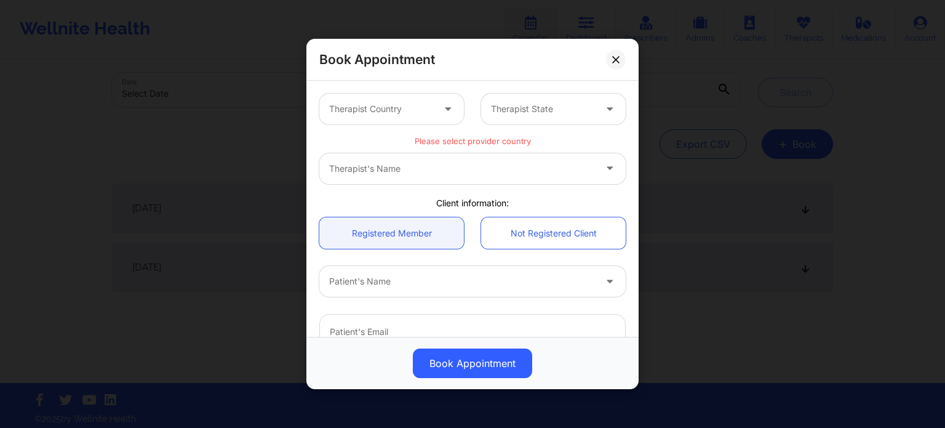
click at [606, 63] on div "Book Appointment" at bounding box center [472, 60] width 332 height 42
click at [612, 53] on button at bounding box center [616, 60] width 20 height 20
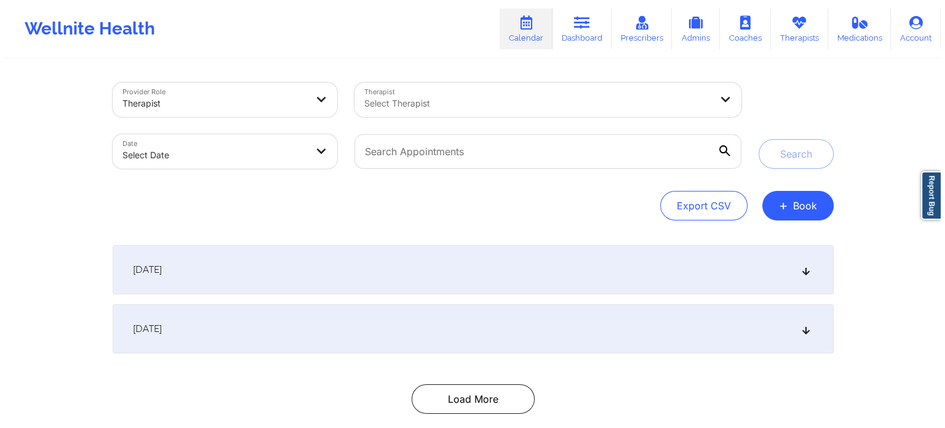
scroll to position [0, 0]
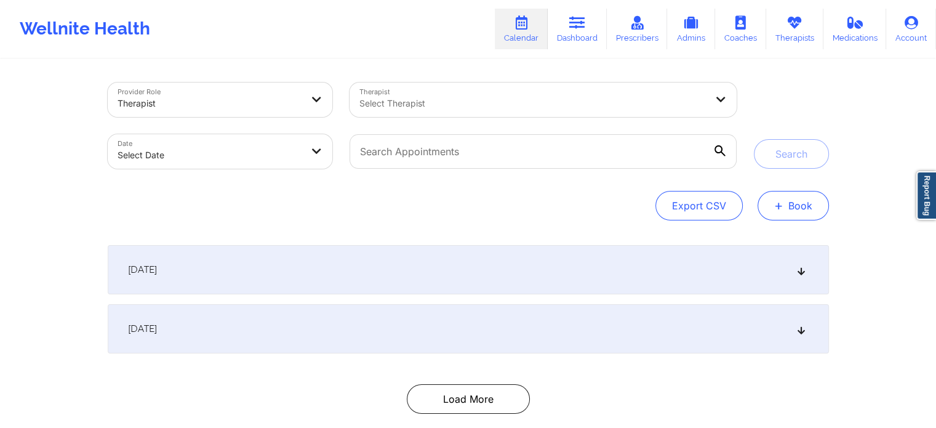
click at [790, 201] on button "+ Book" at bounding box center [793, 206] width 71 height 30
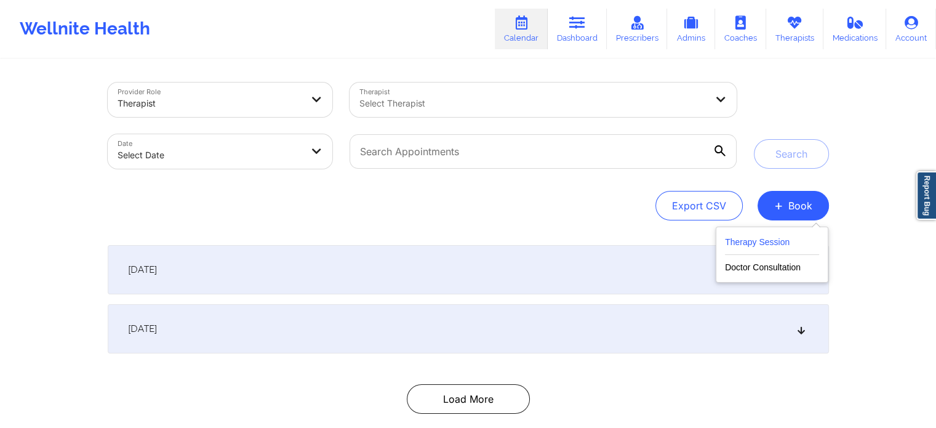
click at [761, 241] on button "Therapy Session" at bounding box center [772, 244] width 94 height 20
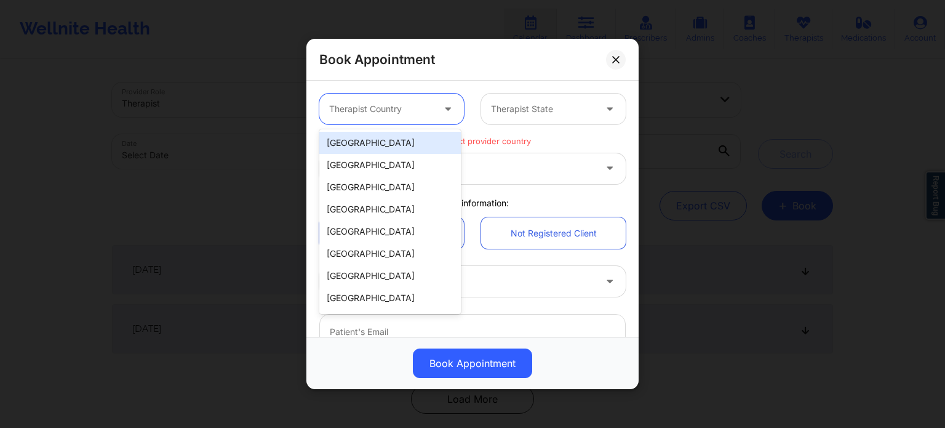
click at [375, 110] on div at bounding box center [381, 109] width 104 height 15
click at [378, 147] on div "[GEOGRAPHIC_DATA]" at bounding box center [390, 143] width 142 height 22
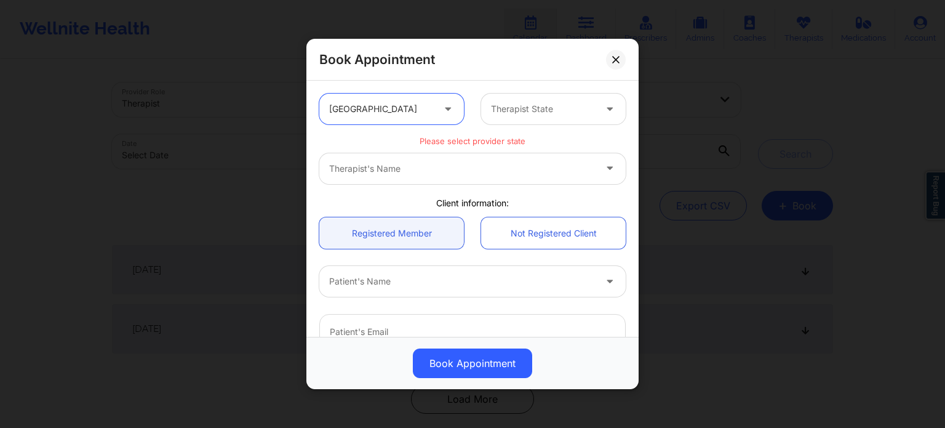
click at [539, 116] on div at bounding box center [543, 109] width 104 height 15
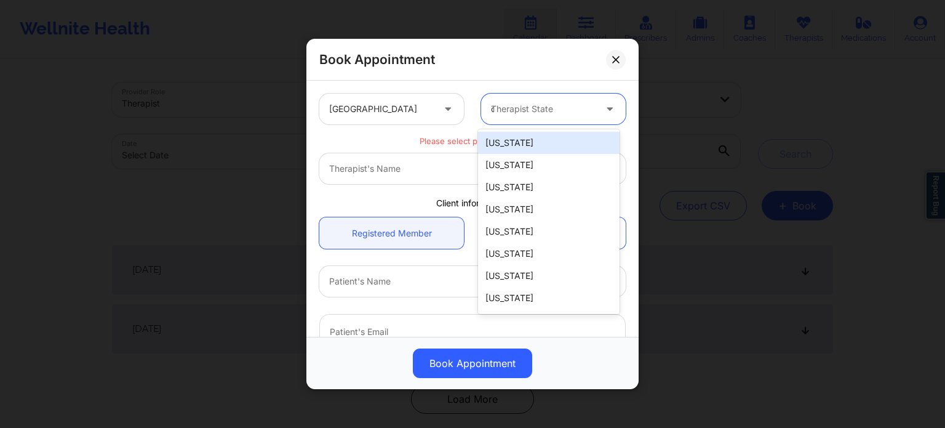
type input "ca"
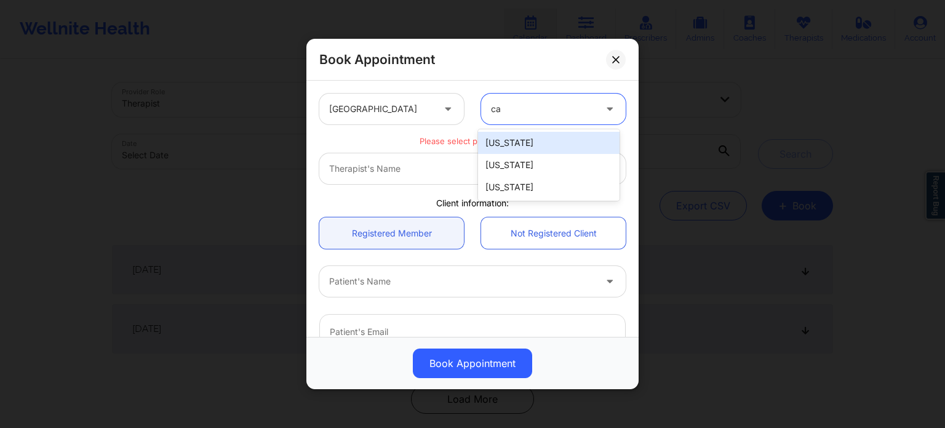
click at [524, 138] on div "[US_STATE]" at bounding box center [549, 143] width 142 height 22
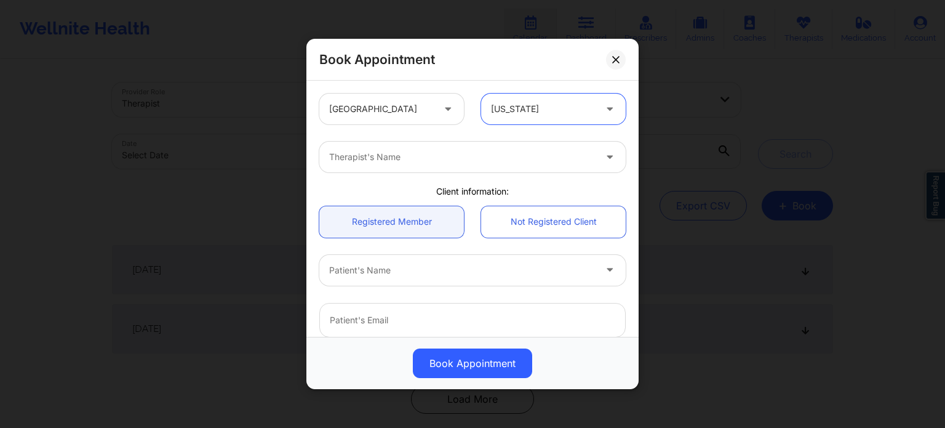
click at [499, 158] on div at bounding box center [462, 157] width 266 height 15
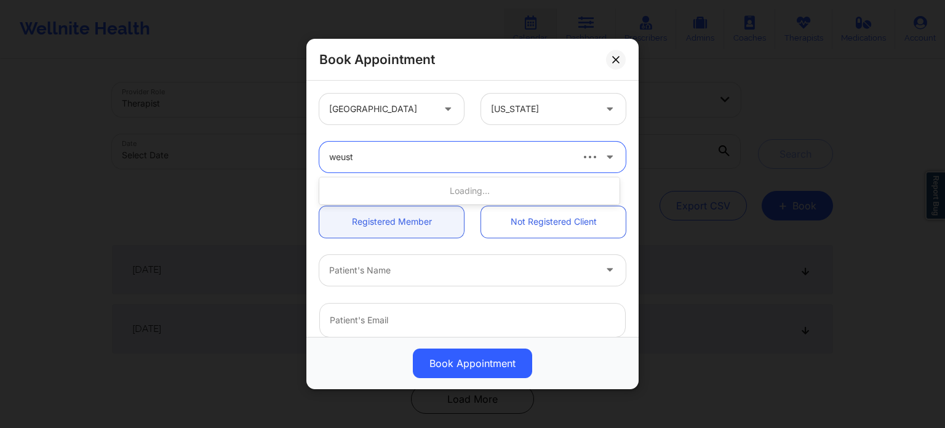
type input "weuste"
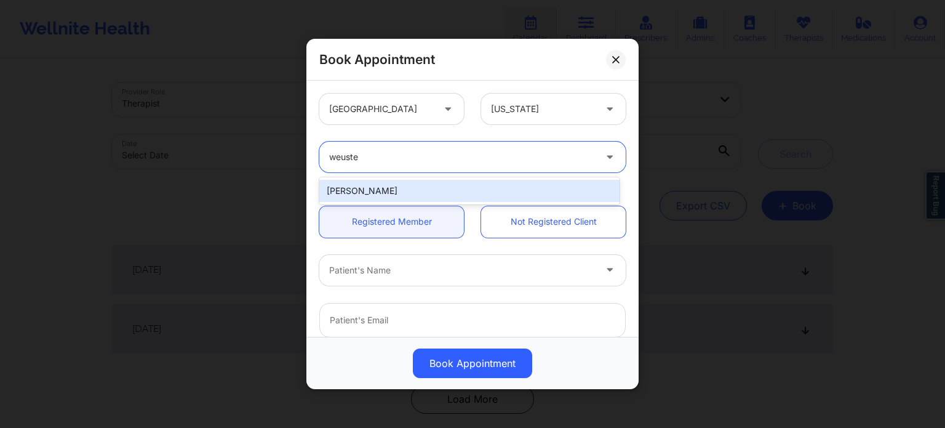
click at [401, 192] on div "[PERSON_NAME]" at bounding box center [469, 191] width 300 height 22
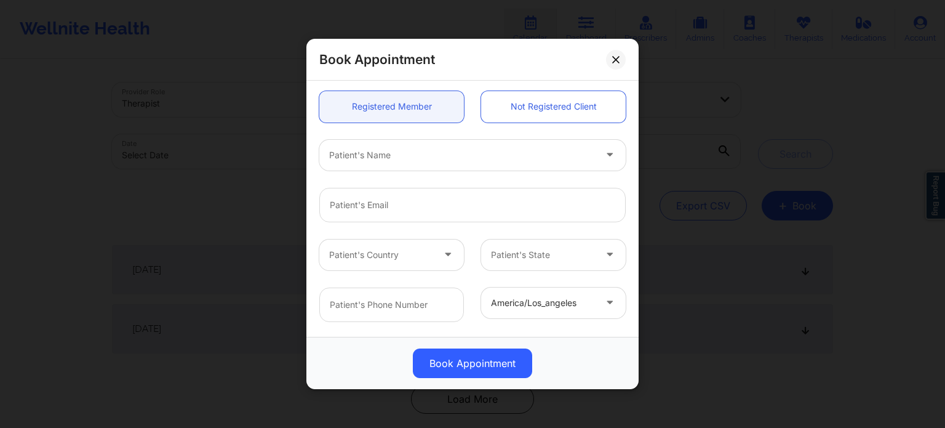
scroll to position [123, 0]
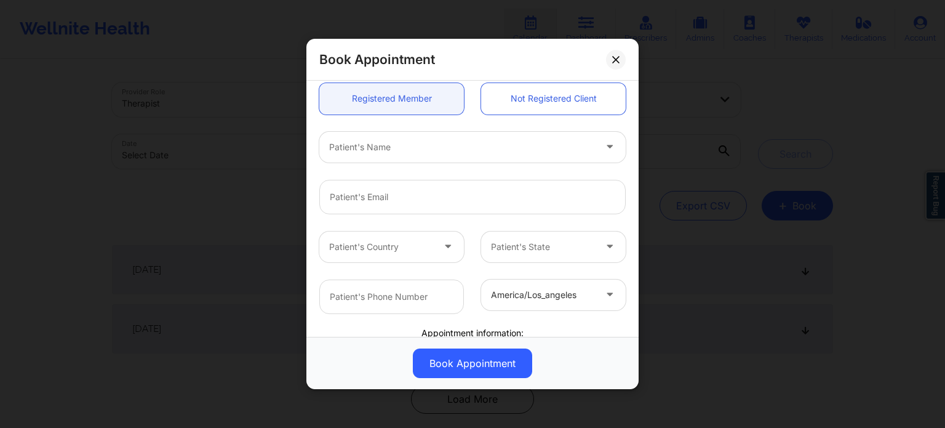
click at [394, 143] on div at bounding box center [462, 147] width 266 height 15
type input "[PERSON_NAME]"
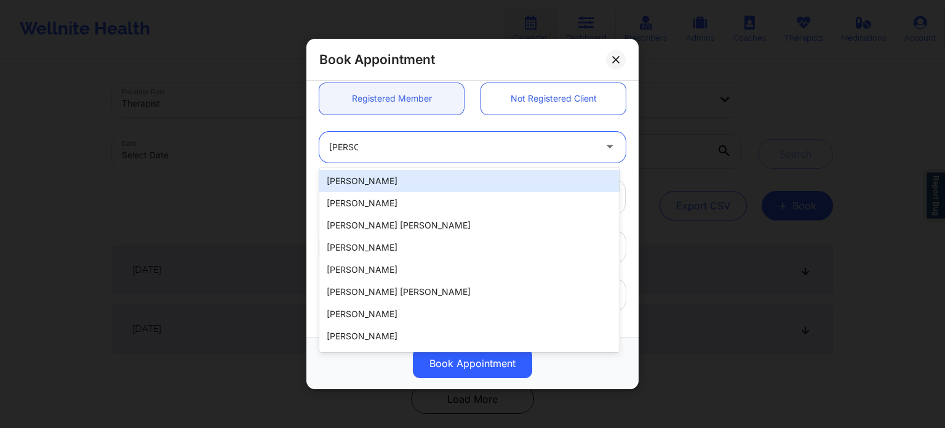
click at [378, 185] on div "[PERSON_NAME]" at bounding box center [469, 181] width 300 height 22
type input "[EMAIL_ADDRESS][PERSON_NAME][DOMAIN_NAME]"
type input "[PHONE_NUMBER]"
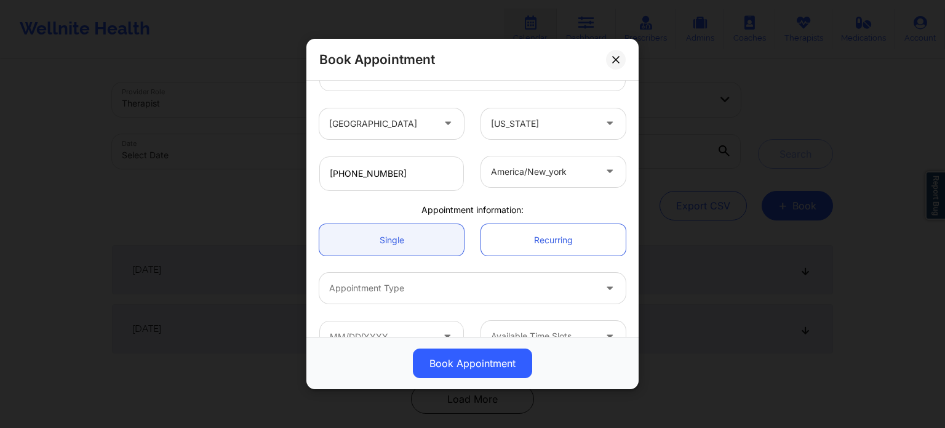
scroll to position [273, 0]
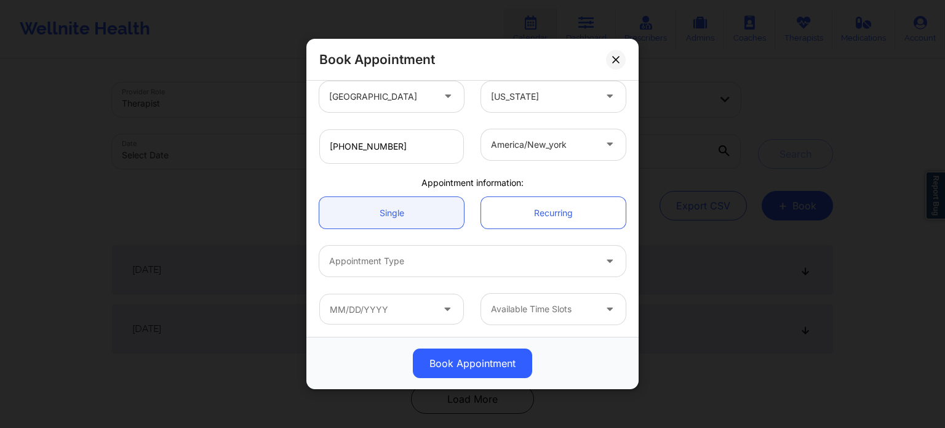
click at [407, 262] on div at bounding box center [462, 261] width 266 height 15
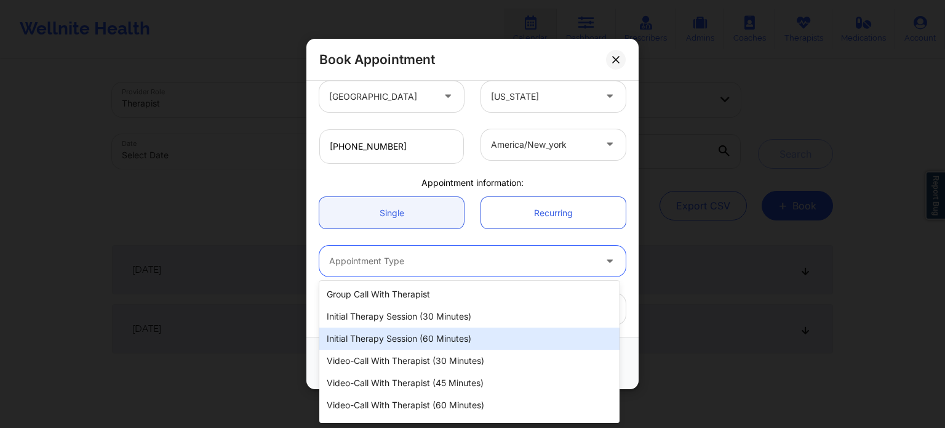
click at [417, 335] on div "Initial Therapy Session (60 minutes)" at bounding box center [469, 338] width 300 height 22
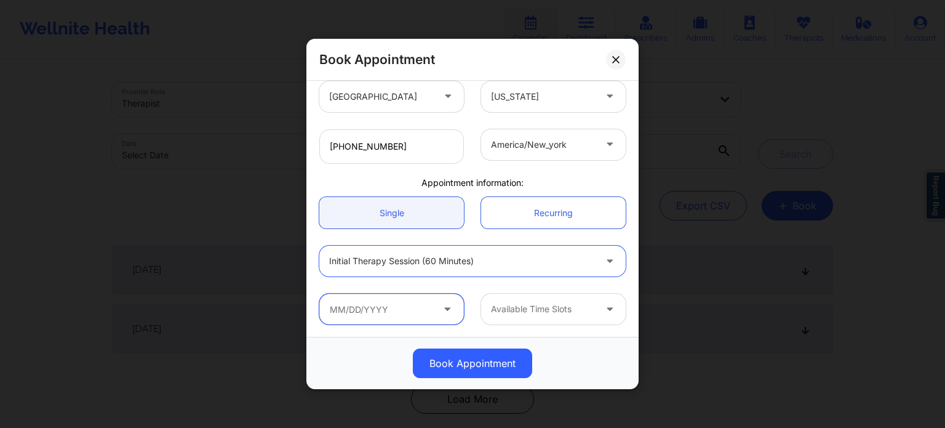
click at [379, 314] on input "text" at bounding box center [391, 309] width 145 height 31
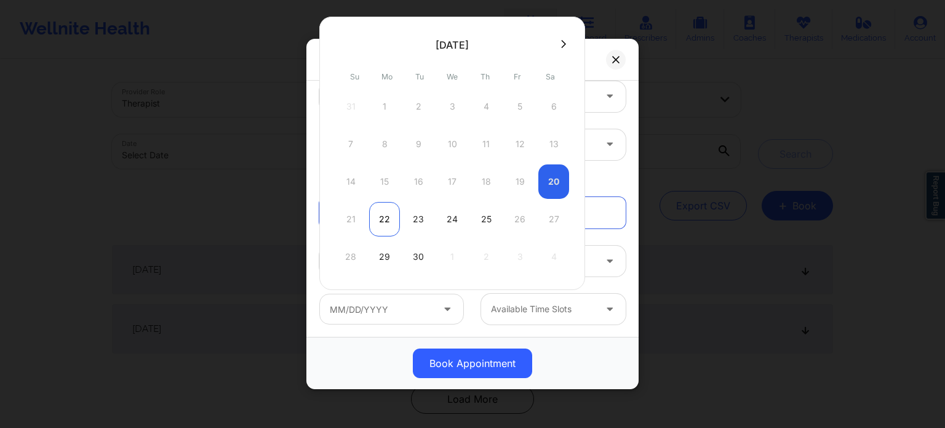
click at [381, 221] on div "22" at bounding box center [384, 219] width 31 height 34
type input "[DATE]"
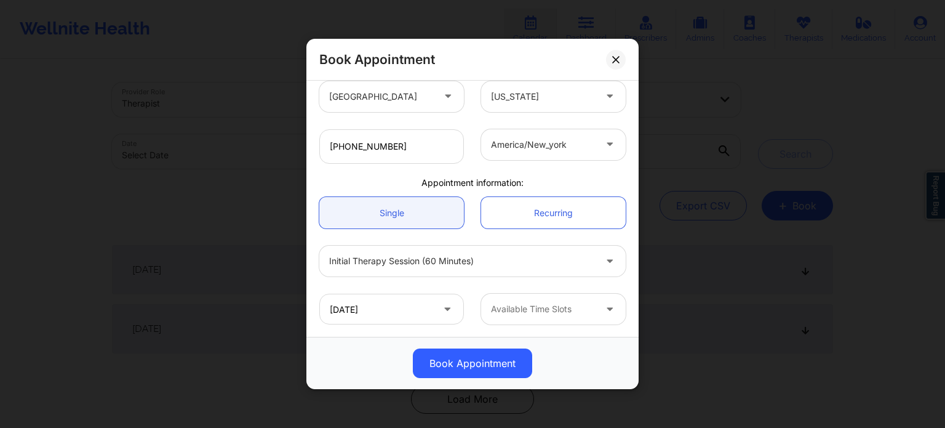
click at [510, 314] on div at bounding box center [543, 309] width 104 height 15
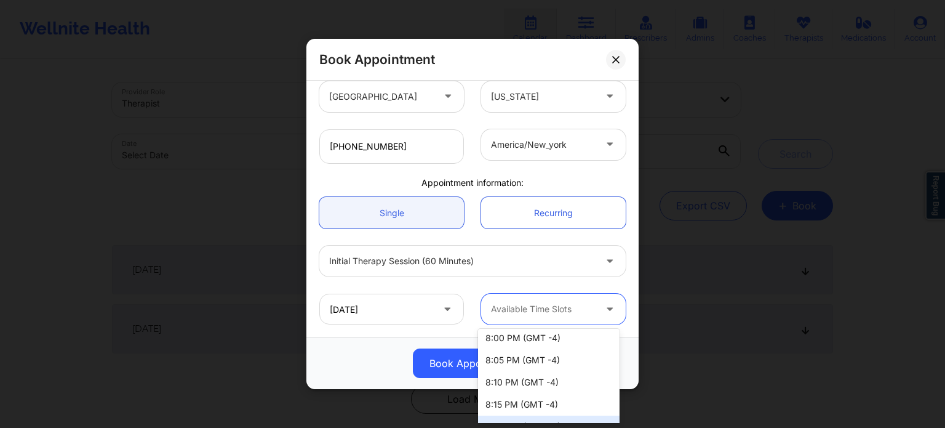
scroll to position [1804, 0]
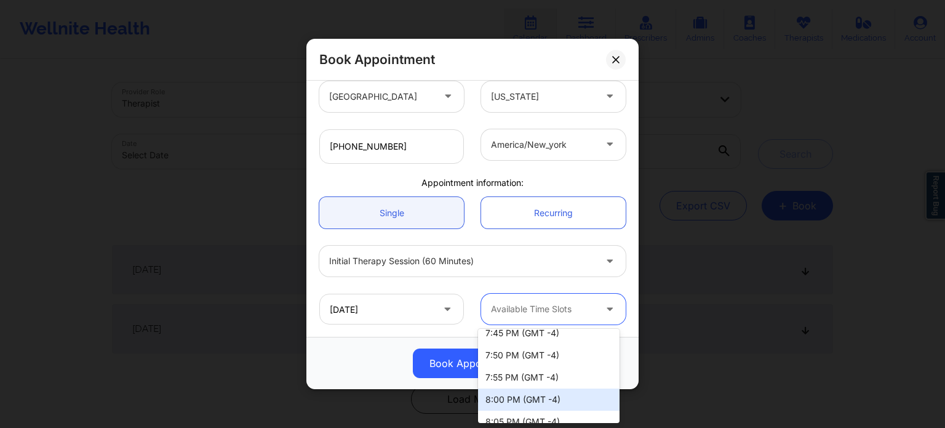
click at [559, 396] on div "8:00 PM (GMT -4)" at bounding box center [549, 399] width 142 height 22
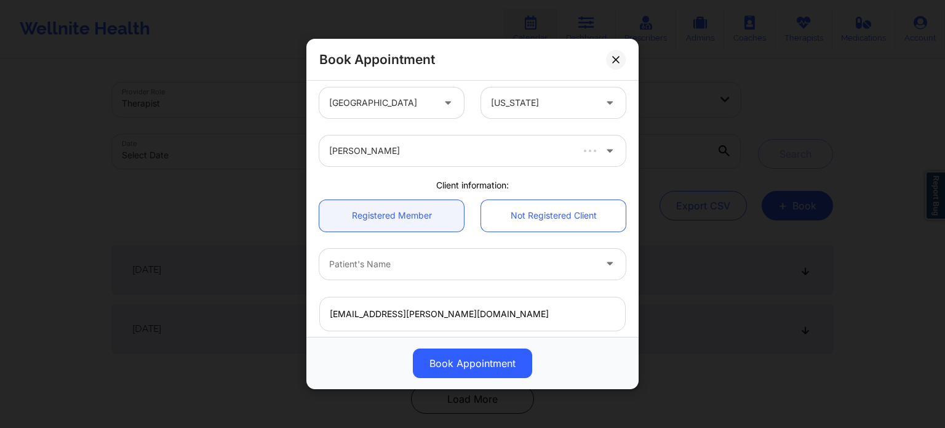
scroll to position [0, 0]
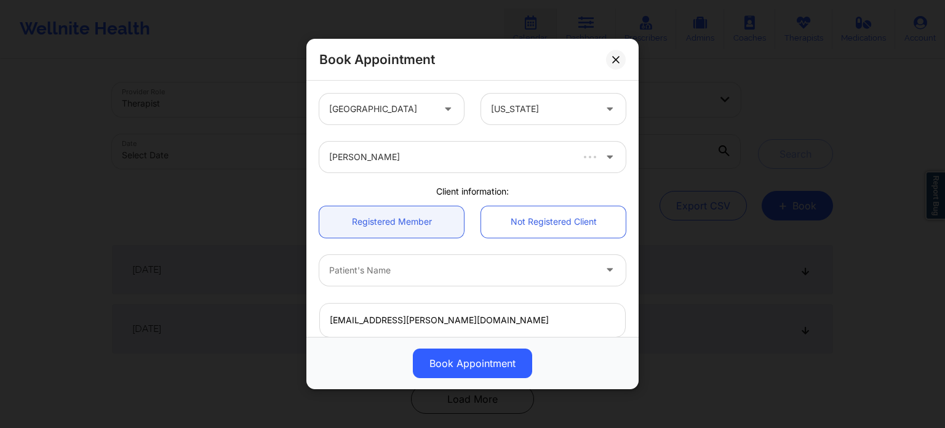
click at [410, 267] on div at bounding box center [462, 270] width 266 height 15
type input "[PERSON_NAME]"
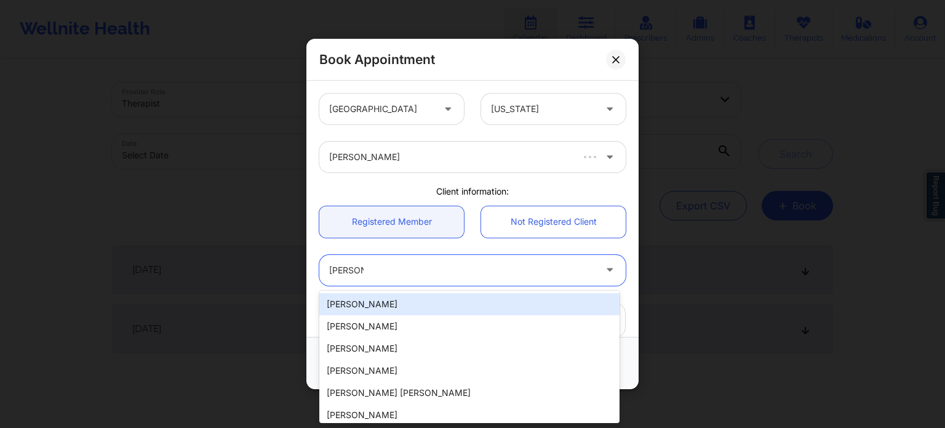
click at [387, 305] on div "[PERSON_NAME]" at bounding box center [469, 304] width 300 height 22
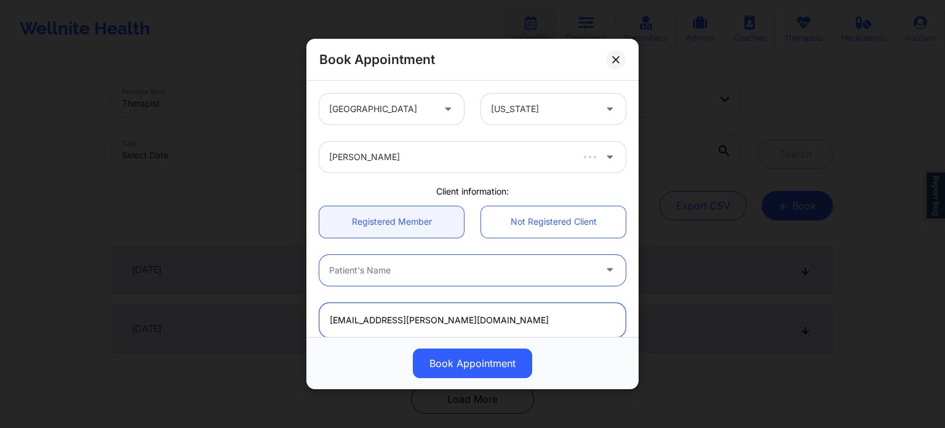
click at [409, 316] on input "[EMAIL_ADDRESS][PERSON_NAME][DOMAIN_NAME]" at bounding box center [472, 320] width 306 height 34
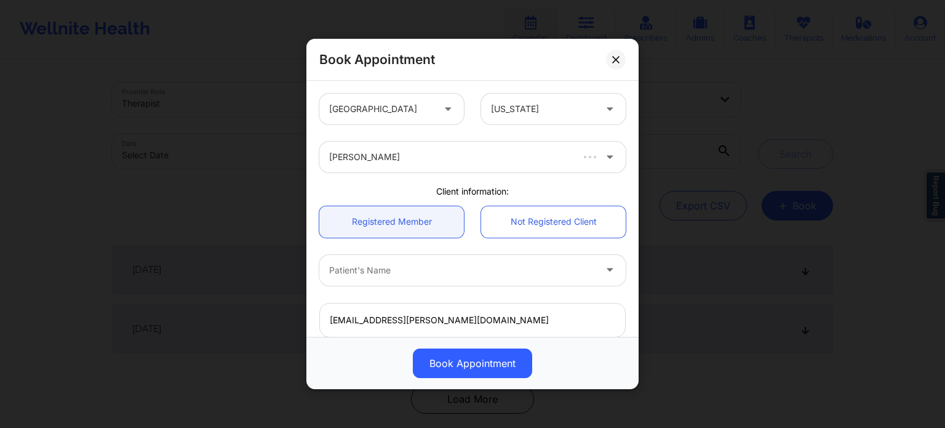
click at [411, 288] on div "Patient's Name" at bounding box center [473, 270] width 324 height 48
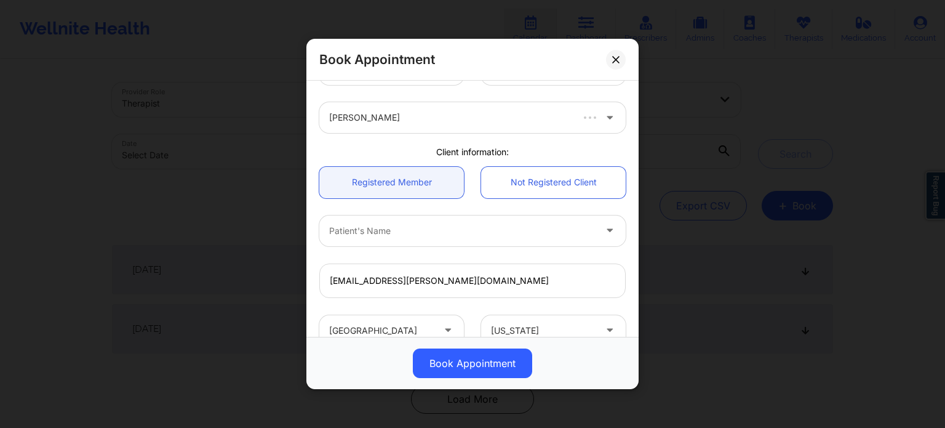
scroll to position [62, 0]
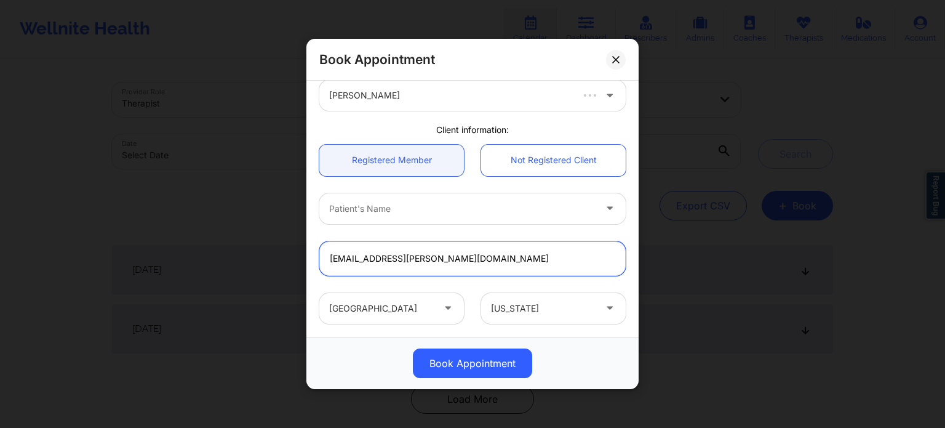
click at [401, 251] on input "[EMAIL_ADDRESS][PERSON_NAME][DOMAIN_NAME]" at bounding box center [472, 258] width 306 height 34
type input "[EMAIL_ADDRESS][PERSON_NAME][DOMAIN_NAME]"
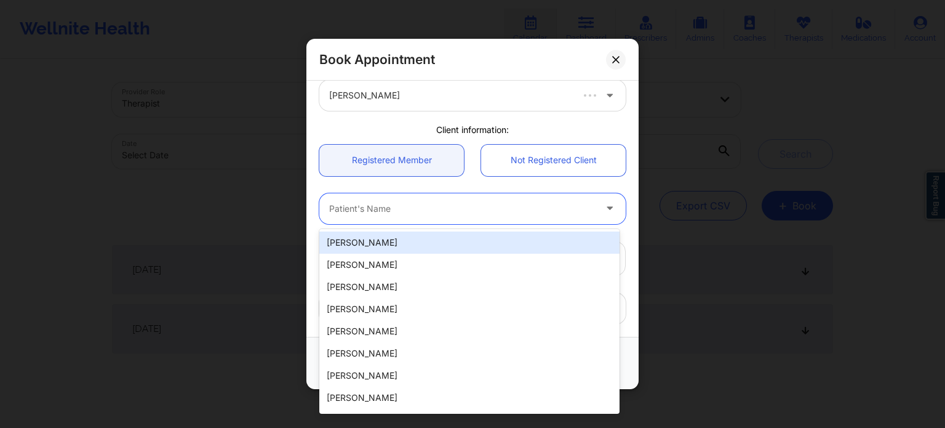
click at [431, 206] on div at bounding box center [462, 208] width 266 height 15
type input "[PERSON_NAME]"
click at [382, 237] on div "[PERSON_NAME]" at bounding box center [469, 242] width 300 height 22
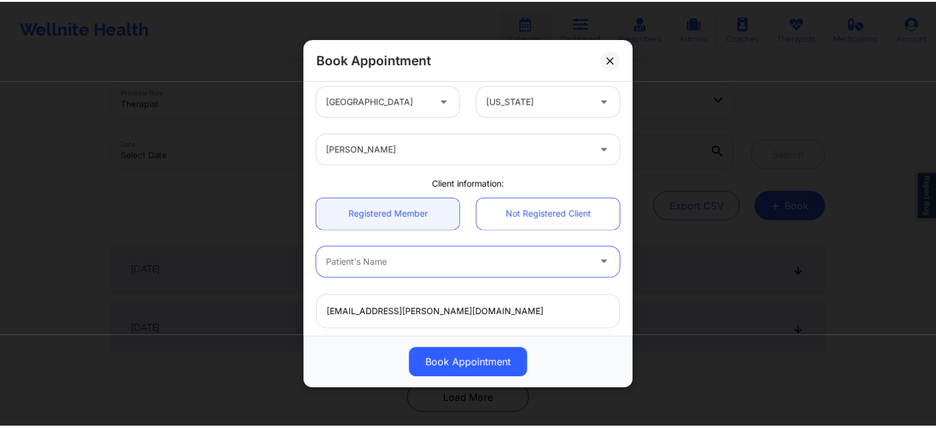
scroll to position [0, 0]
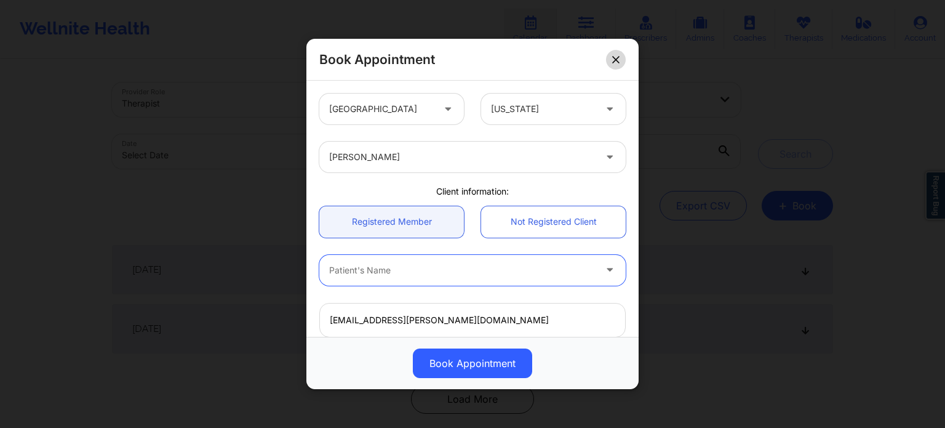
click at [620, 60] on button at bounding box center [616, 60] width 20 height 20
